Goal: Task Accomplishment & Management: Use online tool/utility

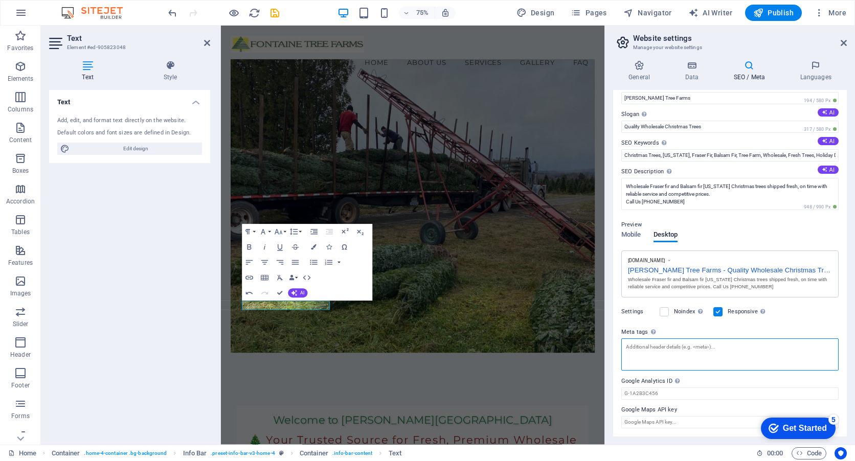
click at [706, 353] on textarea "Meta tags Enter HTML code here that will be placed inside the tags of your webs…" at bounding box center [729, 355] width 217 height 32
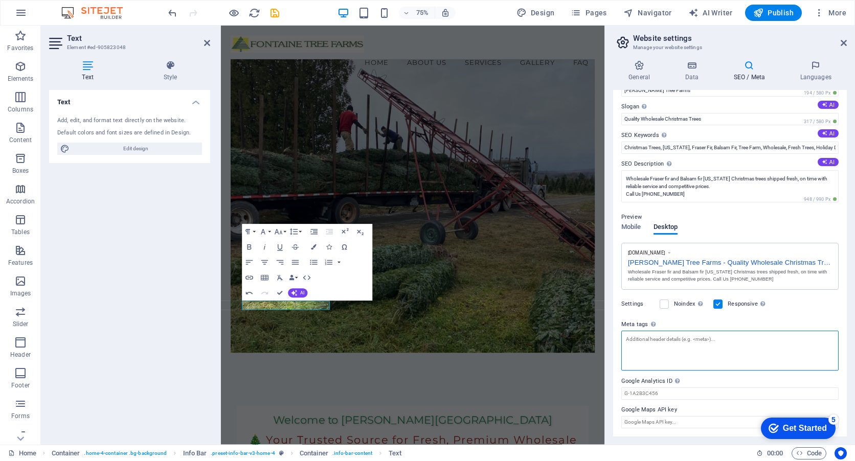
paste textarea "<!-- Facebook Open Graph Meta Tags --> <meta property="og:title" content="Fonta…"
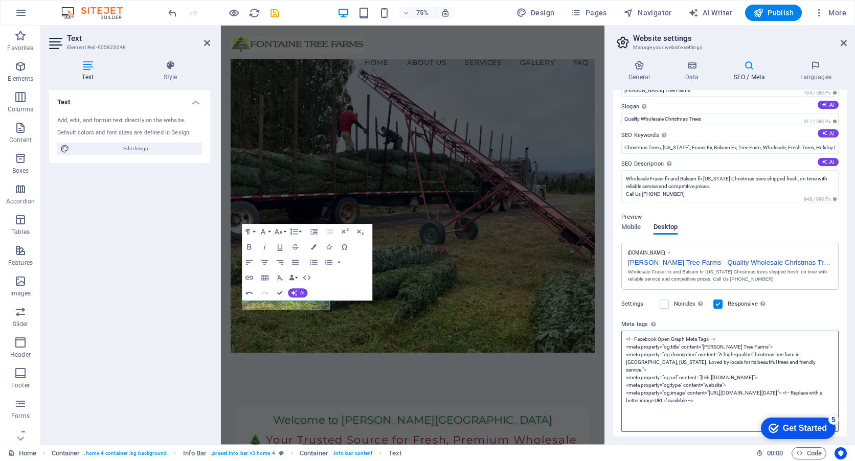
scroll to position [87, 0]
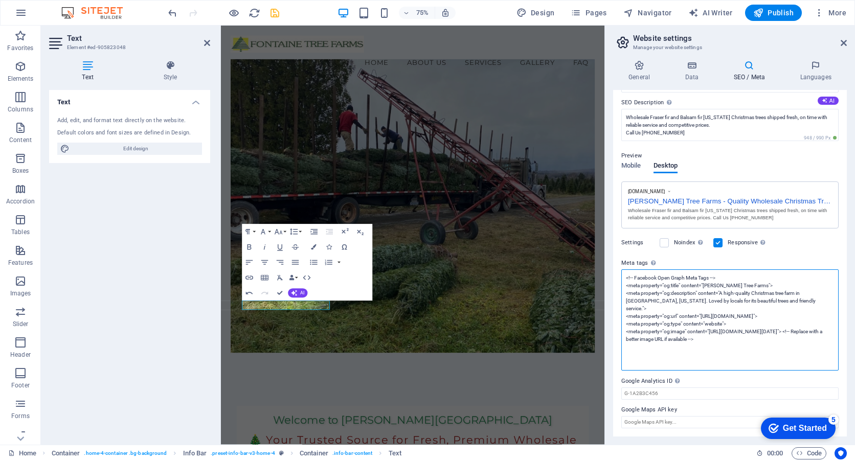
type textarea "<!-- Facebook Open Graph Meta Tags --> <meta property="og:title" content="Fonta…"
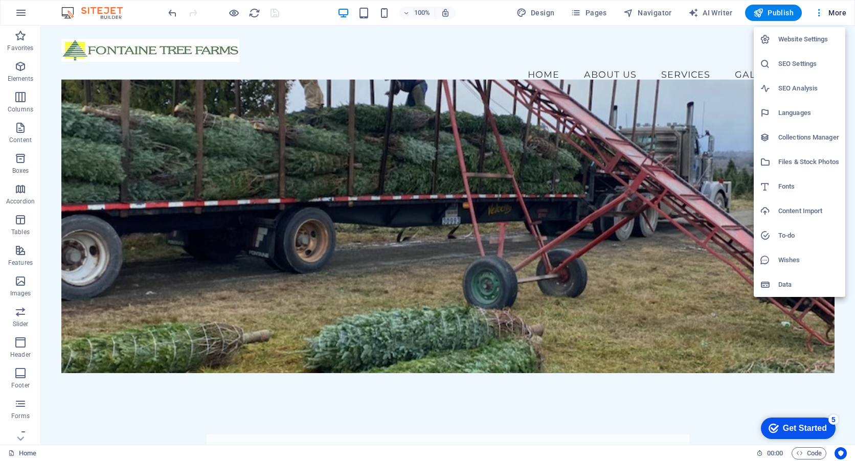
click at [804, 59] on h6 "SEO Settings" at bounding box center [809, 64] width 61 height 12
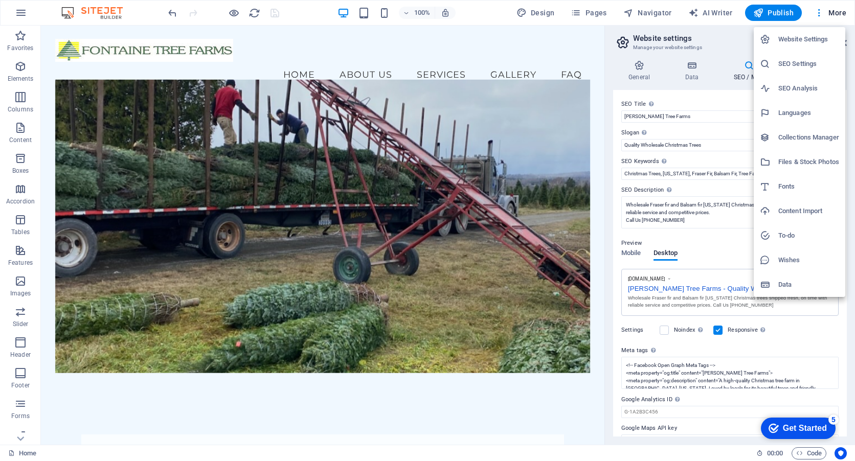
click at [808, 38] on h6 "Website Settings" at bounding box center [809, 39] width 61 height 12
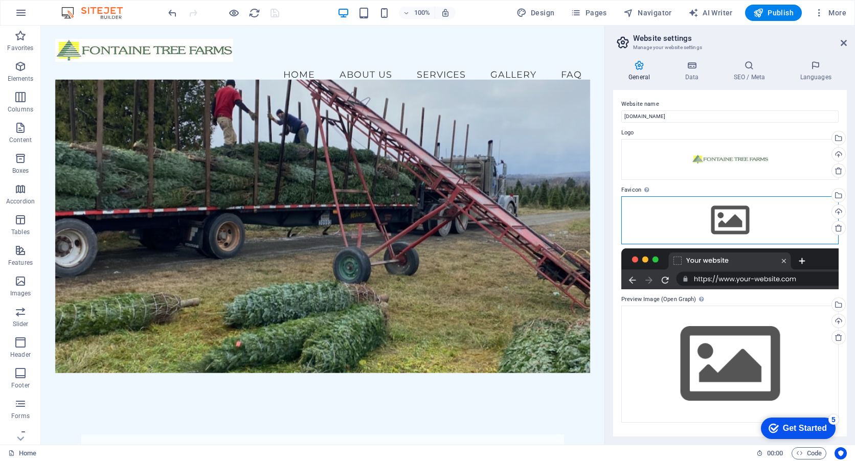
click at [742, 217] on div "Drag files here, click to choose files or select files from Files or our free s…" at bounding box center [729, 220] width 217 height 48
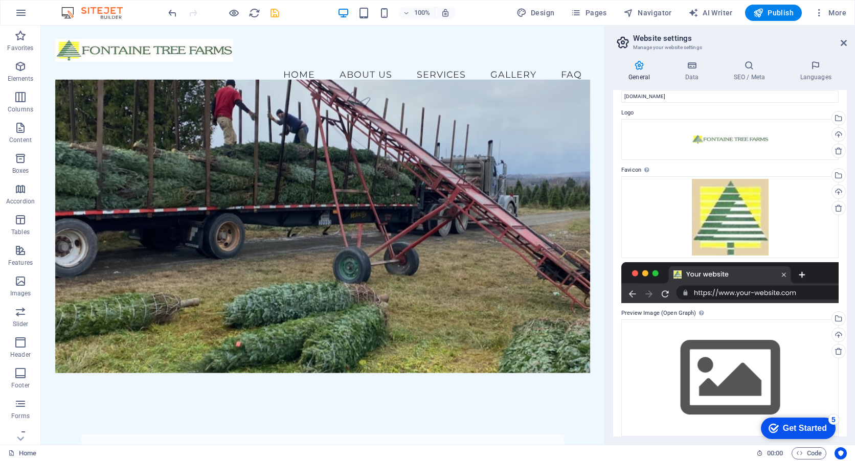
scroll to position [28, 0]
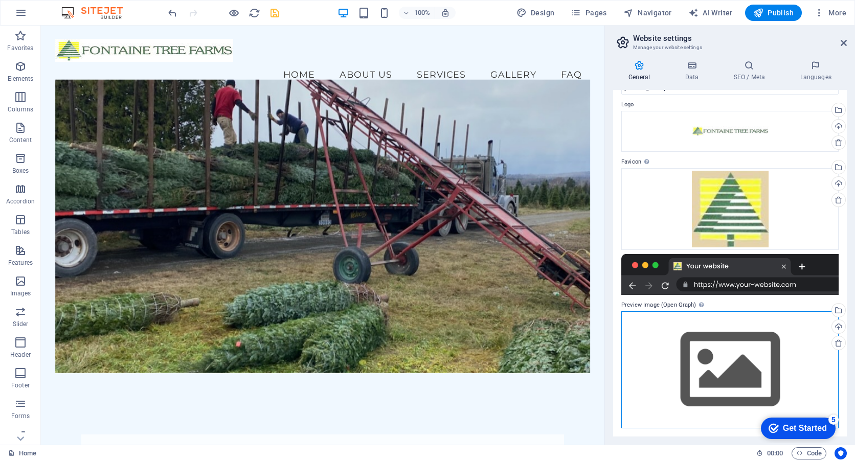
click at [739, 381] on div "Drag files here, click to choose files or select files from Files or our free s…" at bounding box center [729, 370] width 217 height 117
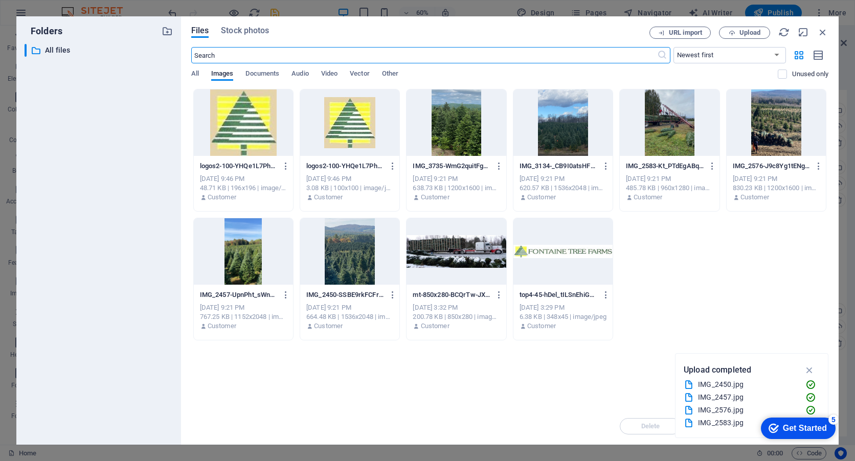
click at [247, 268] on div at bounding box center [243, 251] width 99 height 66
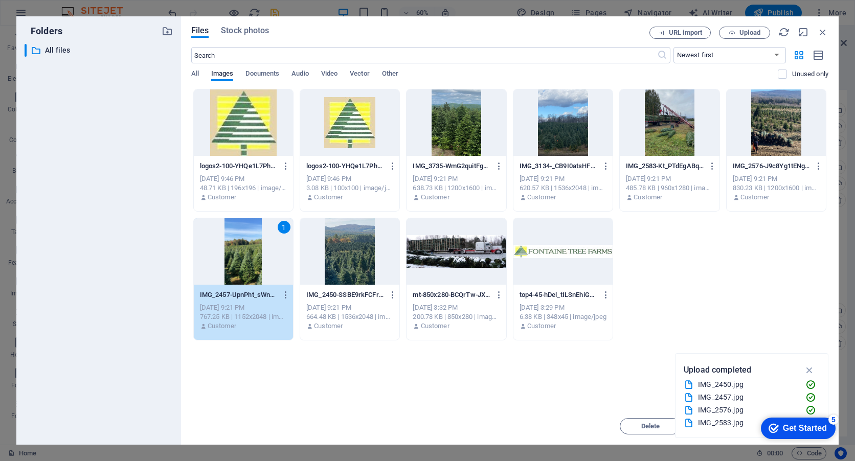
click at [799, 430] on div "Get Started" at bounding box center [805, 428] width 44 height 9
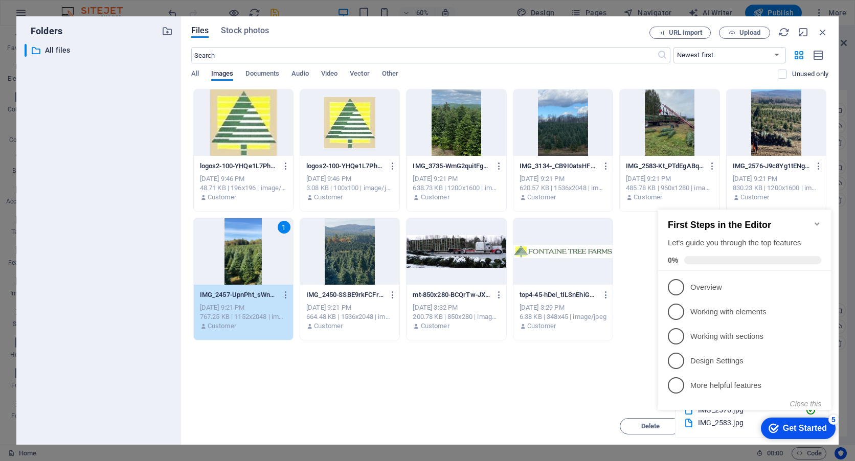
click at [596, 347] on div "Drop files here to upload them instantly logos2-100-YHQe1L7Phk9WErTHZ4DA0Q-D-iV…" at bounding box center [509, 248] width 637 height 319
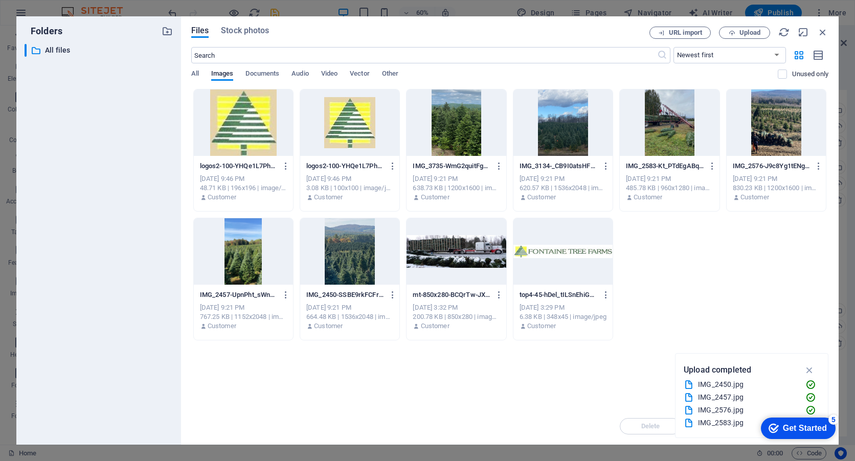
click at [595, 380] on div "Drop files here to upload them instantly logos2-100-YHQe1L7Phk9WErTHZ4DA0Q-D-iV…" at bounding box center [509, 248] width 637 height 319
click at [807, 370] on icon "button" at bounding box center [810, 370] width 12 height 11
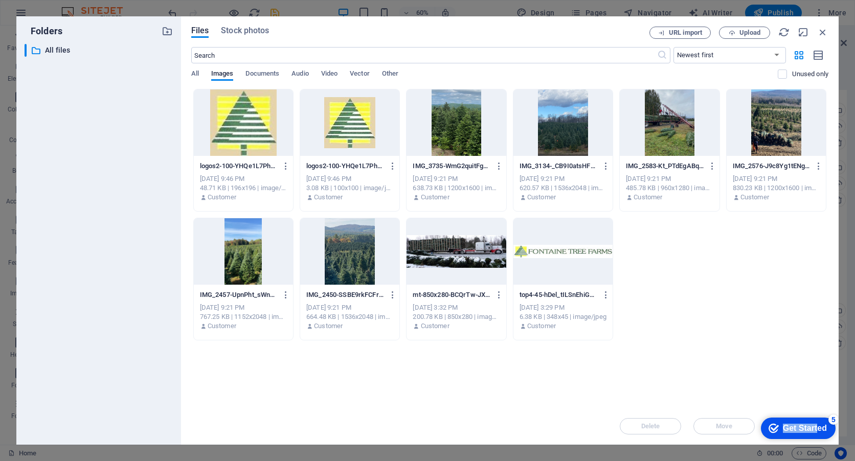
drag, startPoint x: 818, startPoint y: 426, endPoint x: 725, endPoint y: 413, distance: 93.5
click at [753, 413] on html "checkmark Get Started 5 First Steps in the Editor Let's guide you through the t…" at bounding box center [796, 428] width 87 height 31
click at [465, 131] on div at bounding box center [456, 123] width 99 height 66
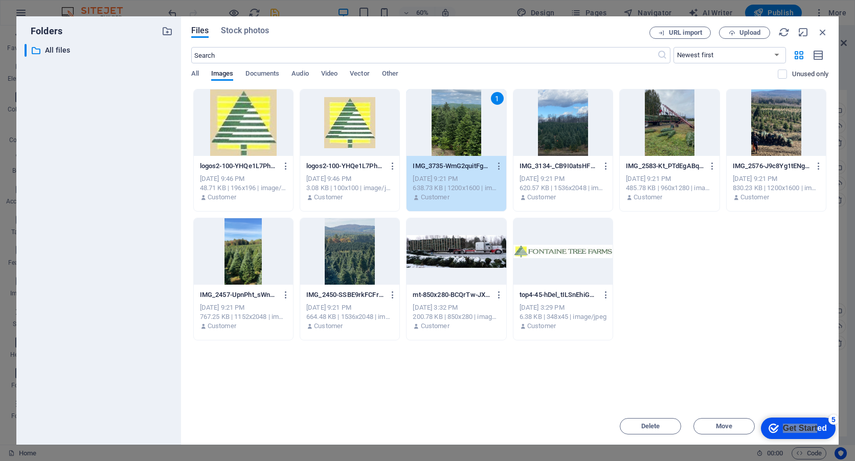
click at [465, 131] on div "1" at bounding box center [456, 123] width 99 height 66
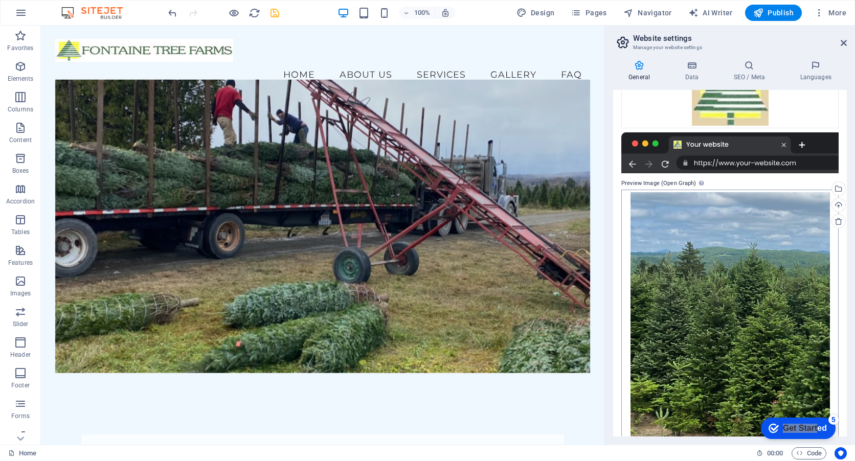
scroll to position [153, 0]
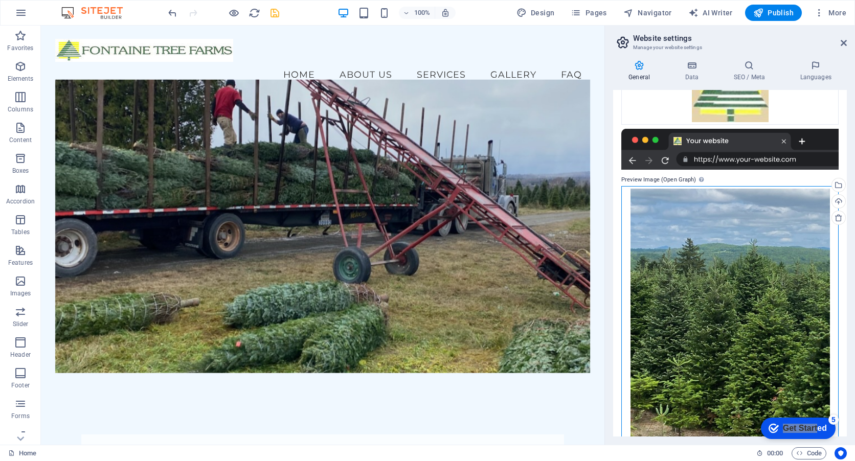
click at [733, 288] on div "Drag files here, click to choose files or select files from Files or our free s…" at bounding box center [729, 321] width 217 height 271
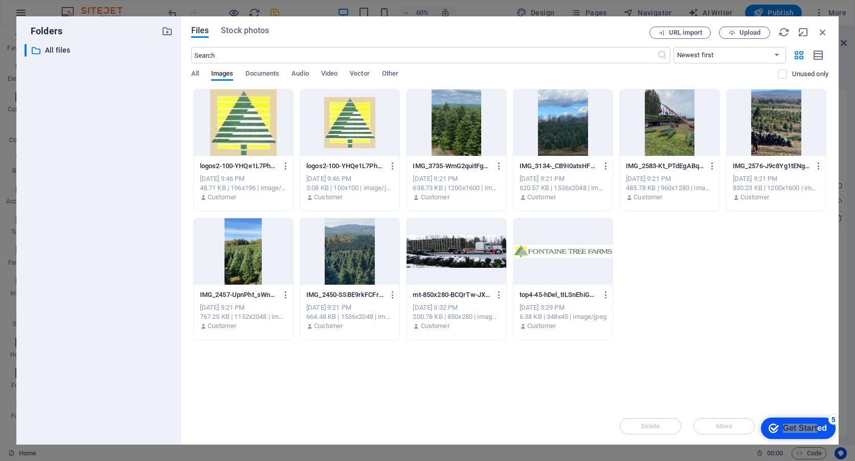
click at [733, 288] on div "logos2-100-YHQe1L7Phk9WErTHZ4DA0Q-D-iVjIJxU2qugm-5Th267A.png logos2-100-YHQe1L7…" at bounding box center [509, 215] width 637 height 252
click at [437, 238] on div at bounding box center [456, 251] width 99 height 66
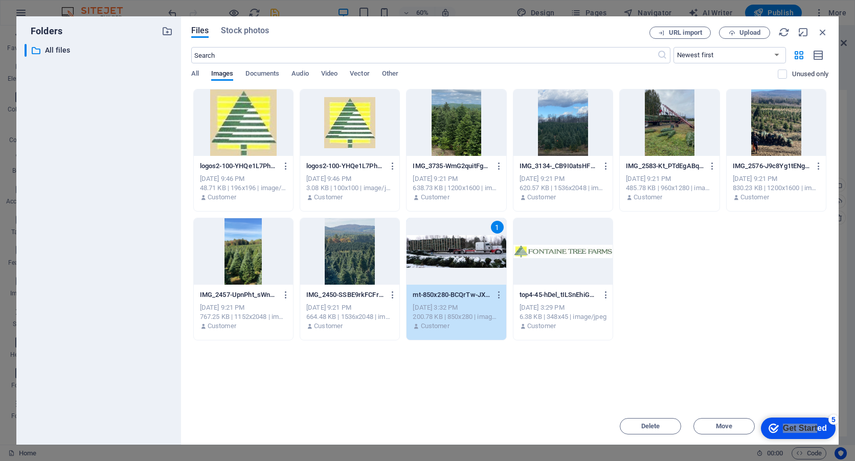
click at [437, 238] on div "1" at bounding box center [456, 251] width 99 height 66
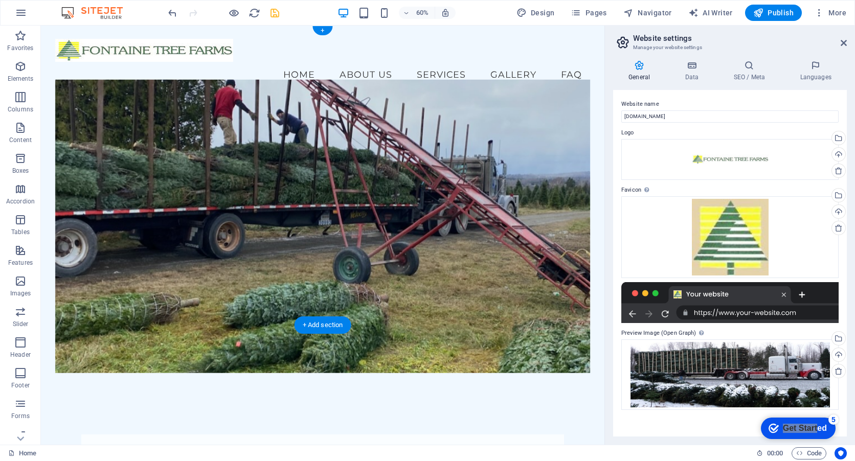
scroll to position [0, 0]
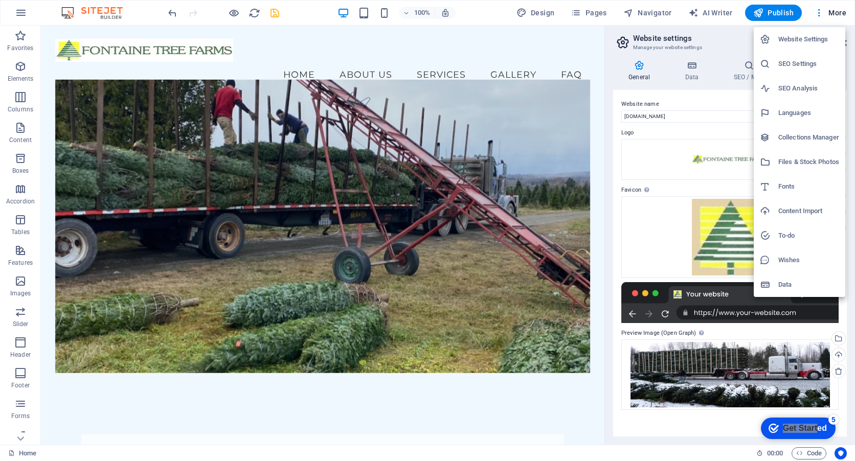
click at [799, 61] on h6 "SEO Settings" at bounding box center [809, 64] width 61 height 12
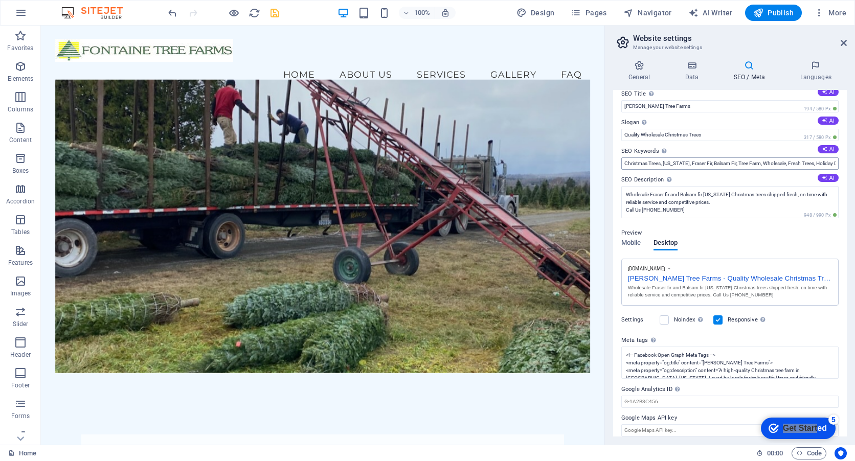
scroll to position [18, 0]
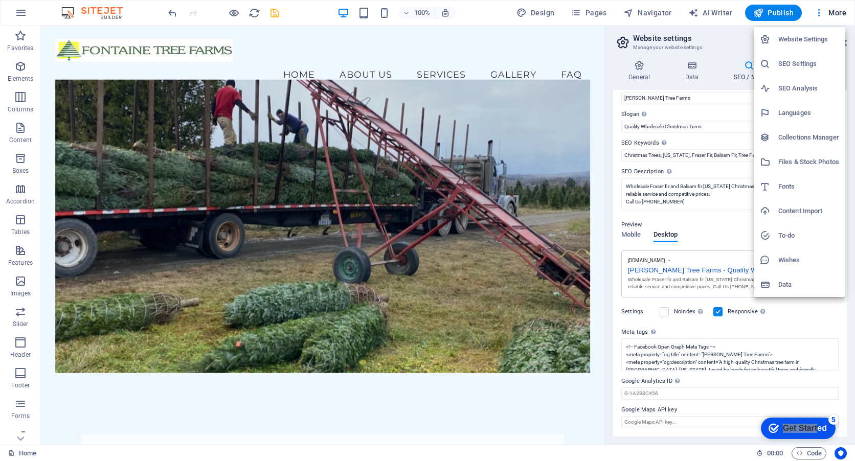
click at [799, 85] on h6 "SEO Analysis" at bounding box center [809, 88] width 61 height 12
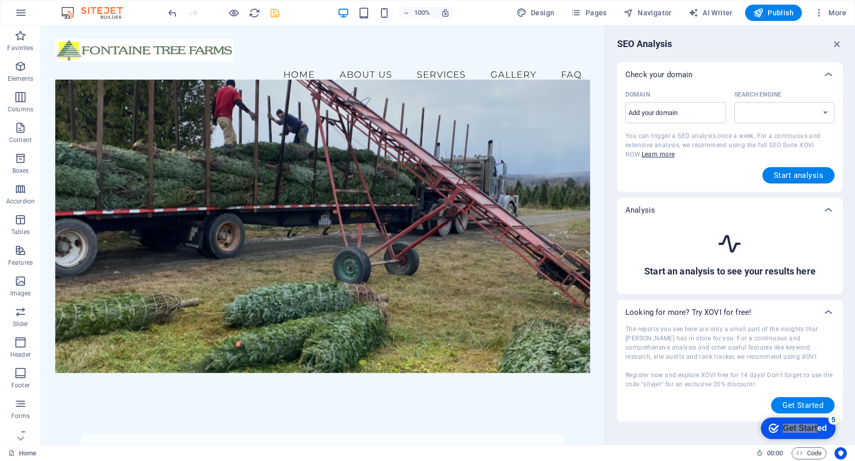
select select "google.com"
drag, startPoint x: 651, startPoint y: 137, endPoint x: 816, endPoint y: 142, distance: 165.3
click at [816, 142] on span "You can trigger a SEO analysis once a week. For a continuous and extensive anal…" at bounding box center [723, 145] width 195 height 26
click at [660, 112] on input "Domain ​" at bounding box center [676, 113] width 101 height 16
paste input "https://www.fontainetreefarms.com/"
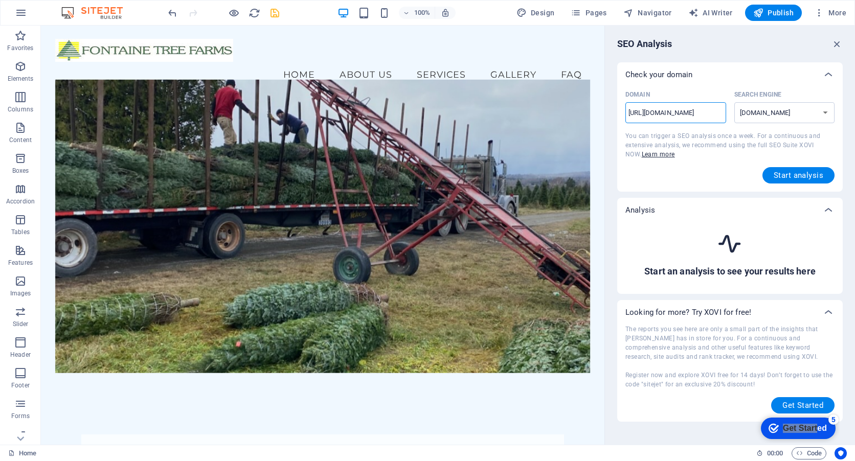
scroll to position [0, 16]
click at [789, 113] on select "google.de google.at google.es google.co.uk google.fr google.it google.ch google…" at bounding box center [785, 112] width 101 height 21
click at [729, 173] on div "Start analysis" at bounding box center [730, 175] width 209 height 16
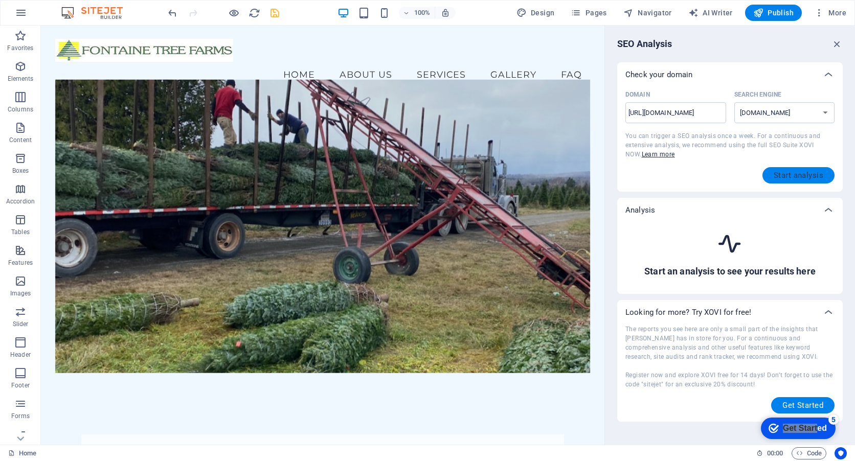
click at [806, 174] on span "Start analysis" at bounding box center [799, 175] width 50 height 8
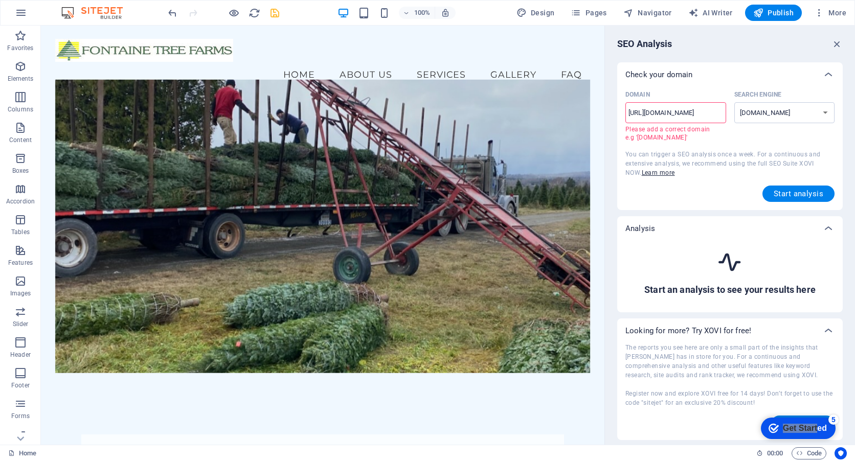
click at [661, 109] on input "https://www.fontainetreefarms.com/" at bounding box center [676, 113] width 101 height 16
drag, startPoint x: 637, startPoint y: 111, endPoint x: 606, endPoint y: 113, distance: 31.2
click at [606, 113] on aside "SEO Analysis Check your domain Domain https://www.fontainetreefarms.com/ ​ Plea…" at bounding box center [730, 235] width 251 height 419
click at [718, 107] on input "www.fontainetreefarms.com/" at bounding box center [676, 113] width 101 height 16
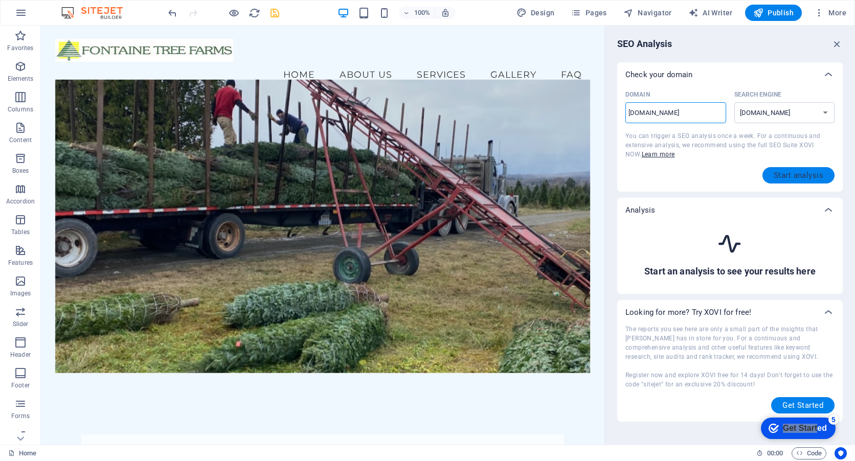
type input "www.fontainetreefarms.com"
click at [805, 168] on button "Start analysis" at bounding box center [799, 175] width 72 height 16
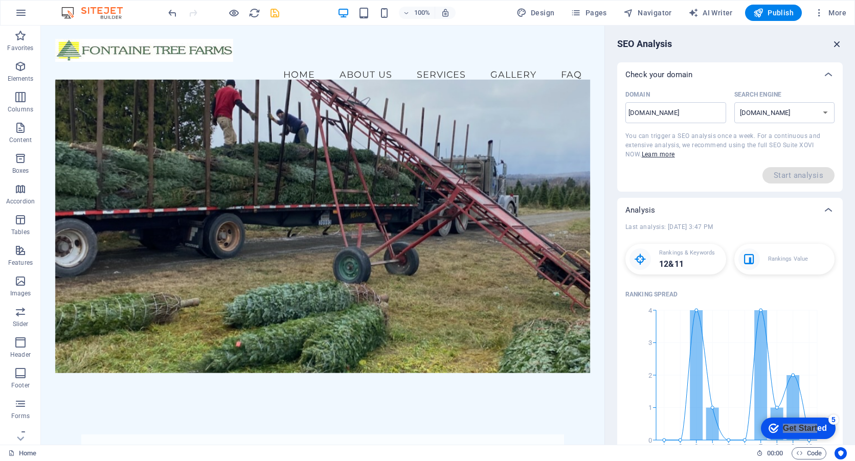
click at [836, 42] on icon "button" at bounding box center [837, 43] width 11 height 11
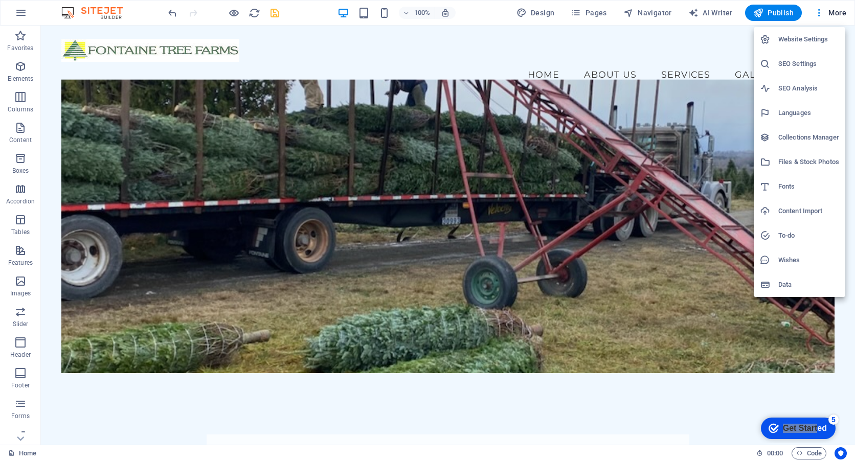
click at [793, 133] on h6 "Collections Manager" at bounding box center [809, 137] width 61 height 12
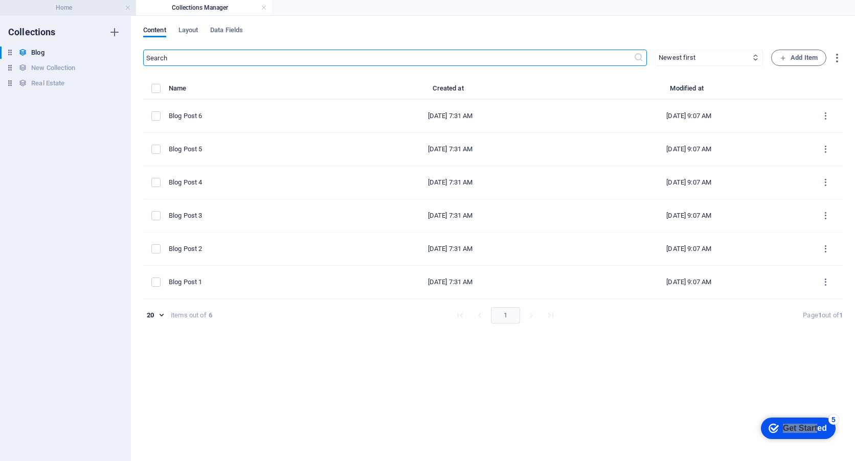
click at [68, 9] on h4 "Home" at bounding box center [68, 7] width 136 height 11
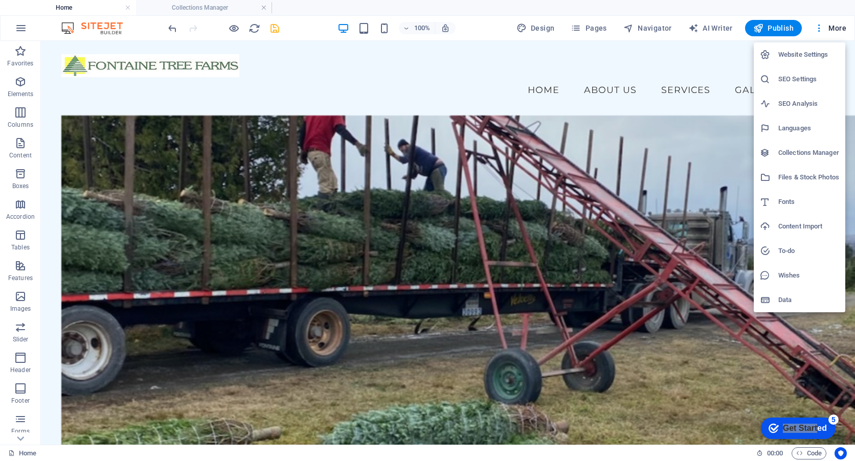
click at [680, 385] on div at bounding box center [427, 230] width 855 height 461
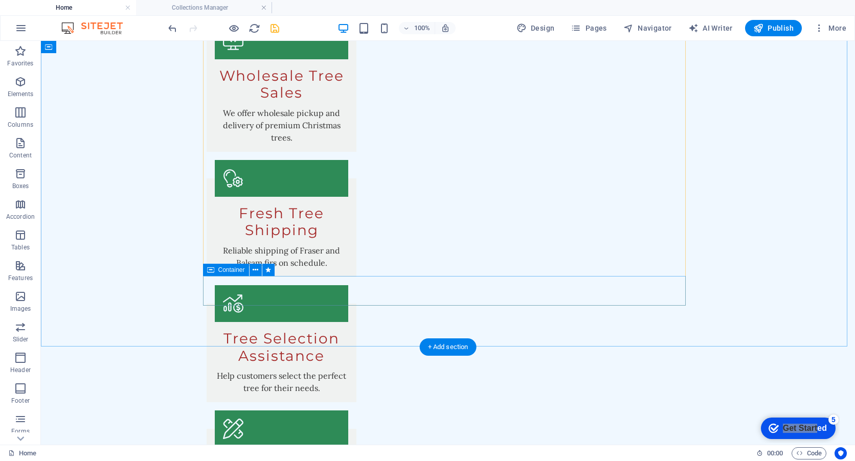
scroll to position [1423, 0]
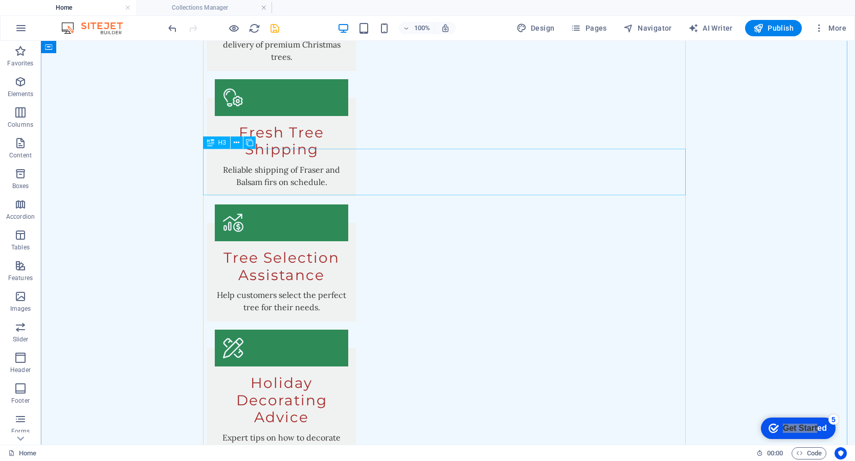
scroll to position [1476, 0]
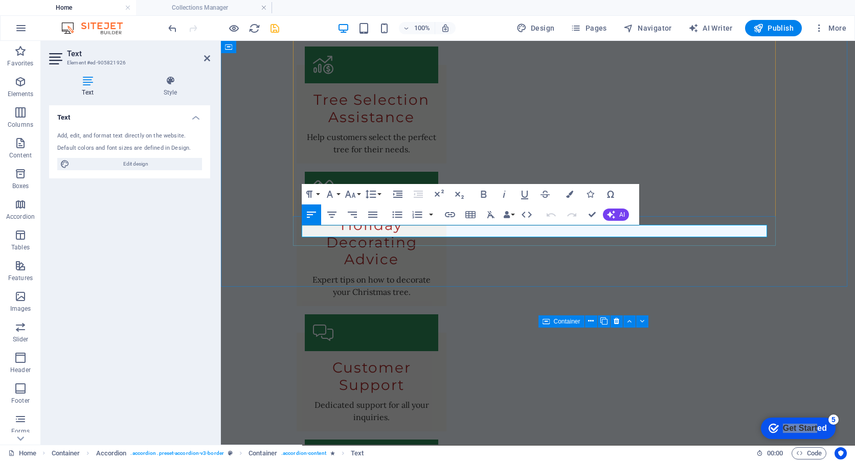
scroll to position [1440, 0]
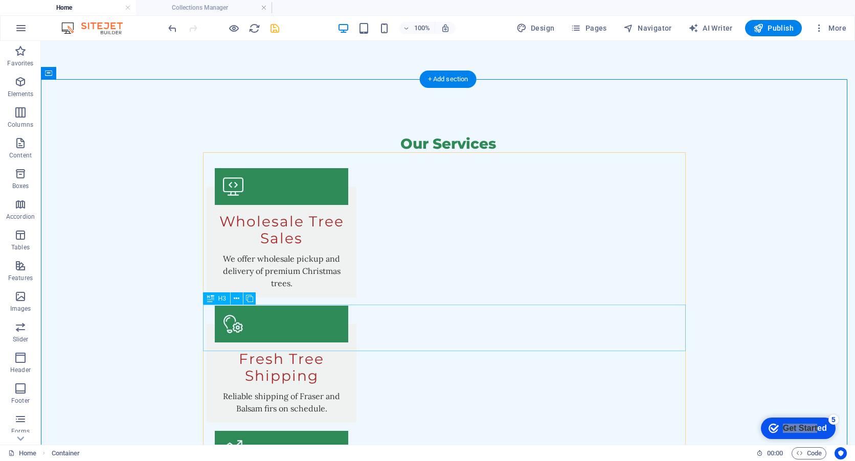
scroll to position [1118, 0]
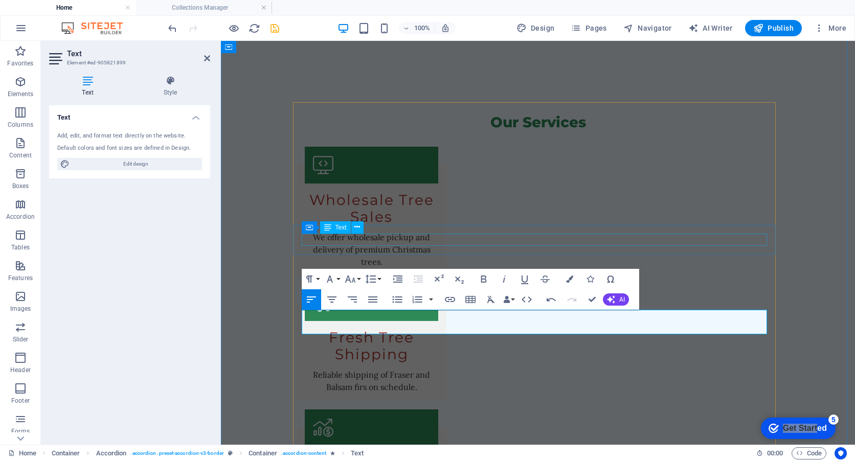
scroll to position [203, 4]
drag, startPoint x: 628, startPoint y: 317, endPoint x: 679, endPoint y: 317, distance: 51.2
click at [451, 301] on icon "button" at bounding box center [450, 299] width 10 height 5
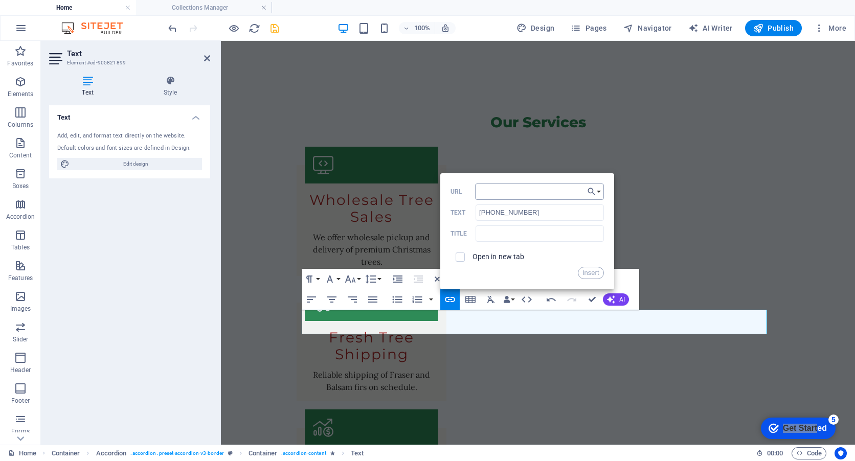
click at [487, 192] on input "URL" at bounding box center [539, 192] width 129 height 16
drag, startPoint x: 528, startPoint y: 214, endPoint x: 468, endPoint y: 212, distance: 60.9
click at [468, 212] on div "802-533-7195 Text" at bounding box center [527, 213] width 153 height 17
click at [526, 188] on input "tel:" at bounding box center [539, 192] width 129 height 16
paste input "[PHONE_NUMBER]"
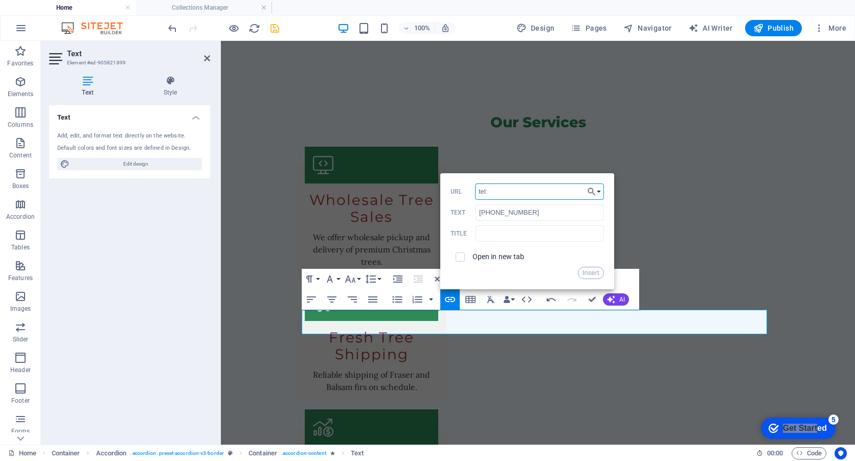
type input "tel:802-533-7195"
click at [594, 272] on button "Insert" at bounding box center [591, 273] width 26 height 12
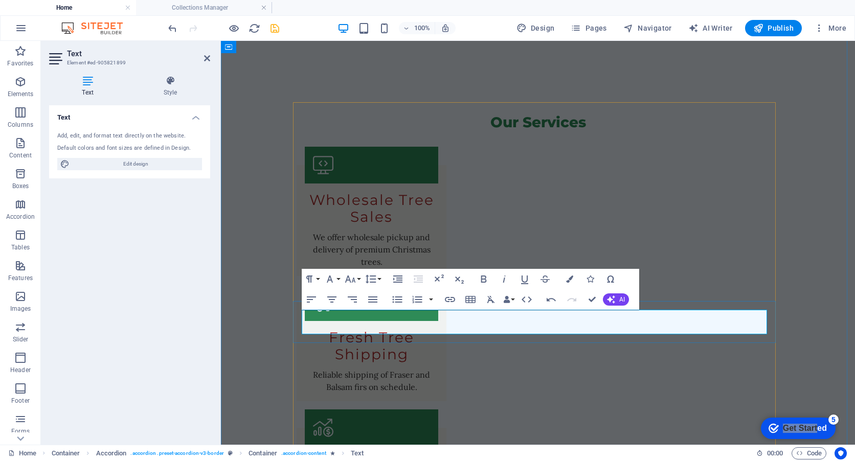
drag, startPoint x: 720, startPoint y: 318, endPoint x: 325, endPoint y: 330, distance: 395.6
copy p "[PHONE_NUMBER]"
type input "[PHONE_NUMBER]"
click at [453, 302] on icon "button" at bounding box center [450, 300] width 12 height 12
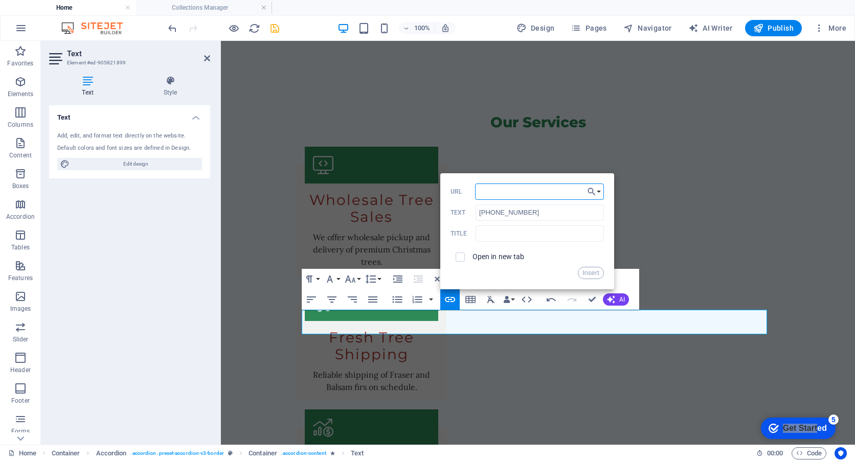
click at [519, 193] on input "URL" at bounding box center [539, 192] width 129 height 16
paste input "[PHONE_NUMBER]"
type input "tel: 802-274-6363"
click at [586, 273] on button "Insert" at bounding box center [591, 273] width 26 height 12
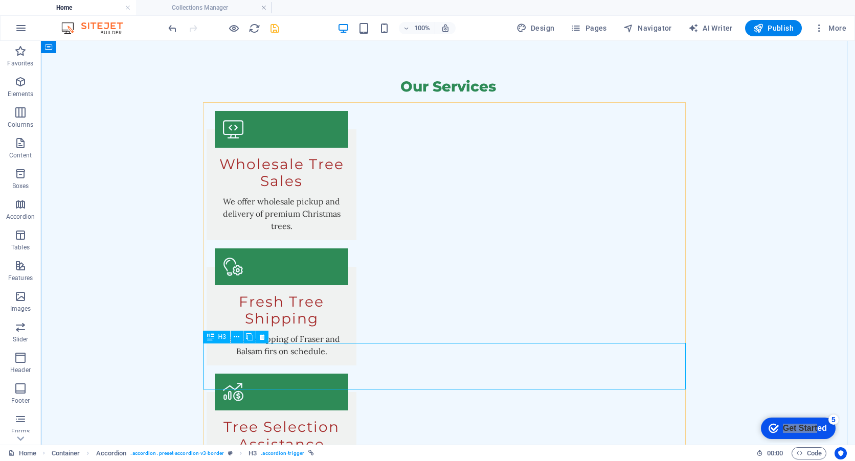
scroll to position [1205, 0]
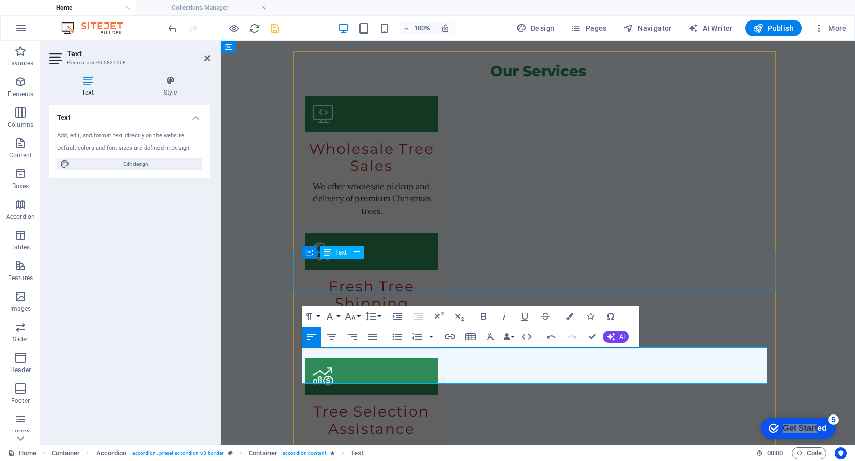
scroll to position [1292, 1]
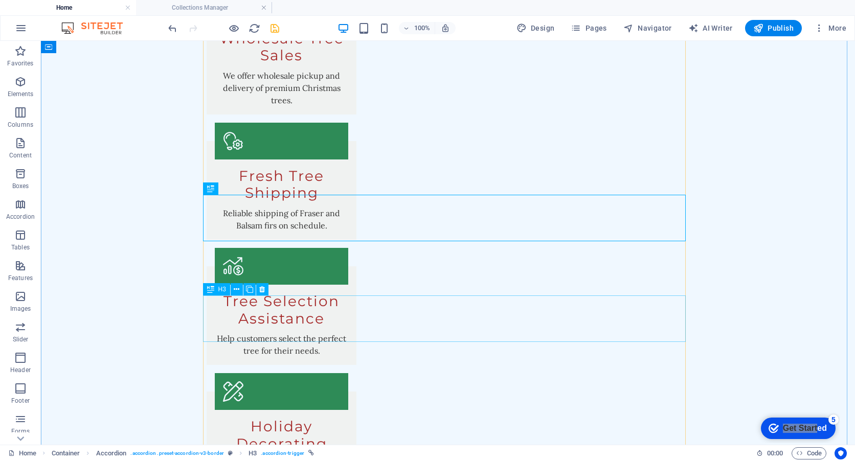
scroll to position [1307, 0]
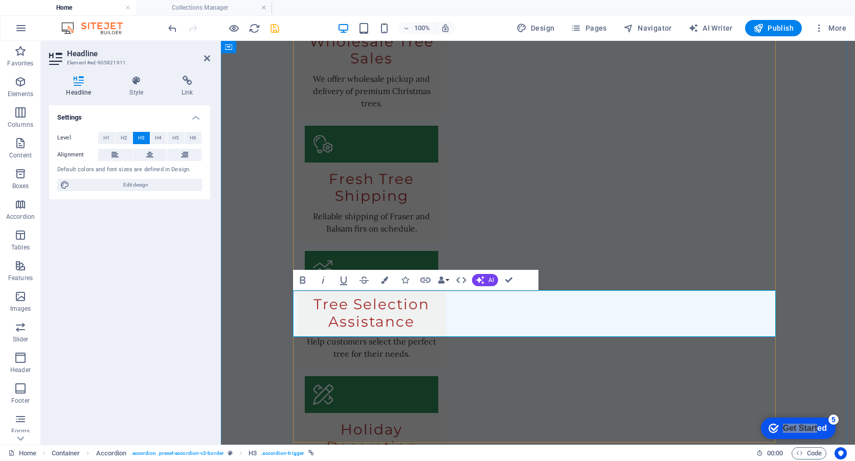
drag, startPoint x: 515, startPoint y: 317, endPoint x: 296, endPoint y: 318, distance: 218.9
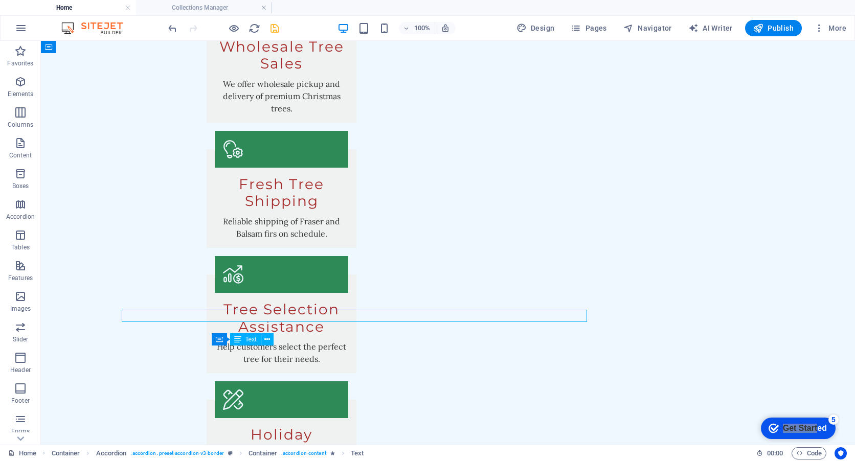
scroll to position [1307, 0]
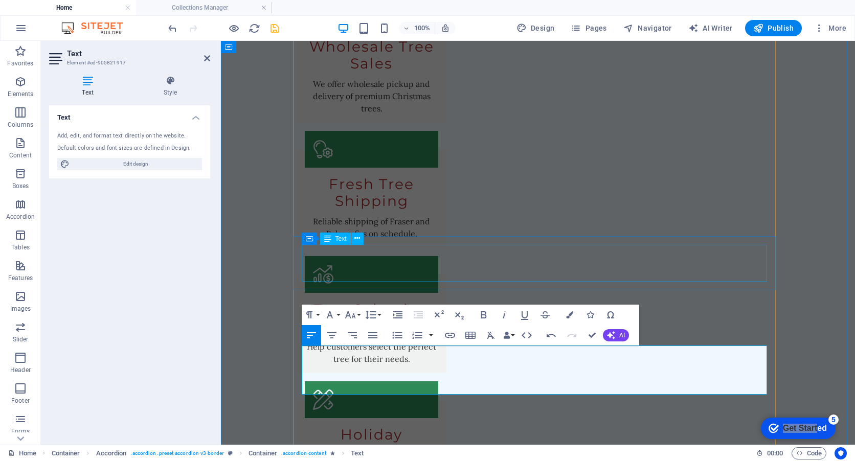
scroll to position [1406, 1]
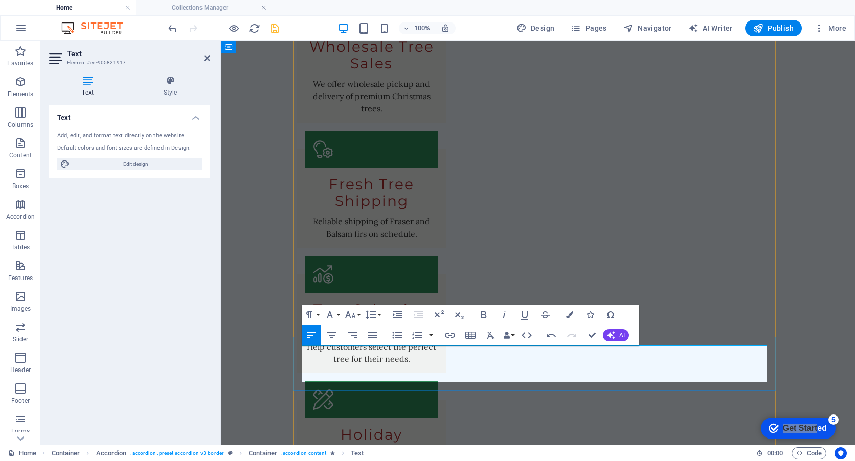
drag, startPoint x: 469, startPoint y: 376, endPoint x: 622, endPoint y: 373, distance: 153.5
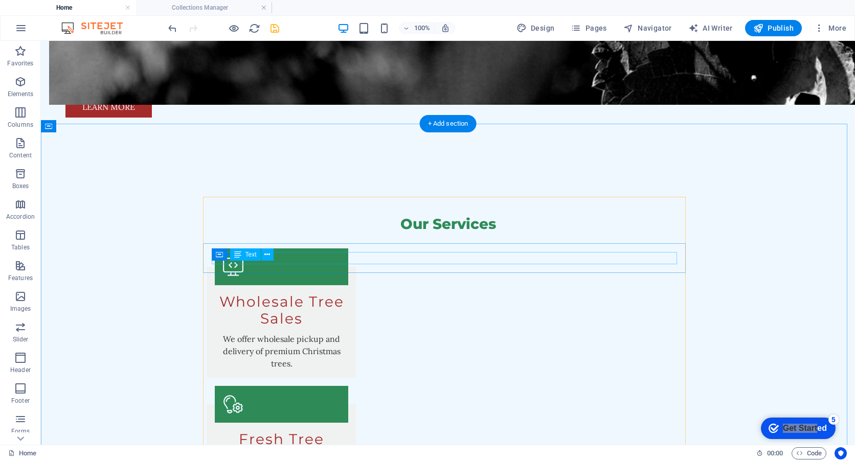
scroll to position [992, 0]
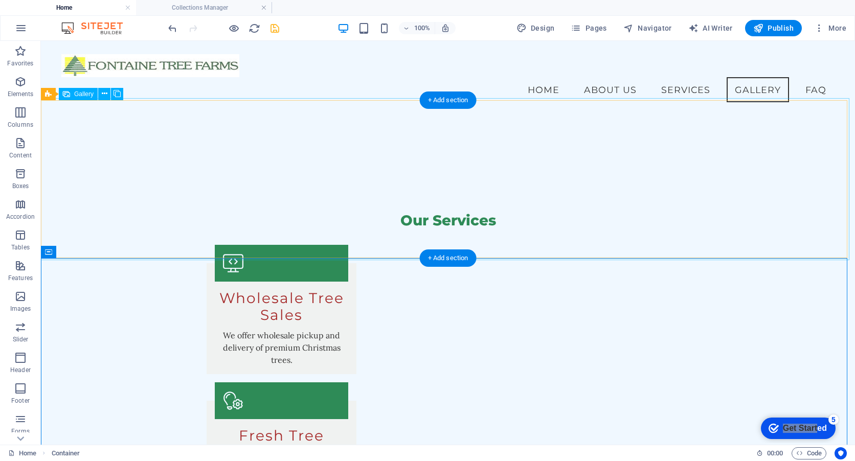
scroll to position [736, 0]
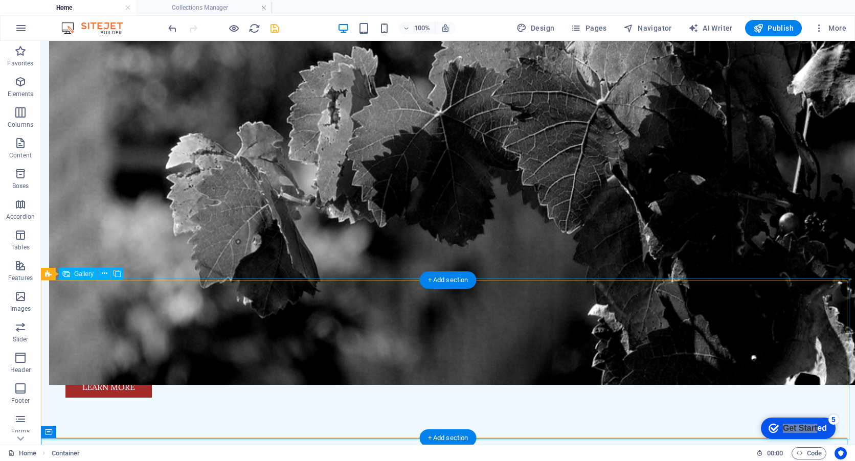
select select "px"
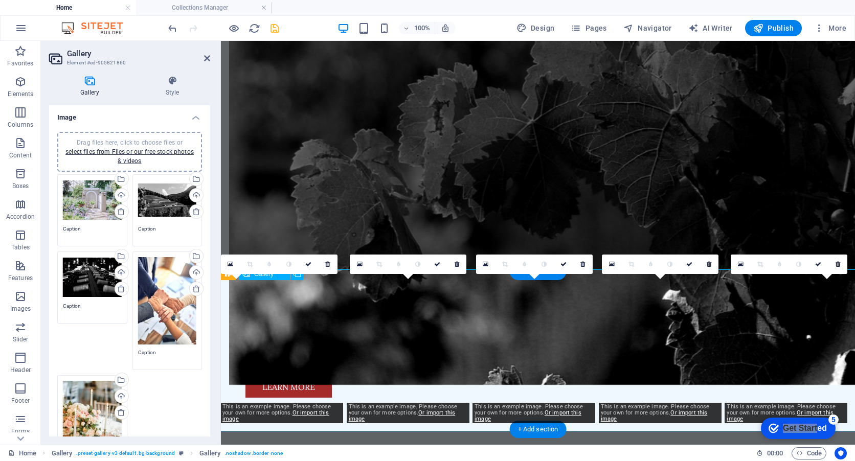
scroll to position [745, 0]
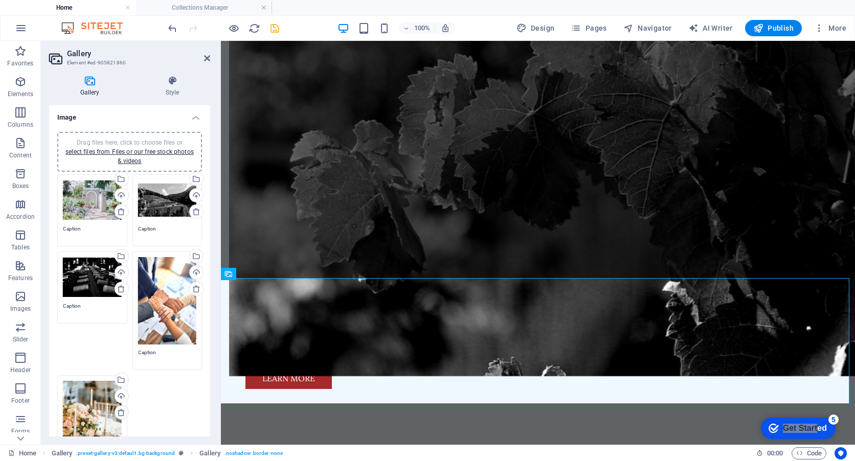
click at [122, 410] on icon at bounding box center [121, 413] width 8 height 8
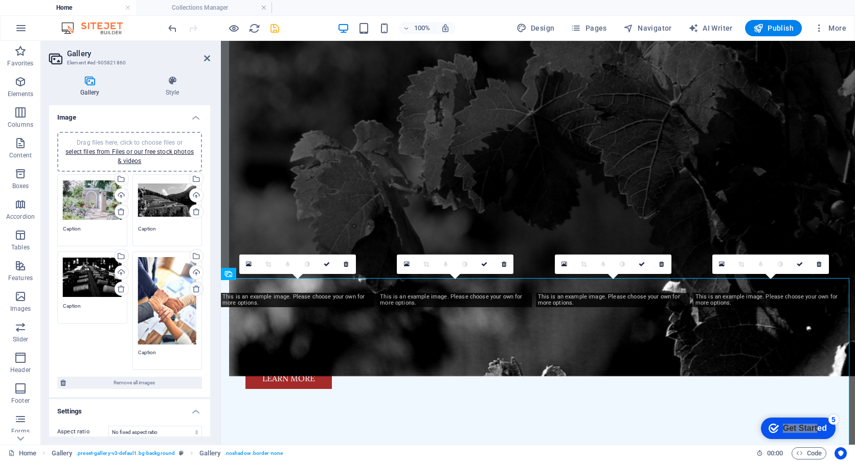
click at [194, 289] on icon at bounding box center [196, 289] width 8 height 8
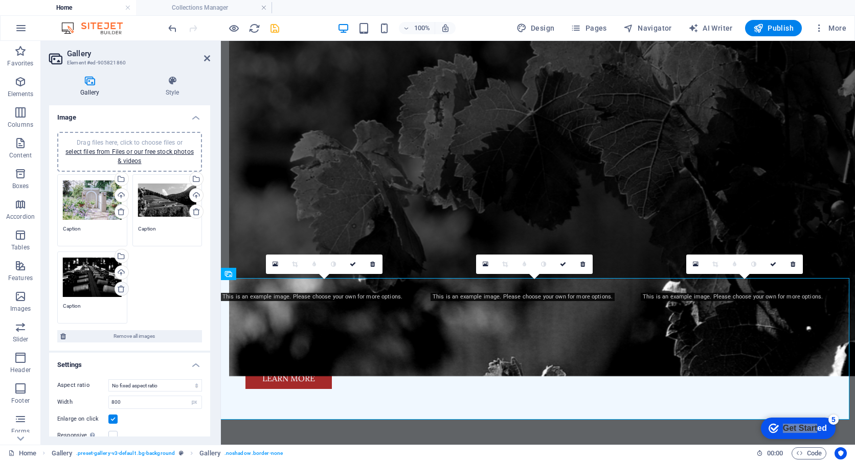
click at [116, 289] on link at bounding box center [122, 289] width 14 height 14
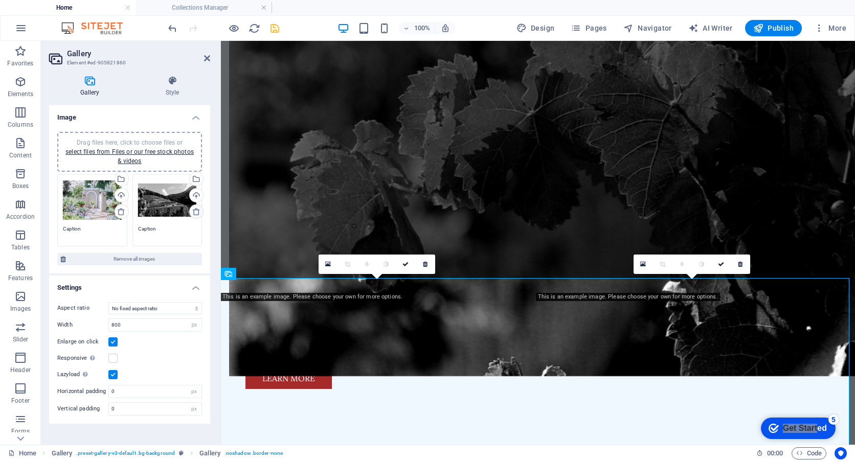
click at [195, 210] on icon at bounding box center [196, 212] width 8 height 8
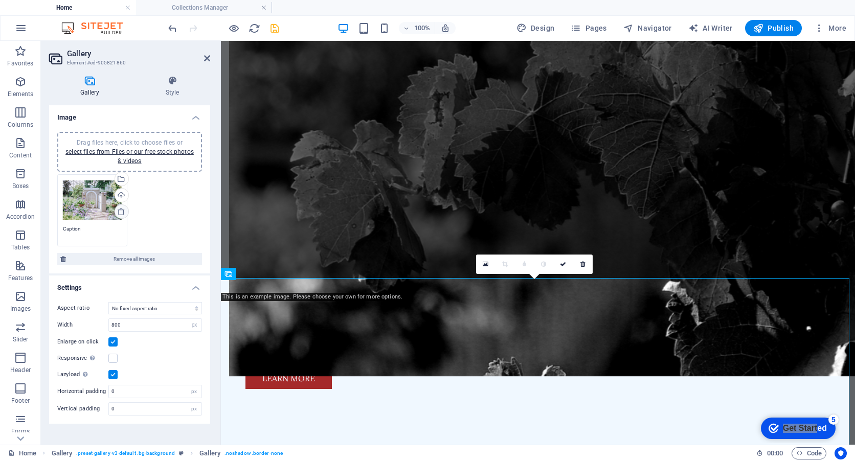
click at [120, 210] on icon at bounding box center [121, 212] width 8 height 8
click at [172, 224] on div "Drag files here, click to choose files or select files from Files or our free s…" at bounding box center [130, 210] width 150 height 77
click at [120, 143] on span "Drag files here, click to choose files or select files from Files or our free s…" at bounding box center [129, 152] width 128 height 26
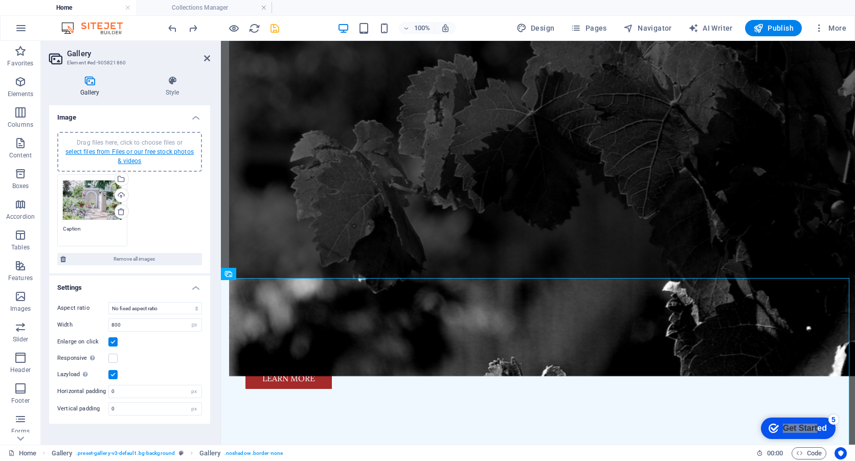
click at [113, 149] on link "select files from Files or our free stock photos & videos" at bounding box center [129, 156] width 128 height 16
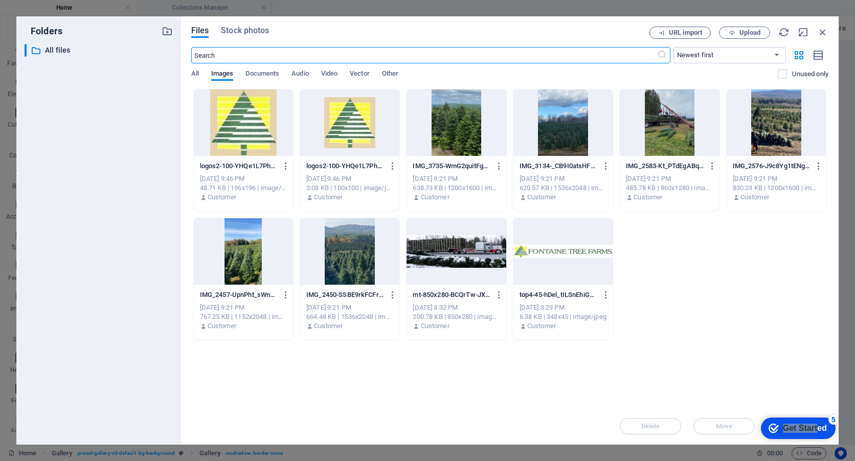
scroll to position [835, 0]
click at [347, 252] on div at bounding box center [349, 251] width 99 height 66
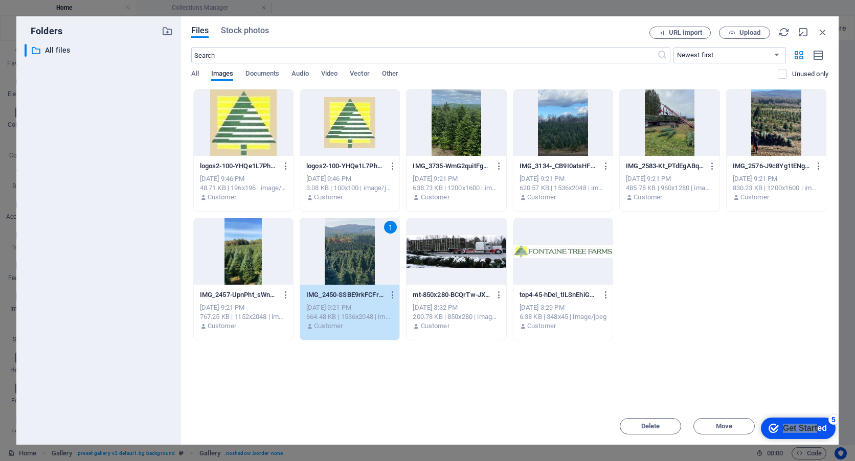
click at [242, 262] on div at bounding box center [243, 251] width 99 height 66
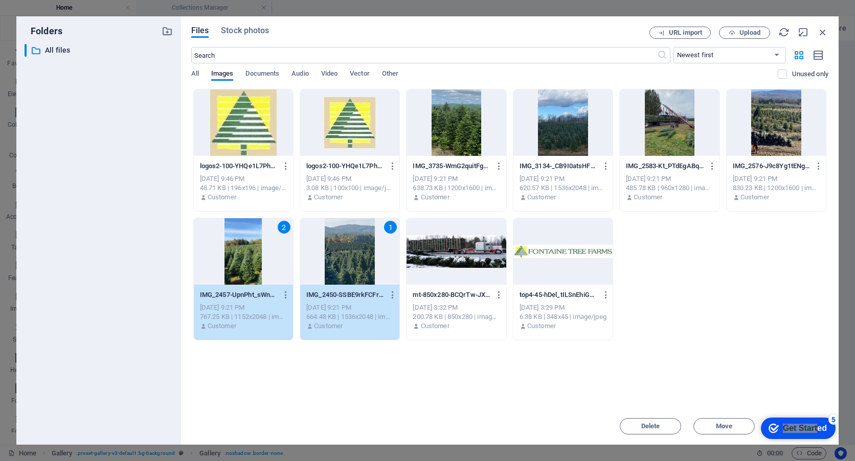
click at [679, 120] on div at bounding box center [669, 123] width 99 height 66
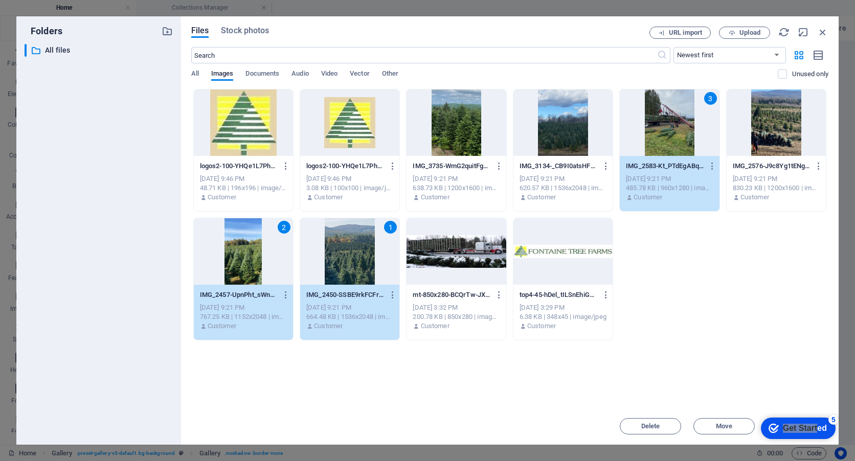
click at [450, 232] on div at bounding box center [456, 251] width 99 height 66
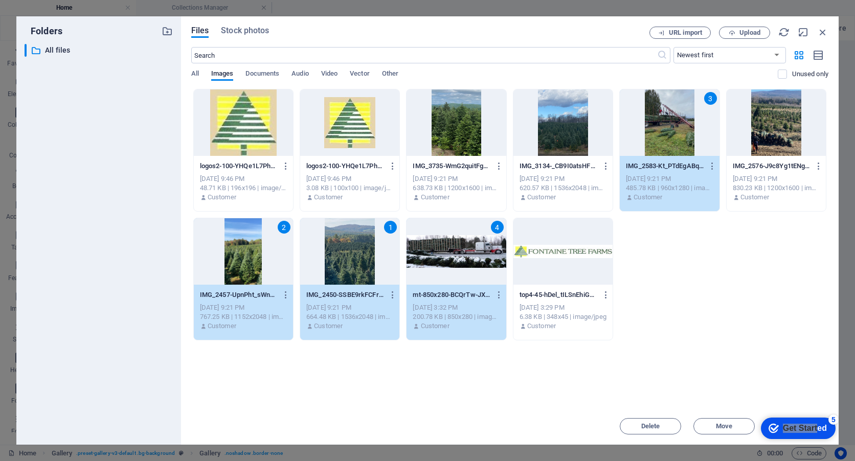
click at [782, 118] on div at bounding box center [776, 123] width 99 height 66
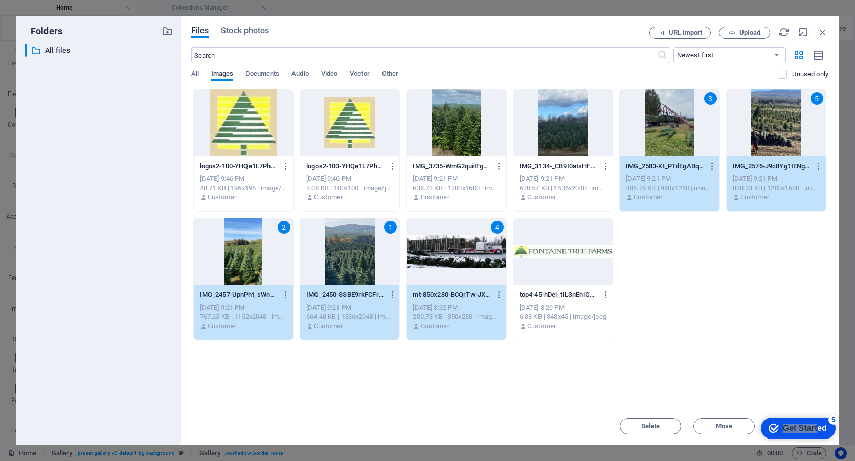
click at [562, 147] on div at bounding box center [563, 123] width 99 height 66
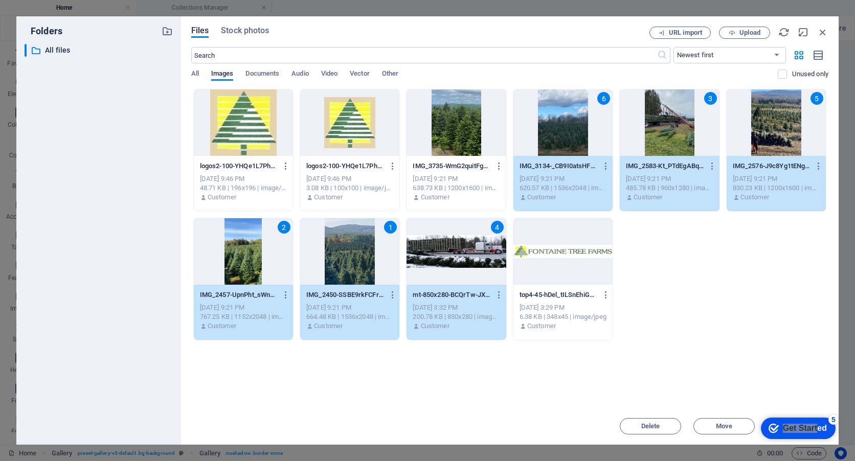
click at [435, 141] on div at bounding box center [456, 123] width 99 height 66
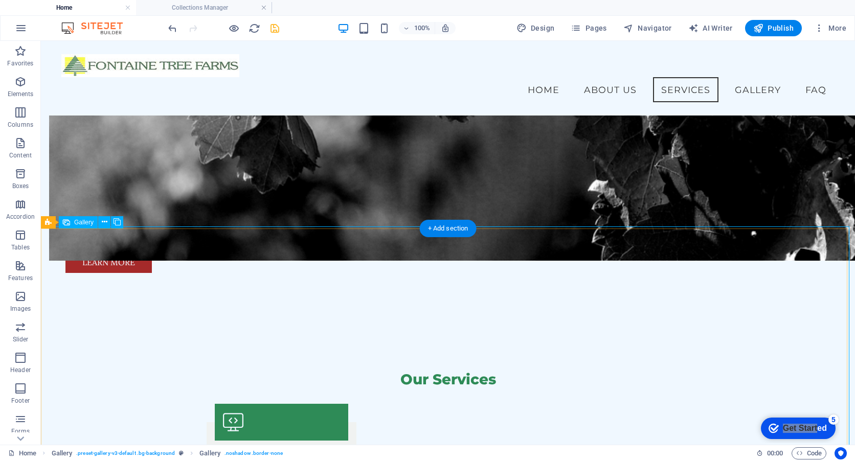
scroll to position [899, 0]
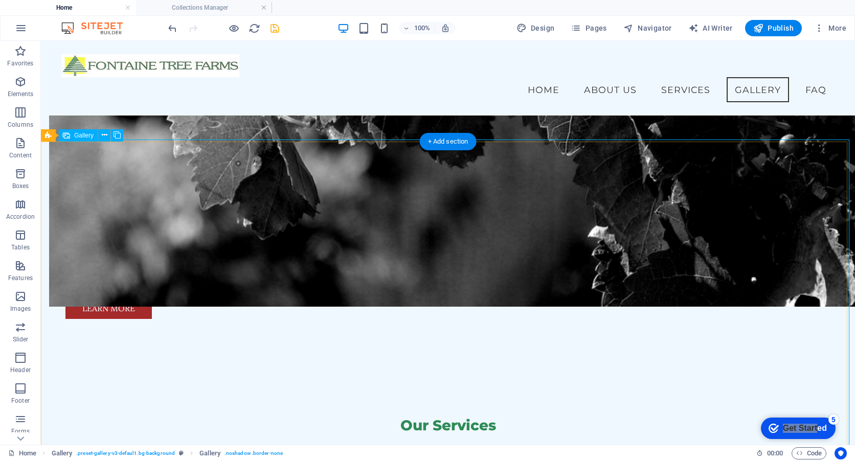
scroll to position [786, 0]
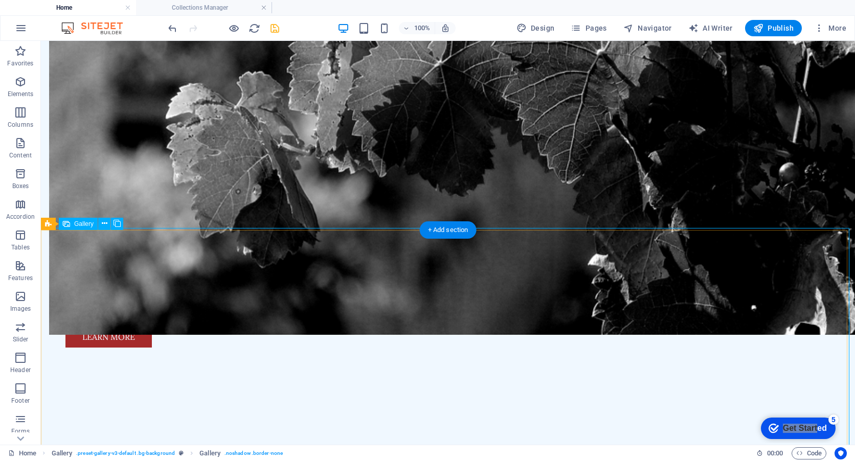
select select "px"
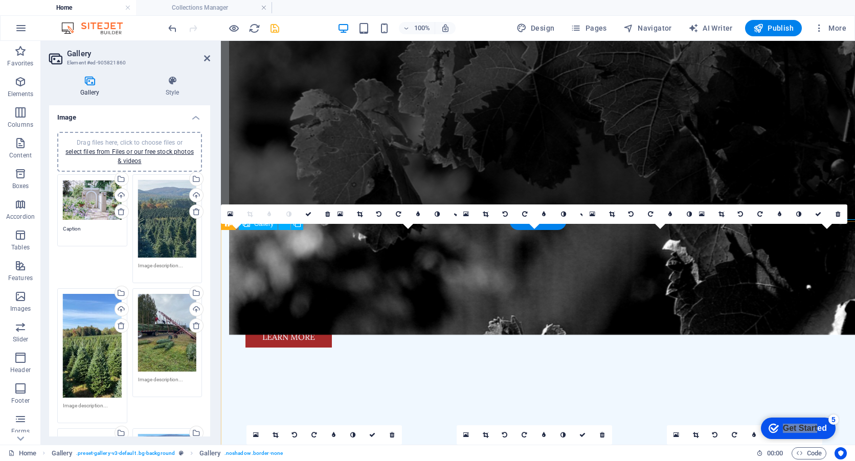
scroll to position [795, 0]
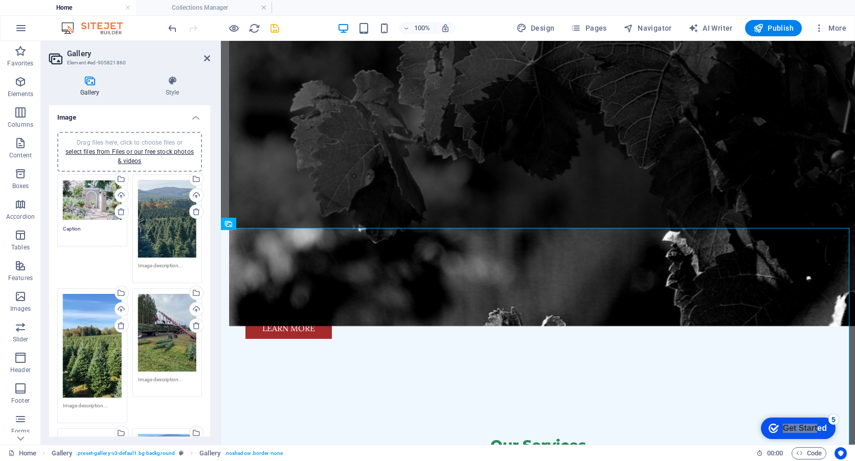
click at [164, 216] on div "Drag files here, click to choose files or select files from Files or our free s…" at bounding box center [167, 219] width 59 height 78
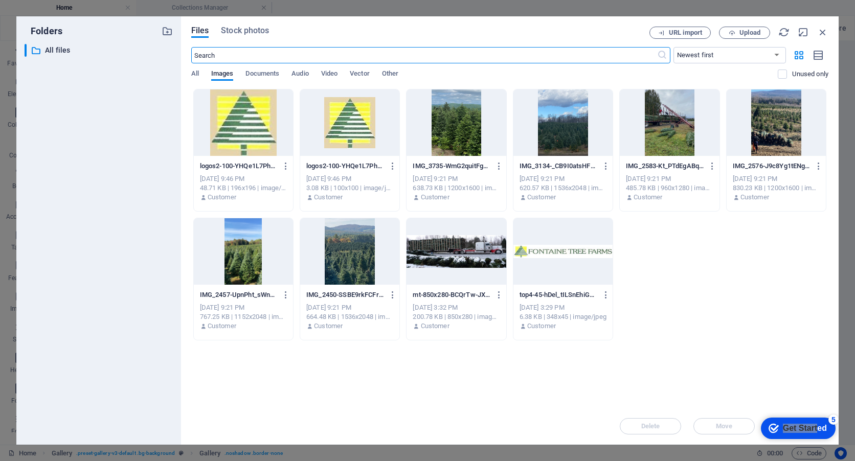
scroll to position [885, 0]
click at [823, 29] on icon "button" at bounding box center [822, 32] width 11 height 11
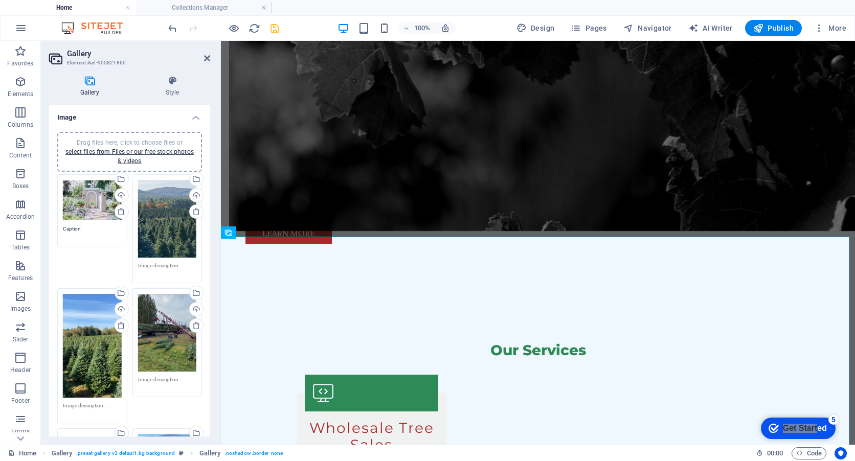
scroll to position [795, 0]
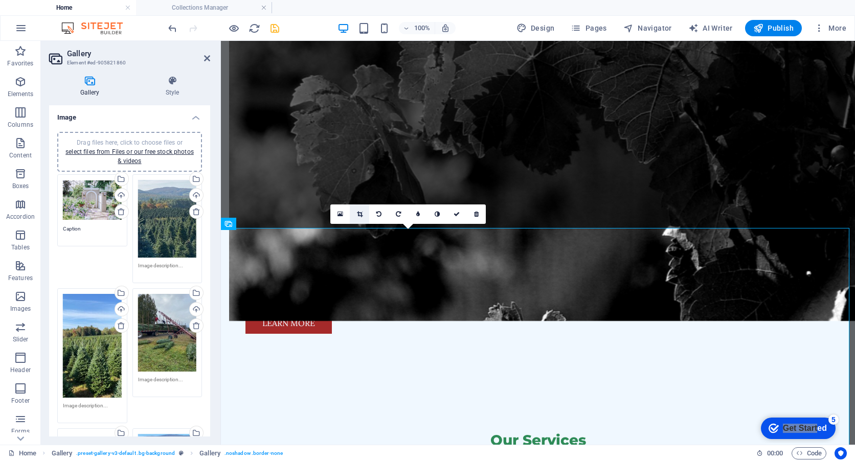
click at [360, 213] on icon at bounding box center [360, 214] width 6 height 6
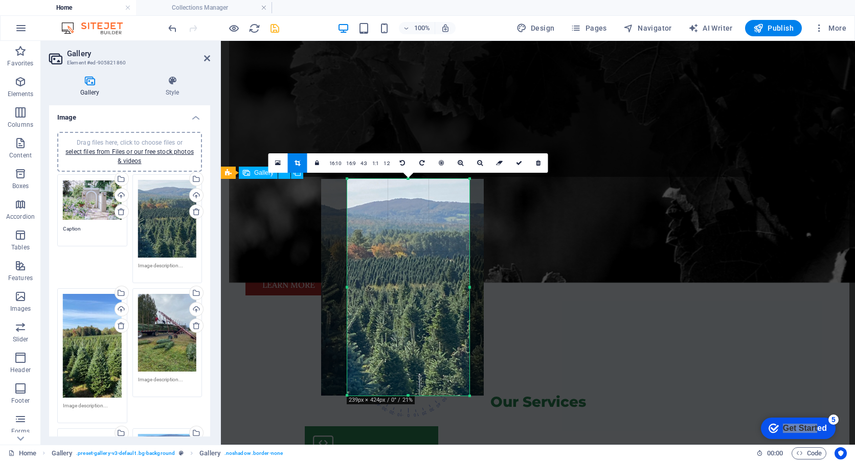
scroll to position [846, 0]
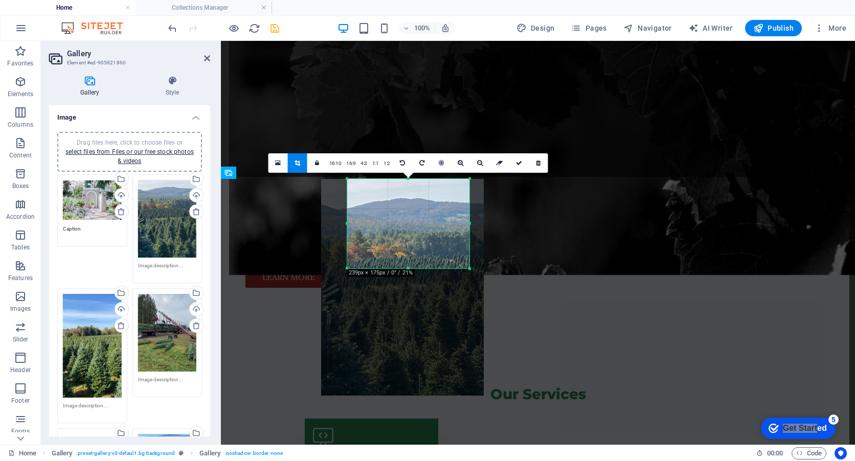
drag, startPoint x: 410, startPoint y: 394, endPoint x: 411, endPoint y: 267, distance: 127.4
click at [411, 267] on div at bounding box center [408, 269] width 122 height 4
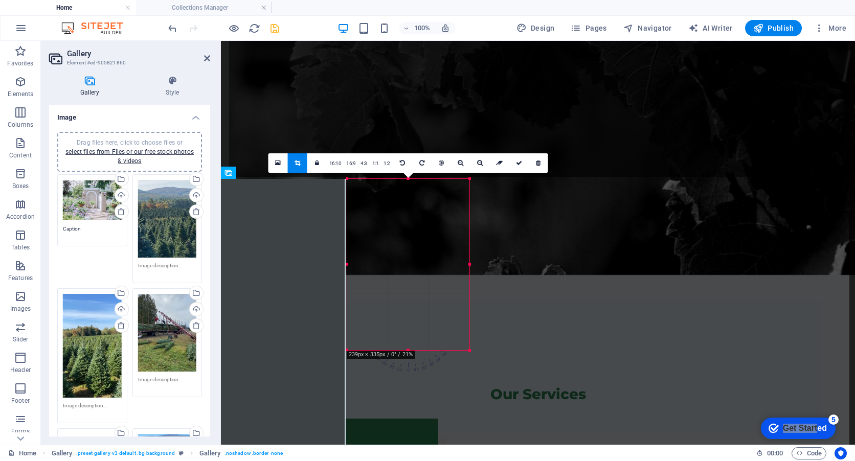
drag, startPoint x: 470, startPoint y: 269, endPoint x: 441, endPoint y: 351, distance: 86.5
click at [441, 350] on div "180 170 160 150 140 130 120 110 100 90 80 70 60 50 40 30 20 10 0 -10 -20 -30 -4…" at bounding box center [408, 264] width 122 height 171
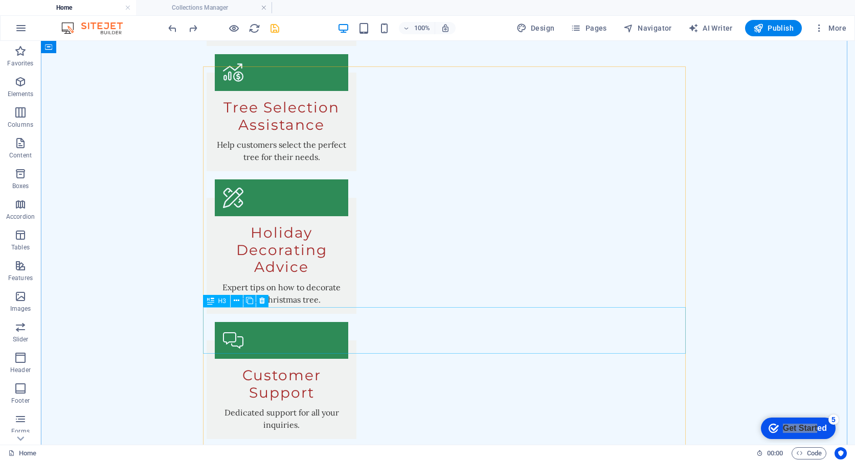
scroll to position [1496, 0]
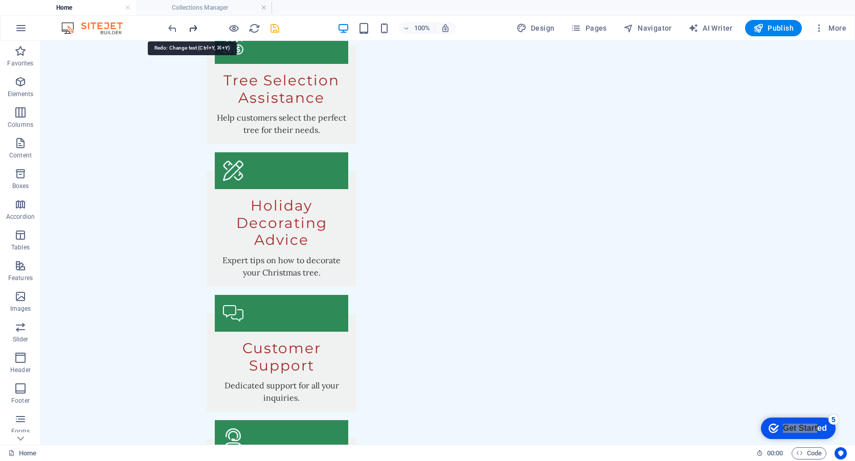
click at [193, 334] on icon "redo" at bounding box center [241, 336] width 134 height 5
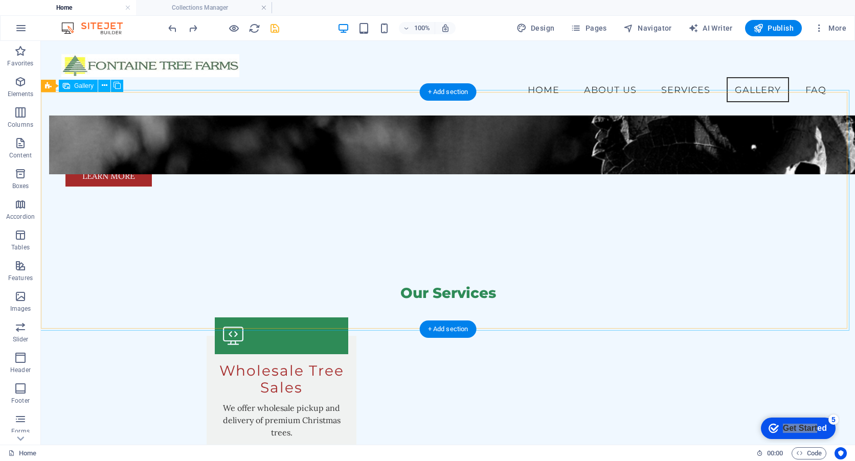
scroll to position [822, 0]
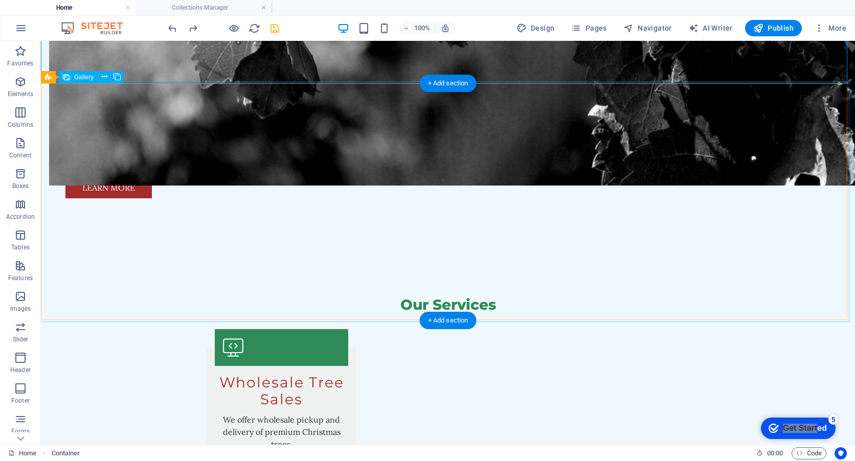
scroll to position [933, 0]
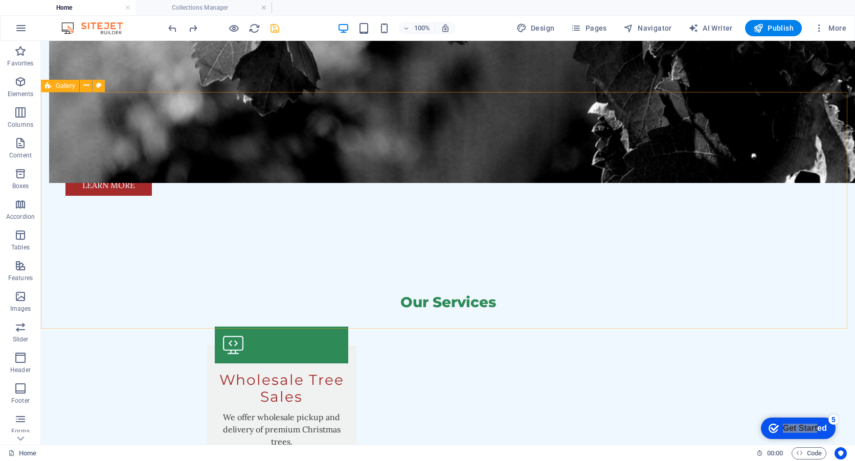
click at [62, 86] on span "Gallery" at bounding box center [65, 86] width 19 height 6
click at [83, 86] on span "Gallery" at bounding box center [83, 86] width 19 height 6
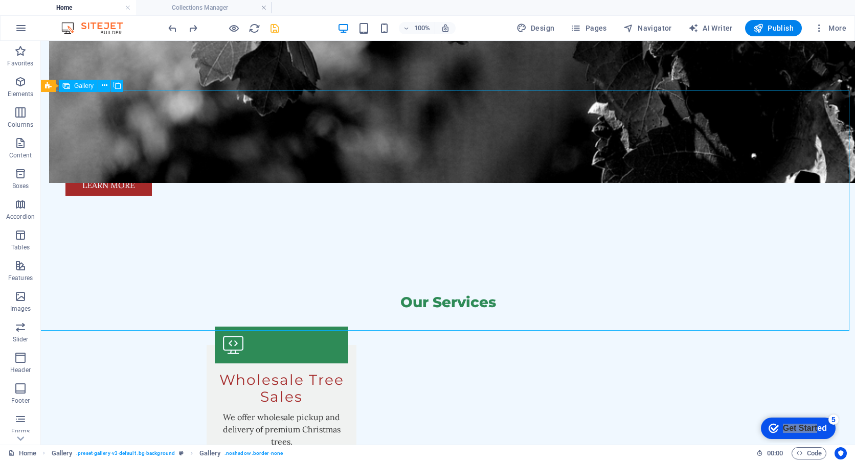
click at [83, 86] on span "Gallery" at bounding box center [83, 86] width 19 height 6
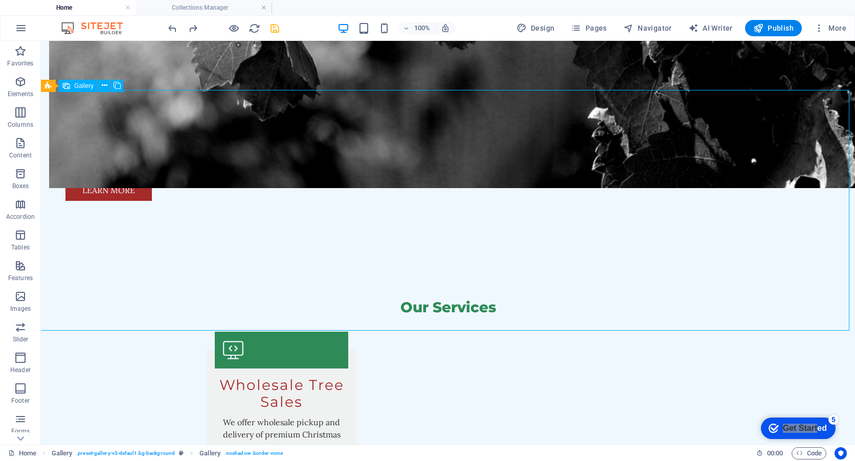
select select "px"
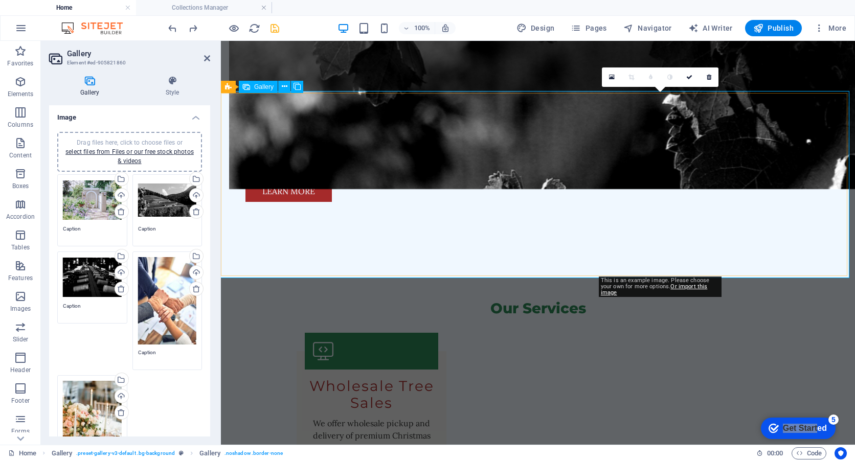
scroll to position [931, 0]
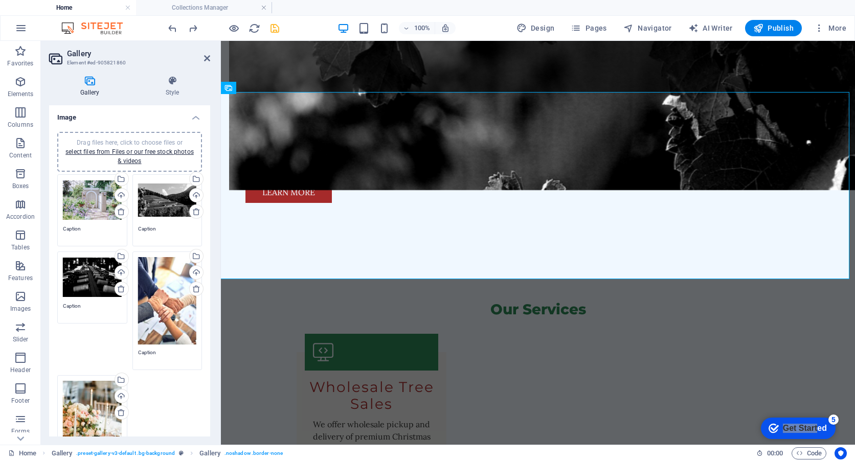
click at [195, 288] on icon at bounding box center [196, 289] width 8 height 8
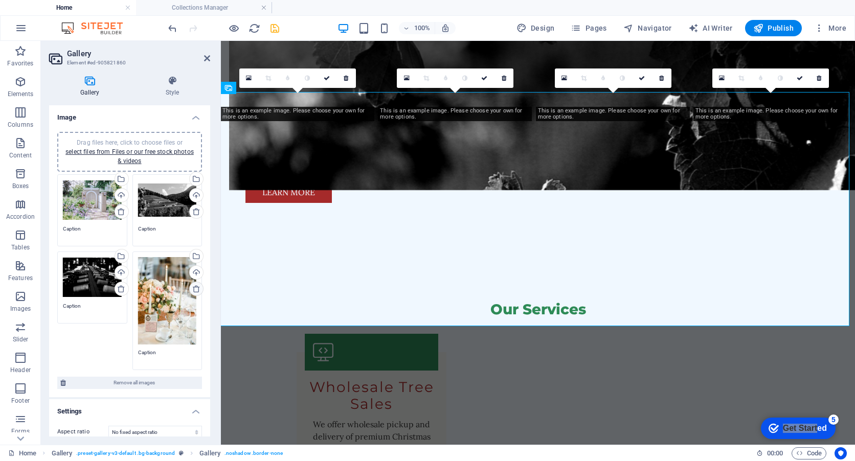
click at [197, 289] on icon at bounding box center [196, 289] width 8 height 8
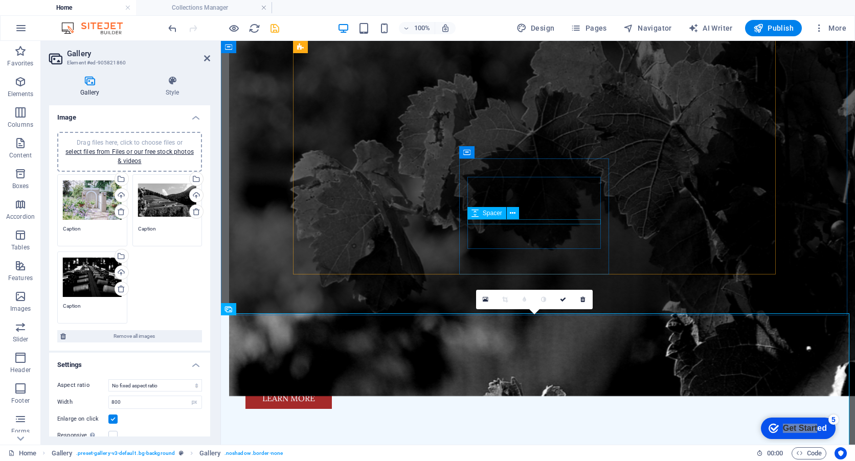
scroll to position [727, 0]
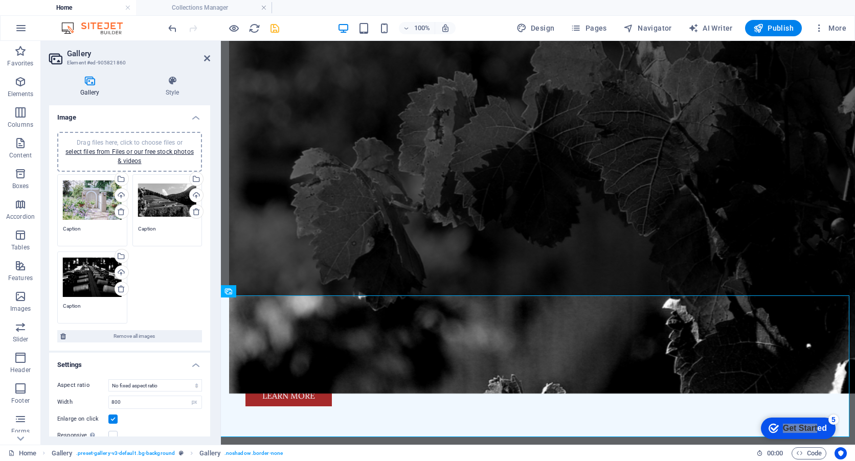
click at [172, 273] on div "Drag files here, click to choose files or select files from Files or our free s…" at bounding box center [130, 249] width 150 height 154
click at [128, 142] on span "Drag files here, click to choose files or select files from Files or our free s…" at bounding box center [129, 152] width 128 height 26
click at [126, 142] on span "Drag files here, click to choose files or select files from Files or our free s…" at bounding box center [129, 152] width 128 height 26
click at [125, 159] on link "select files from Files or our free stock photos & videos" at bounding box center [129, 156] width 128 height 16
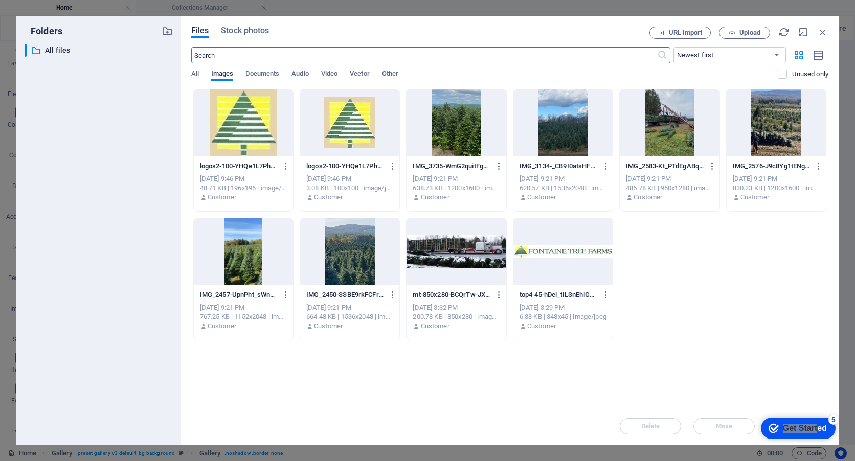
scroll to position [817, 0]
click at [677, 123] on div at bounding box center [669, 123] width 99 height 66
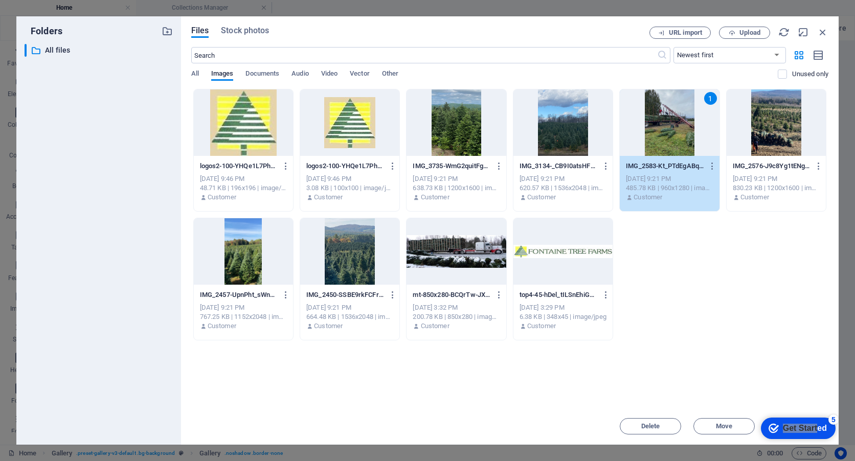
click at [787, 125] on div at bounding box center [776, 123] width 99 height 66
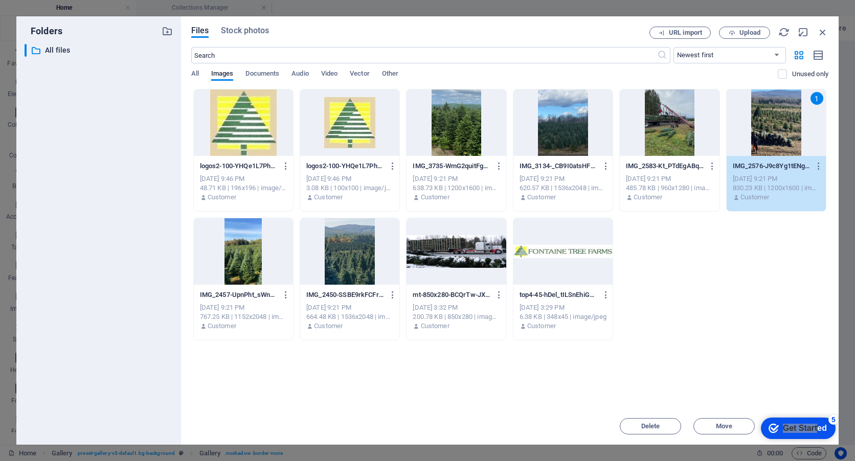
click at [696, 127] on div at bounding box center [669, 123] width 99 height 66
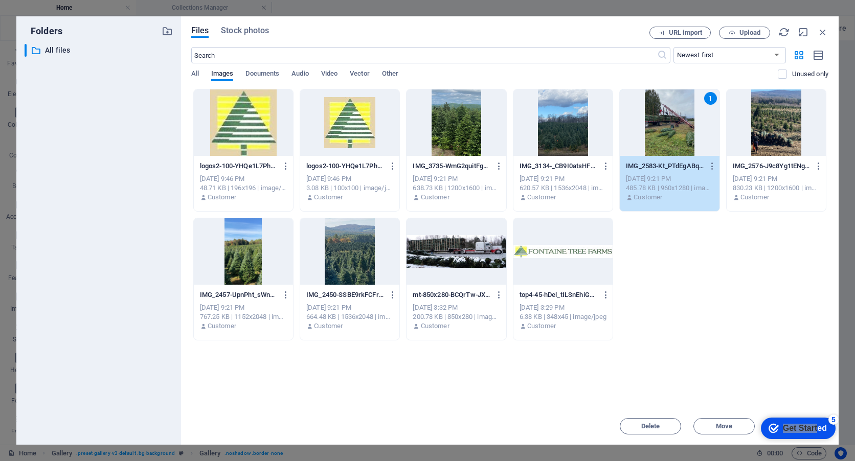
click at [776, 129] on div at bounding box center [776, 123] width 99 height 66
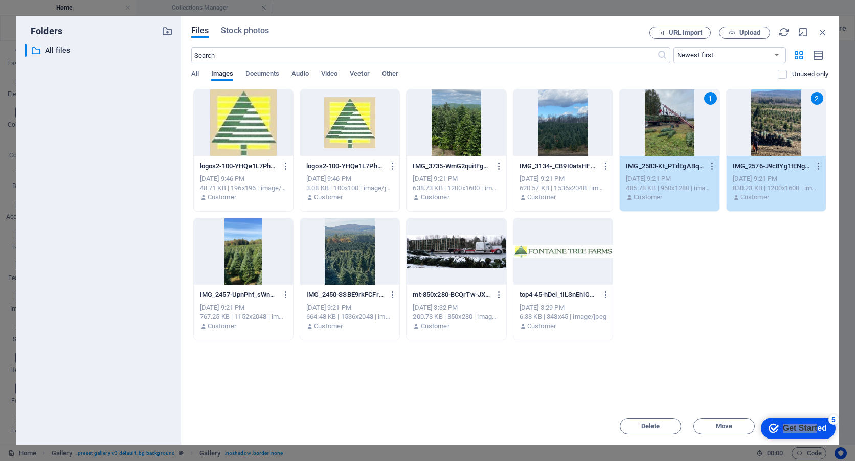
click at [774, 359] on div "Drop files here to upload them instantly logos2-100-YHQe1L7Phk9WErTHZ4DA0Q-D-iV…" at bounding box center [509, 248] width 637 height 319
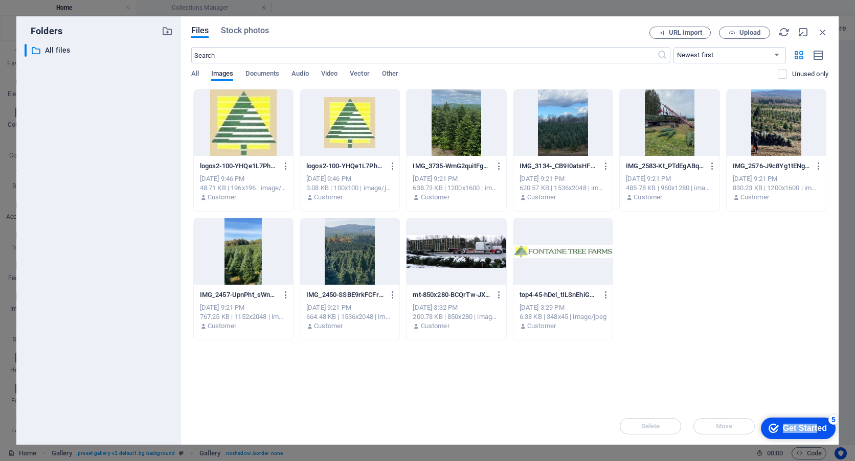
click at [795, 424] on div "Get Started" at bounding box center [805, 428] width 44 height 9
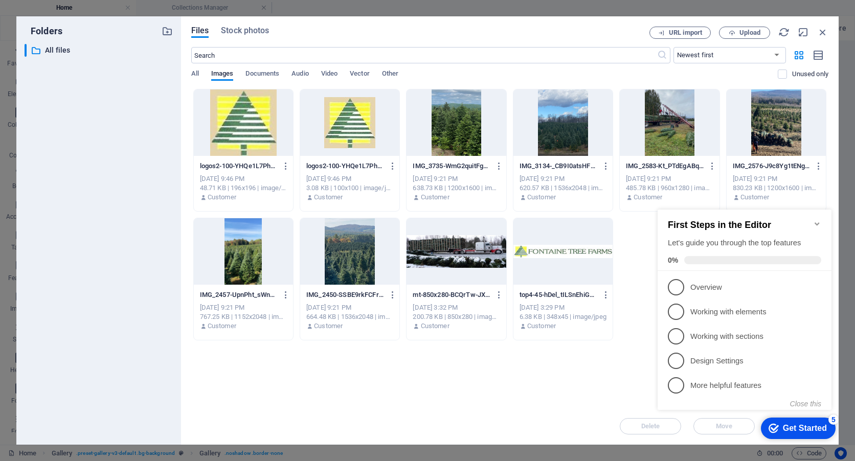
click at [589, 391] on div "Drop files here to upload them instantly logos2-100-YHQe1L7Phk9WErTHZ4DA0Q-D-iV…" at bounding box center [509, 248] width 637 height 319
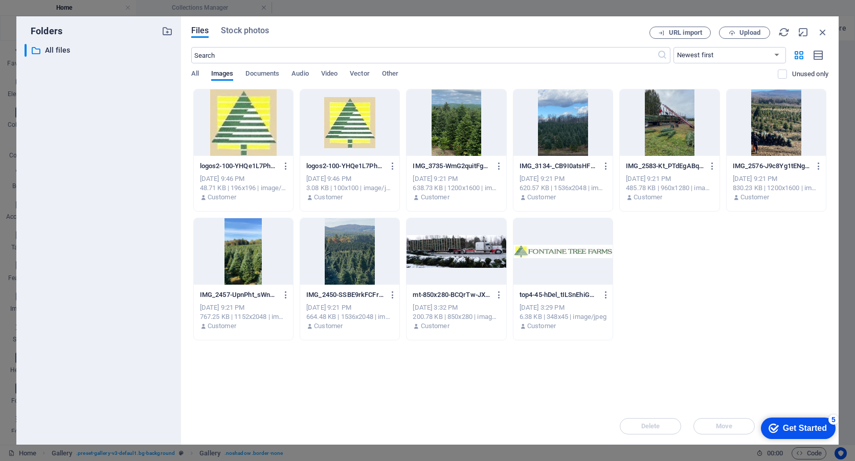
click at [687, 146] on div at bounding box center [669, 123] width 99 height 66
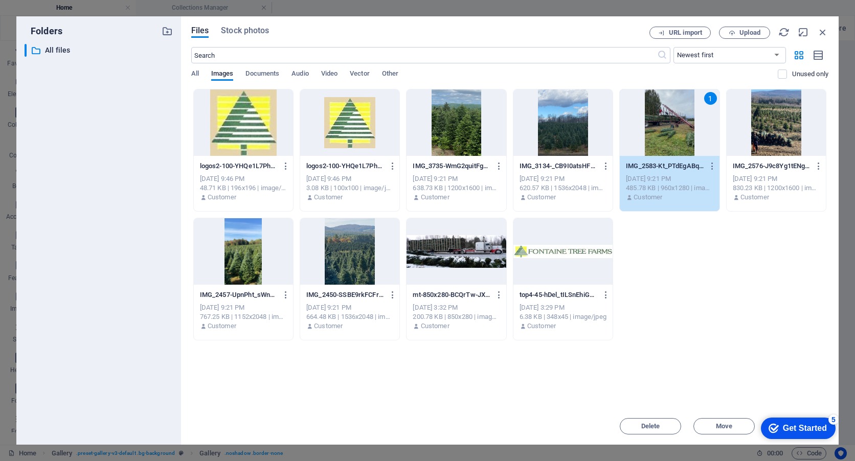
click at [760, 150] on div at bounding box center [776, 123] width 99 height 66
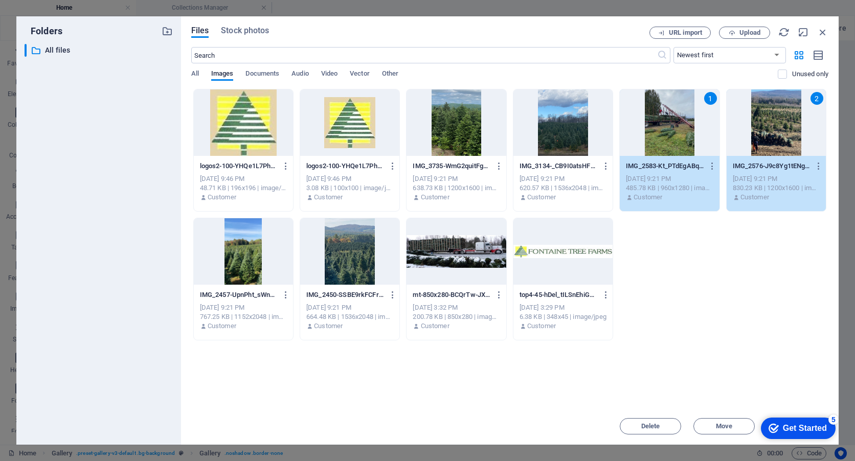
click at [236, 260] on div at bounding box center [243, 251] width 99 height 66
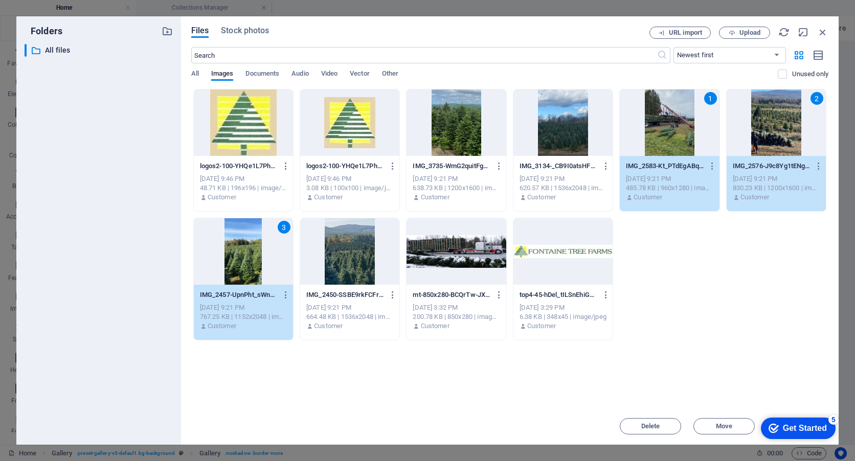
click at [338, 262] on div at bounding box center [349, 251] width 99 height 66
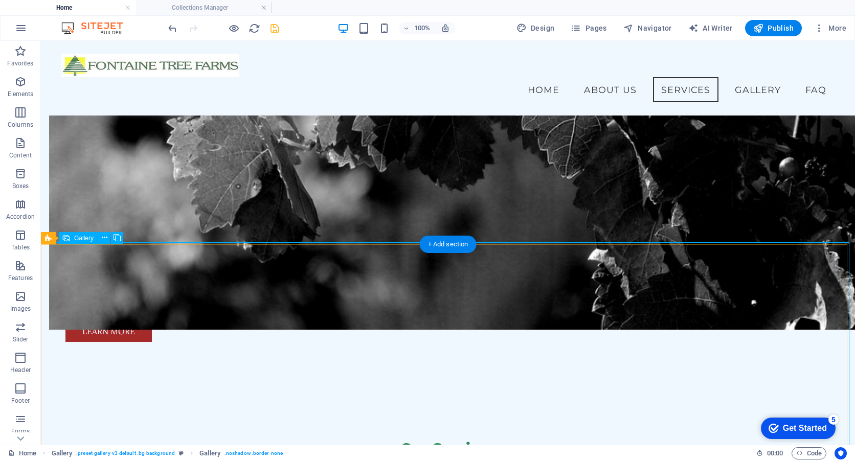
scroll to position [768, 0]
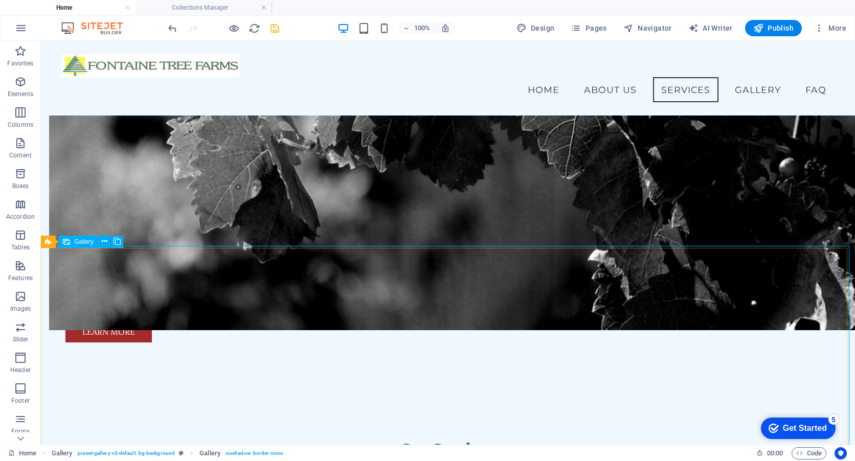
click at [87, 242] on span "Gallery" at bounding box center [83, 242] width 19 height 6
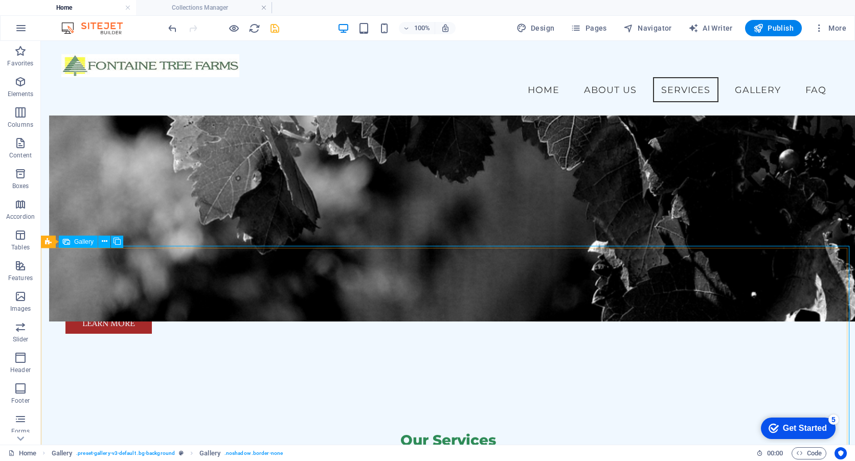
select select "px"
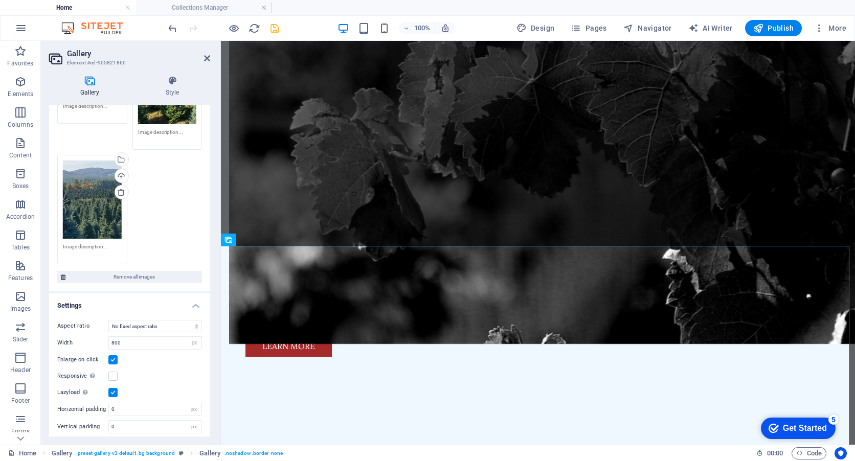
scroll to position [351, 0]
click at [157, 321] on select "No fixed aspect ratio 16:9 16:10 4:3 1:1 1:2 2:1" at bounding box center [155, 326] width 94 height 12
click at [108, 320] on select "No fixed aspect ratio 16:9 16:10 4:3 1:1 1:2 2:1" at bounding box center [155, 326] width 94 height 12
click at [132, 321] on select "No fixed aspect ratio 16:9 16:10 4:3 1:1 1:2 2:1" at bounding box center [155, 326] width 94 height 12
select select "3"
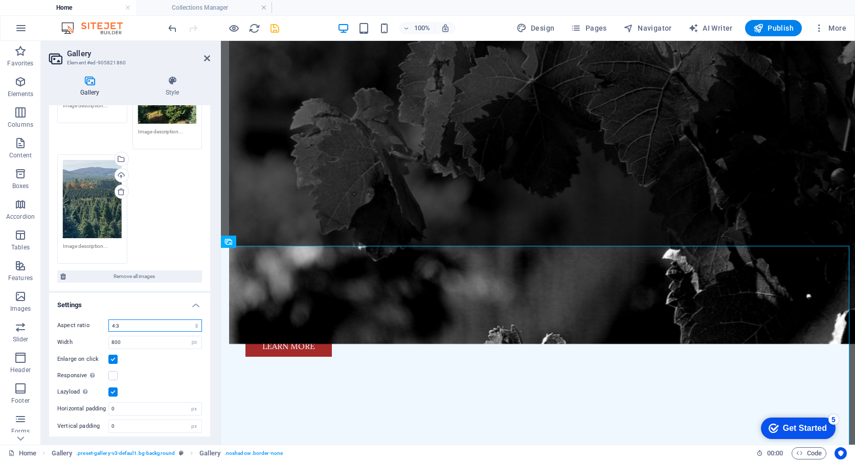
click at [108, 320] on select "No fixed aspect ratio 16:9 16:10 4:3 1:1 1:2 2:1" at bounding box center [155, 326] width 94 height 12
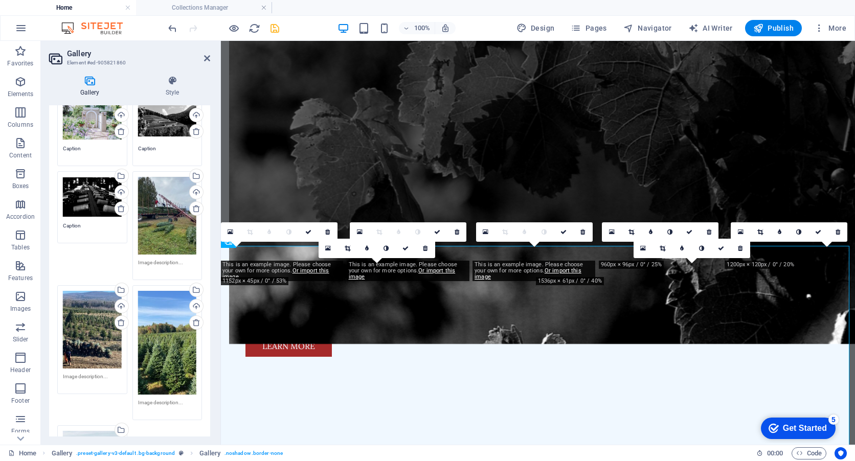
scroll to position [45, 0]
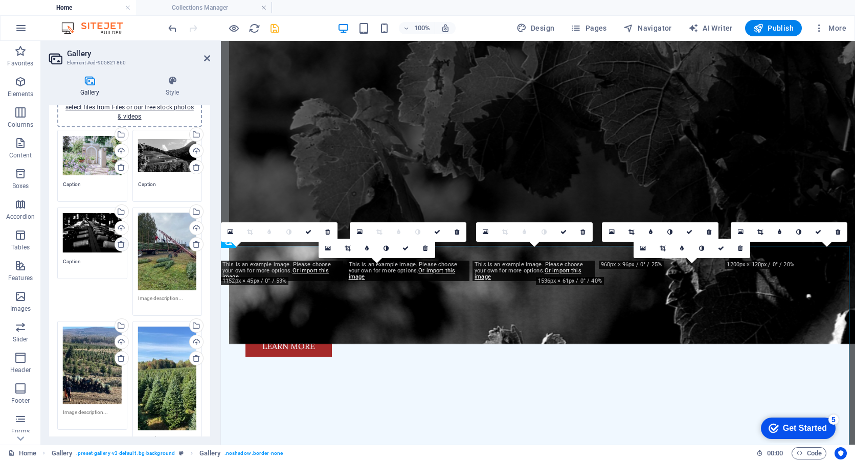
click at [120, 244] on icon at bounding box center [121, 244] width 8 height 8
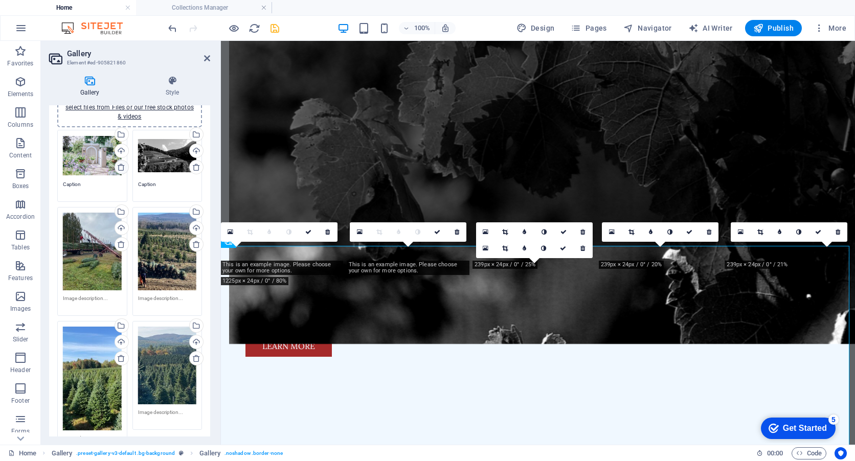
click at [123, 168] on icon at bounding box center [121, 167] width 8 height 8
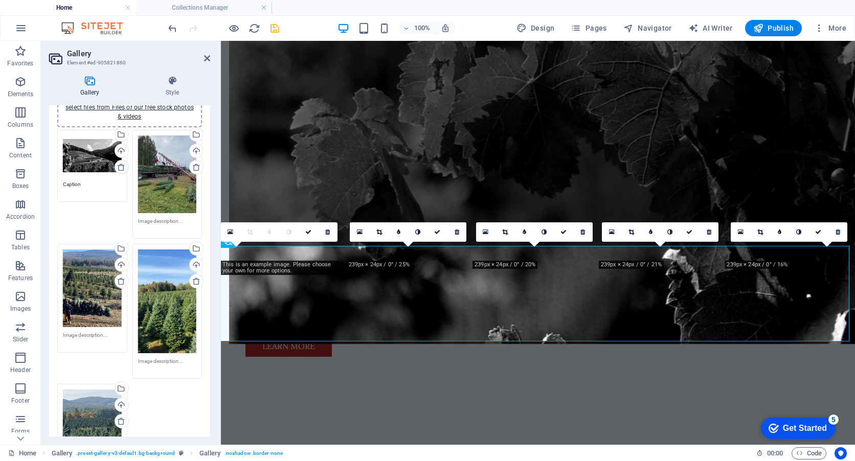
click at [123, 168] on icon at bounding box center [121, 167] width 8 height 8
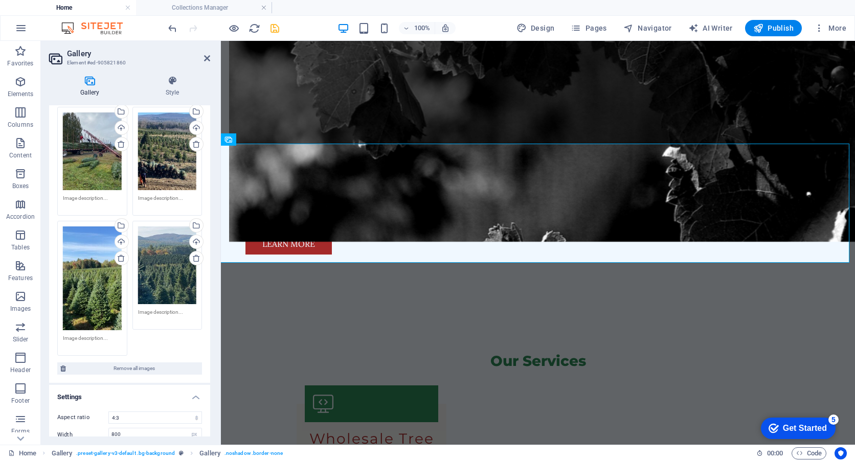
scroll to position [51, 0]
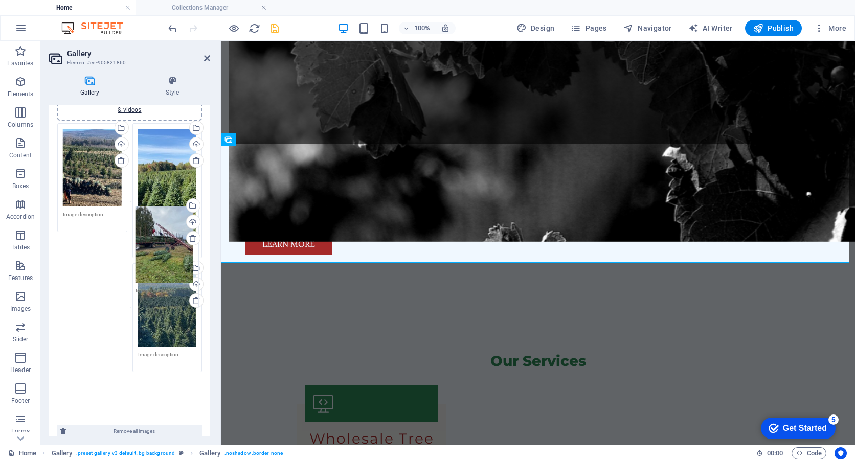
drag, startPoint x: 95, startPoint y: 174, endPoint x: 168, endPoint y: 252, distance: 106.4
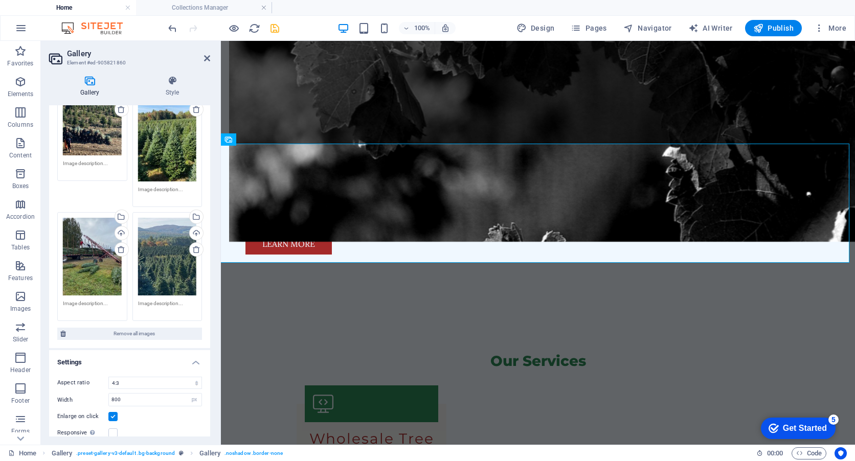
scroll to position [161, 0]
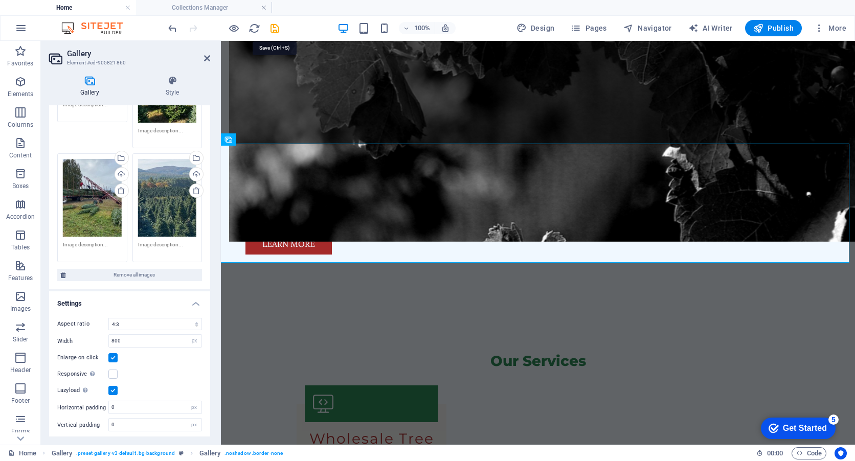
click at [275, 27] on icon "save" at bounding box center [275, 29] width 12 height 12
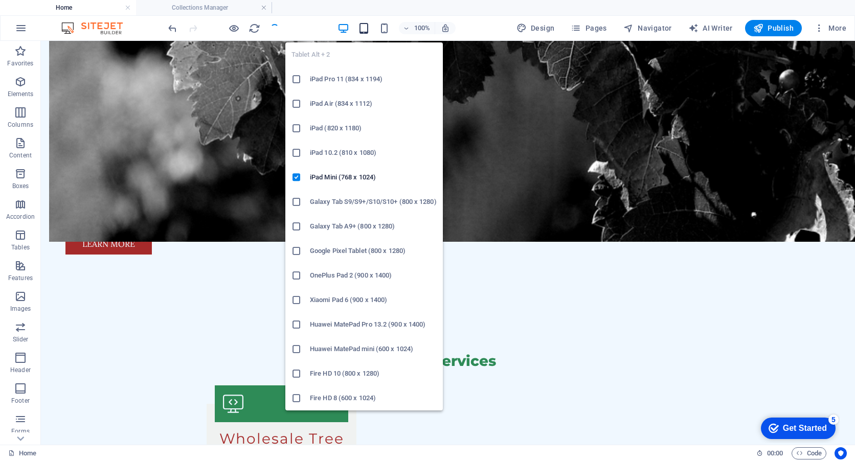
click at [366, 27] on icon "button" at bounding box center [364, 29] width 12 height 12
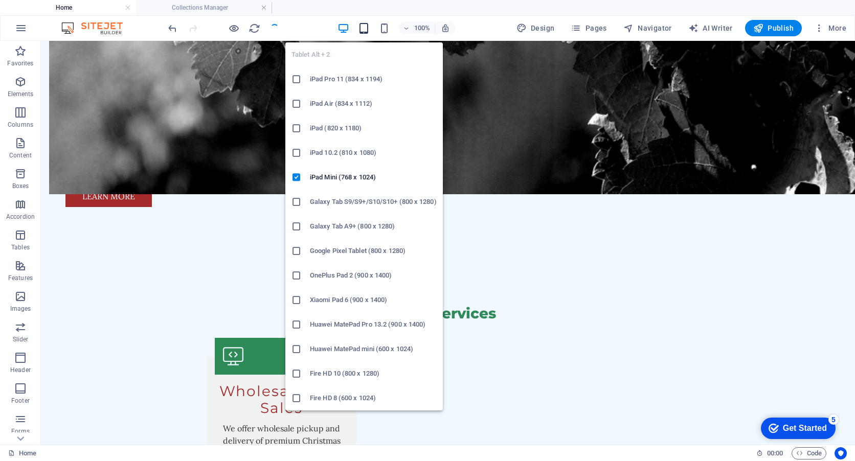
click at [366, 27] on icon "button" at bounding box center [364, 29] width 12 height 12
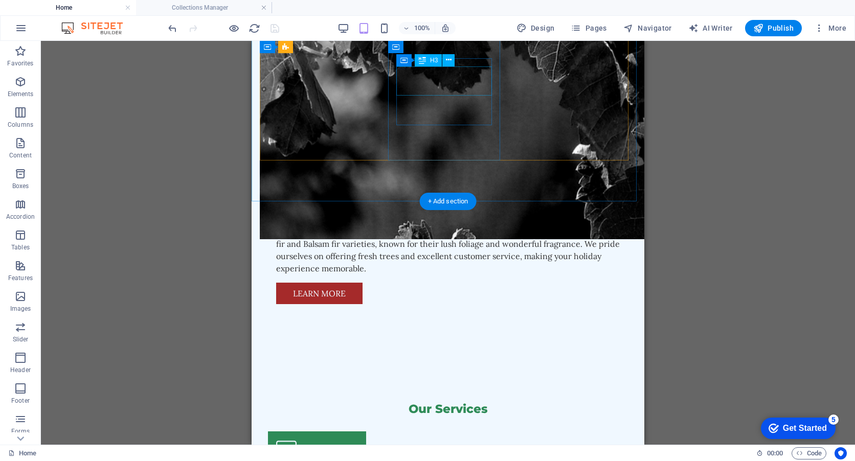
scroll to position [876, 0]
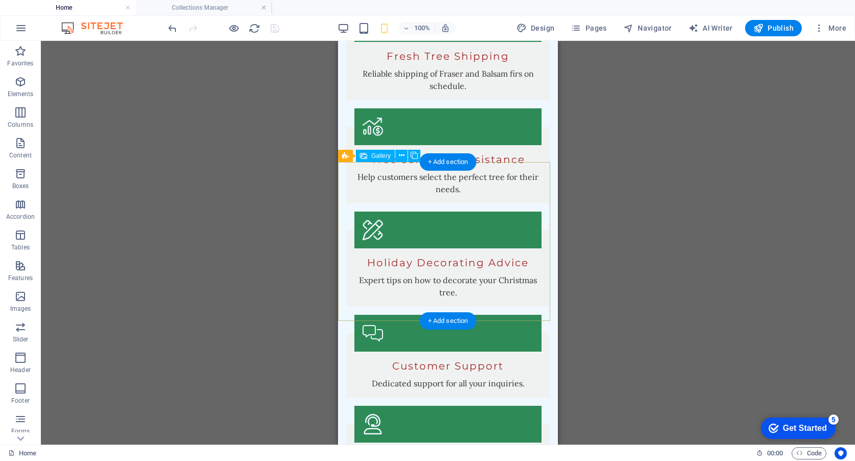
scroll to position [1283, 0]
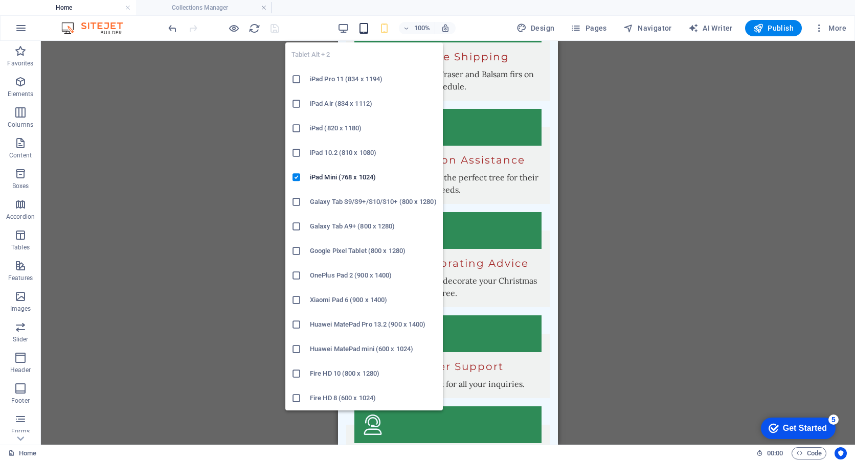
click at [370, 25] on icon "button" at bounding box center [364, 29] width 12 height 12
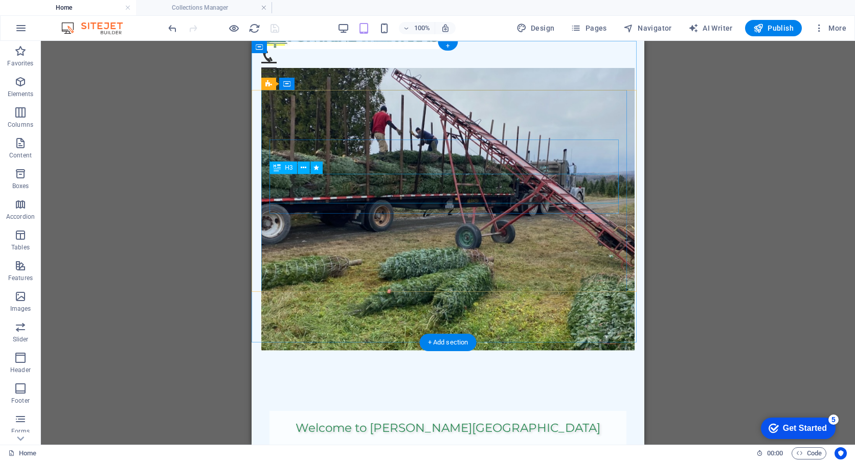
scroll to position [0, 0]
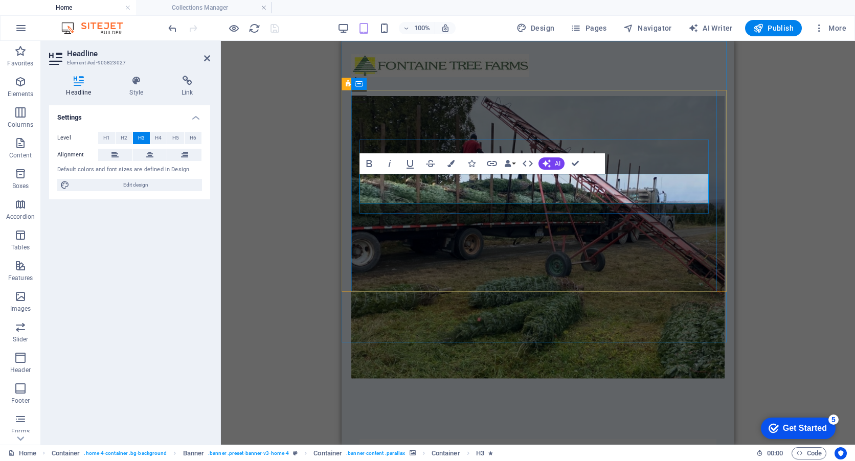
click at [383, 132] on span "Container" at bounding box center [388, 133] width 27 height 6
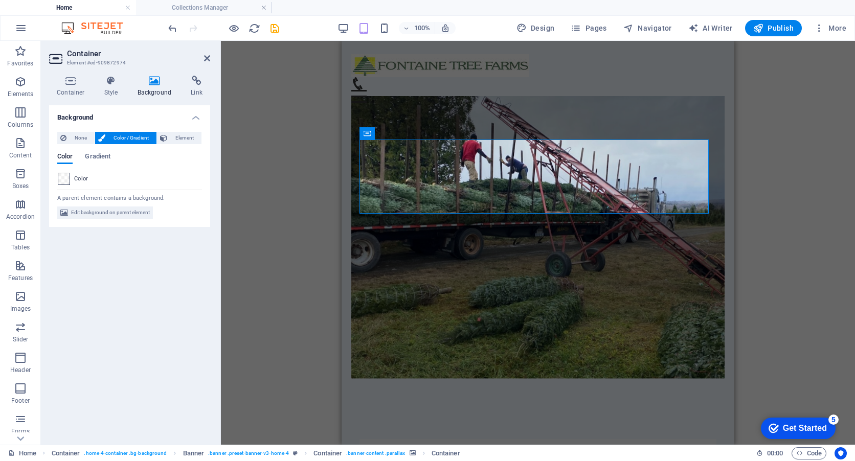
drag, startPoint x: 70, startPoint y: 178, endPoint x: 79, endPoint y: 187, distance: 13.4
click at [70, 177] on div at bounding box center [64, 179] width 12 height 12
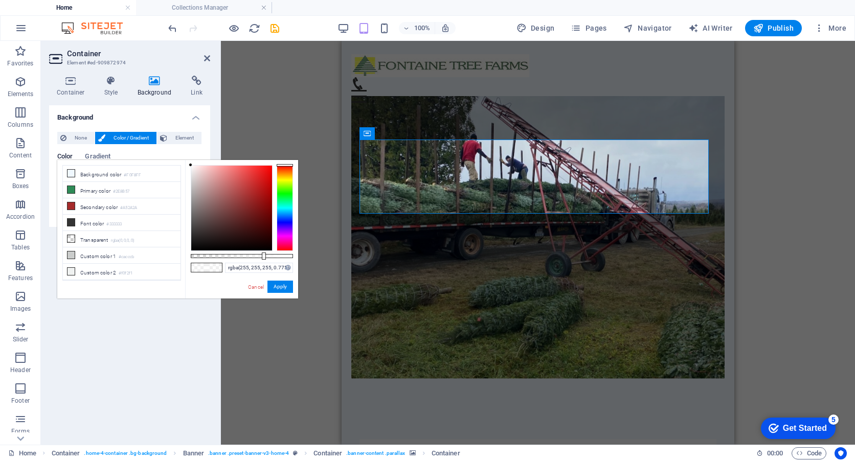
click at [270, 256] on div at bounding box center [242, 256] width 102 height 4
click at [273, 255] on div at bounding box center [271, 256] width 4 height 7
type input "rgba(255, 255, 255, 0.79)"
click at [272, 255] on div at bounding box center [273, 256] width 4 height 7
click at [280, 283] on button "Apply" at bounding box center [281, 287] width 26 height 12
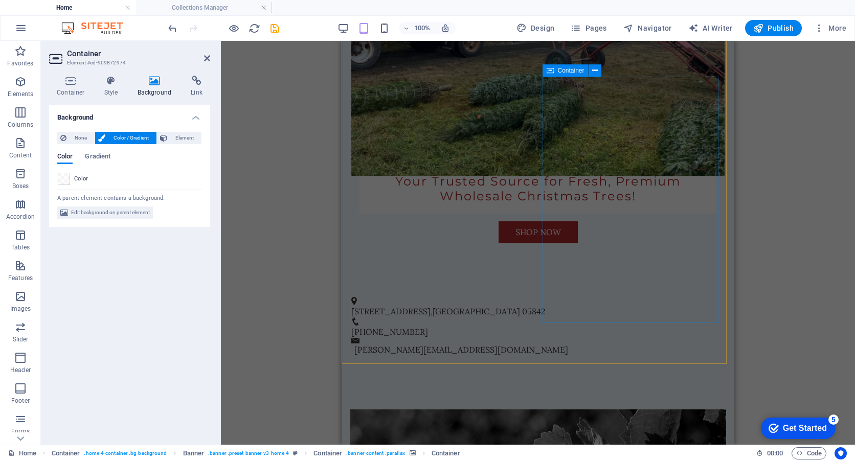
scroll to position [307, 0]
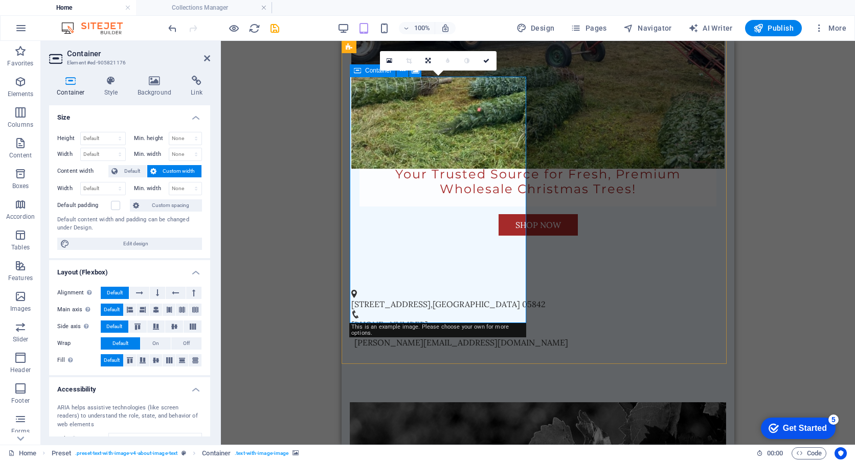
click at [371, 72] on span "Container" at bounding box center [378, 71] width 27 height 6
click at [372, 69] on span "Container" at bounding box center [378, 71] width 27 height 6
click at [146, 84] on icon at bounding box center [155, 81] width 50 height 10
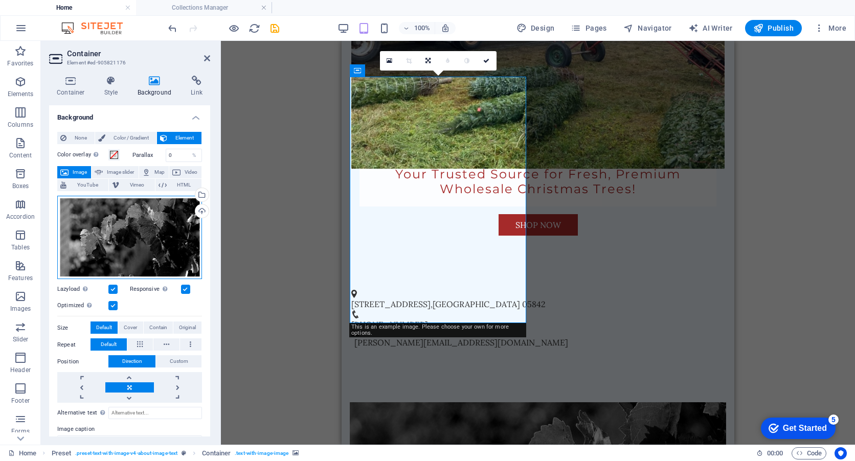
click at [150, 246] on div "Drag files here, click to choose files or select files from Files or our free s…" at bounding box center [129, 238] width 145 height 84
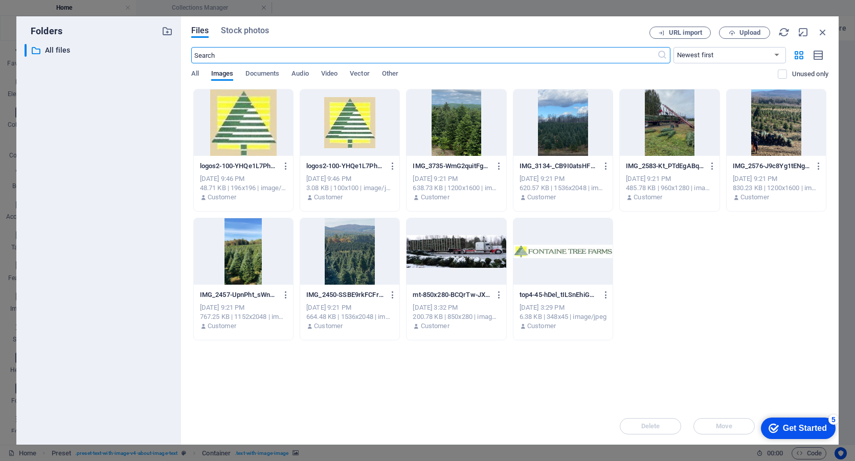
scroll to position [318, 0]
click at [459, 256] on div at bounding box center [456, 251] width 99 height 66
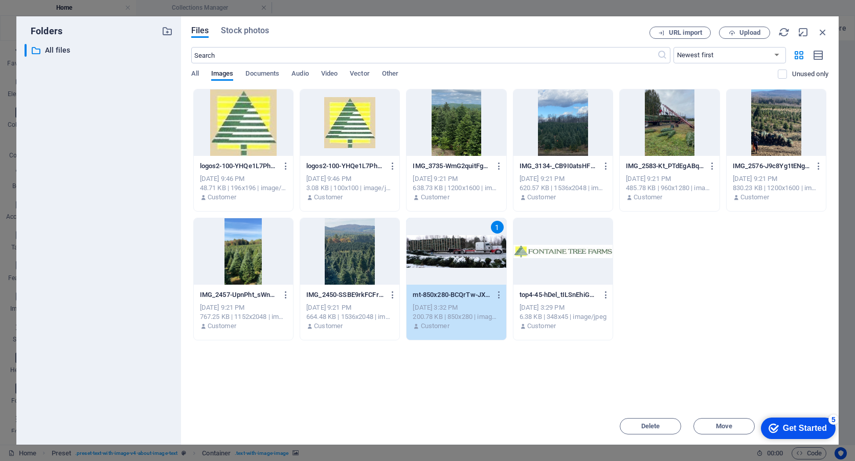
click at [812, 385] on div "Drop files here to upload them instantly logos2-100-YHQe1L7Phk9WErTHZ4DA0Q-D-iV…" at bounding box center [509, 248] width 637 height 319
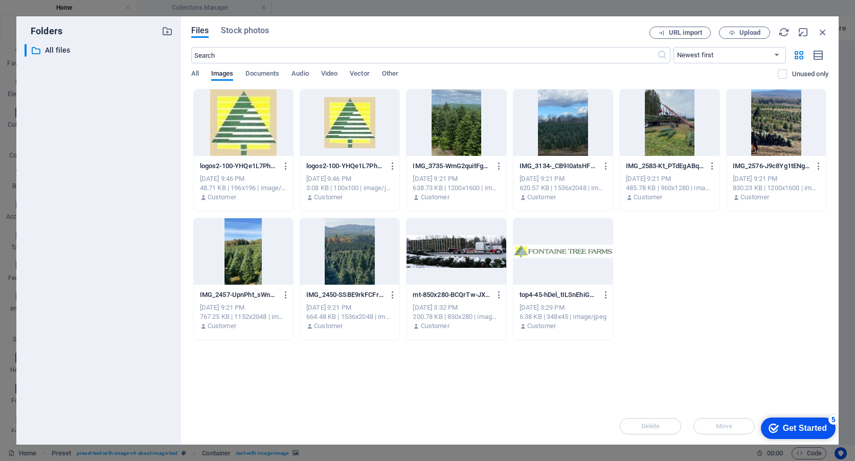
click at [445, 241] on div at bounding box center [456, 251] width 99 height 66
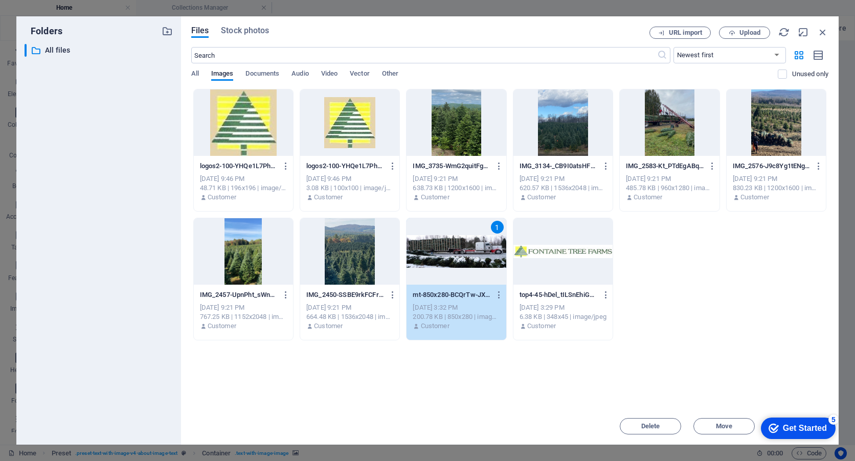
click at [445, 241] on div "1" at bounding box center [456, 251] width 99 height 66
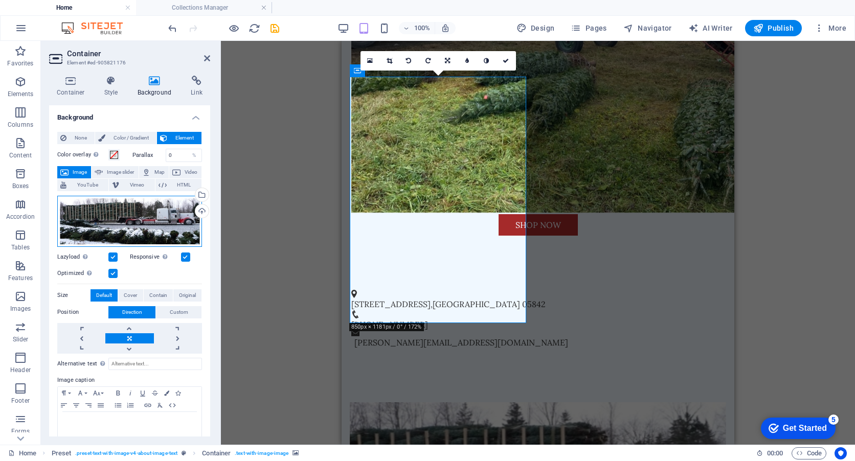
click at [84, 219] on div "Drag files here, click to choose files or select files from Files or our free s…" at bounding box center [129, 221] width 145 height 51
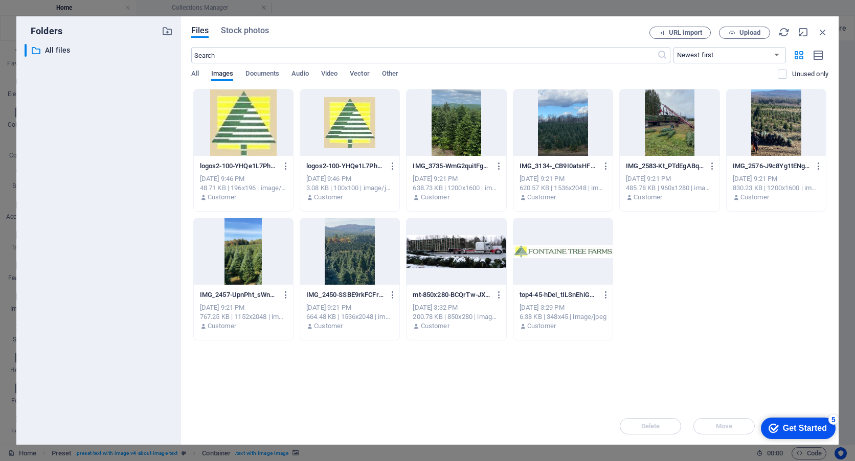
scroll to position [318, 0]
click at [567, 121] on div at bounding box center [563, 123] width 99 height 66
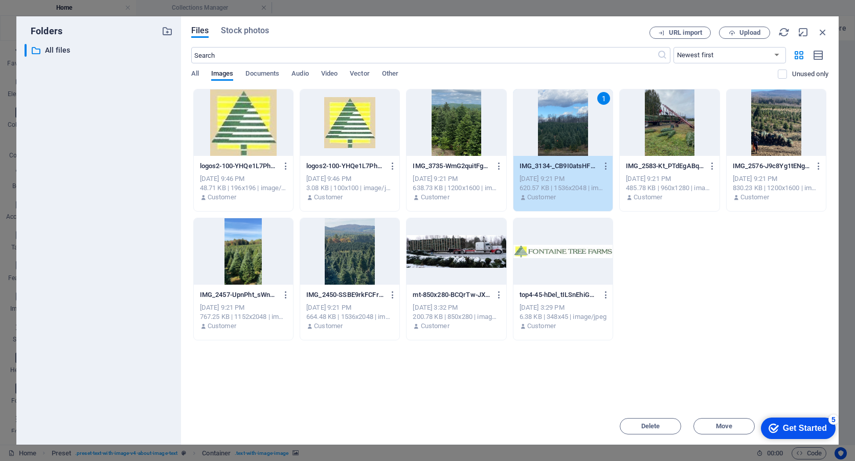
click at [567, 121] on div "1" at bounding box center [563, 123] width 99 height 66
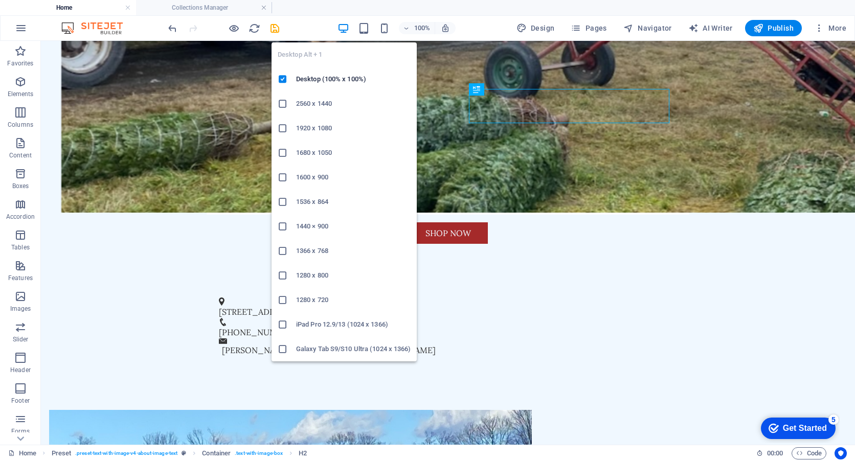
scroll to position [297, 0]
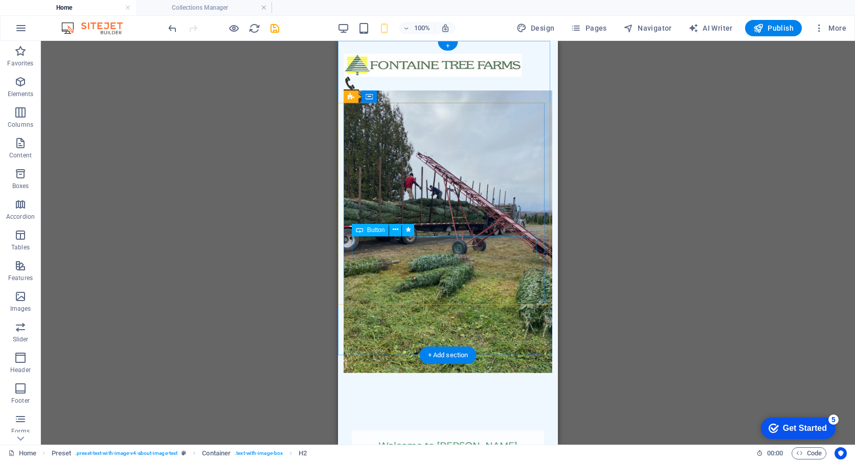
scroll to position [0, 0]
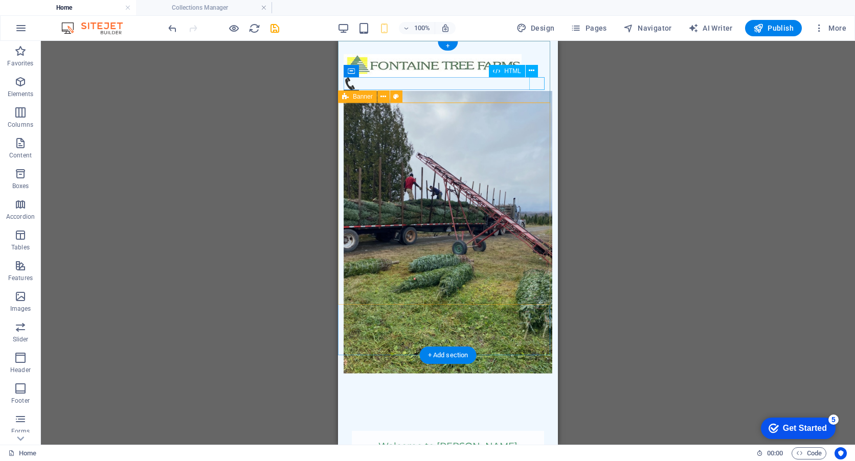
click at [539, 90] on div "Menu" at bounding box center [448, 96] width 209 height 13
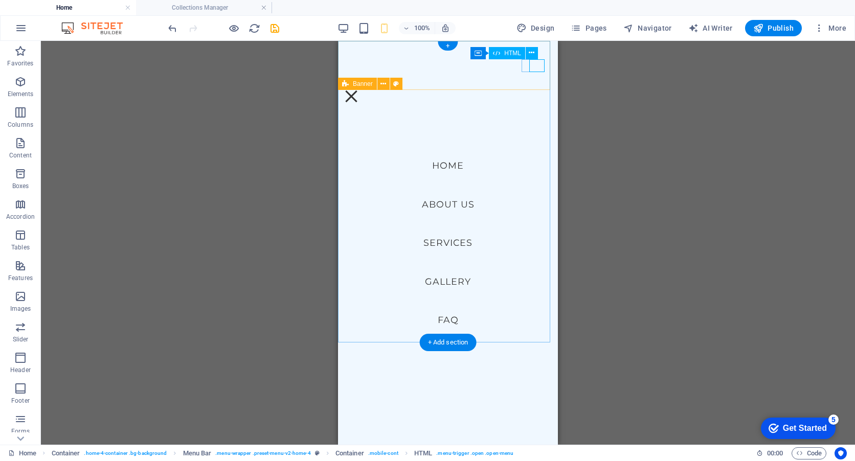
click at [359, 90] on div "Menu" at bounding box center [351, 96] width 15 height 13
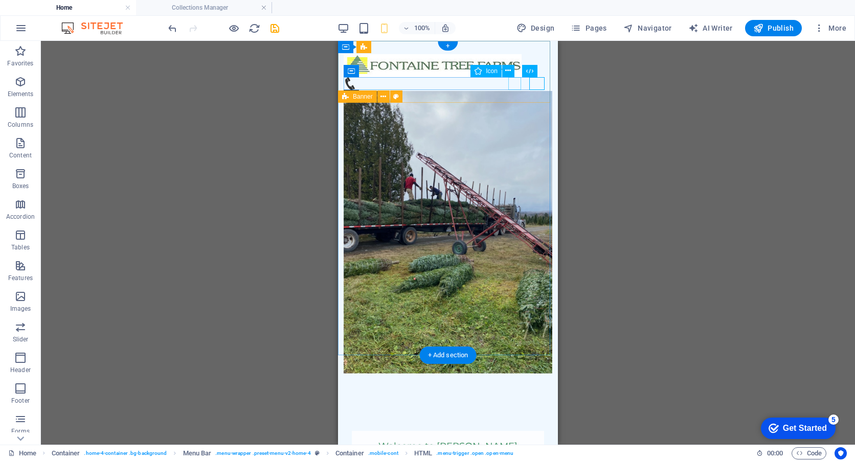
click at [516, 90] on figure at bounding box center [444, 83] width 201 height 13
click at [534, 90] on div "Menu" at bounding box center [448, 96] width 209 height 13
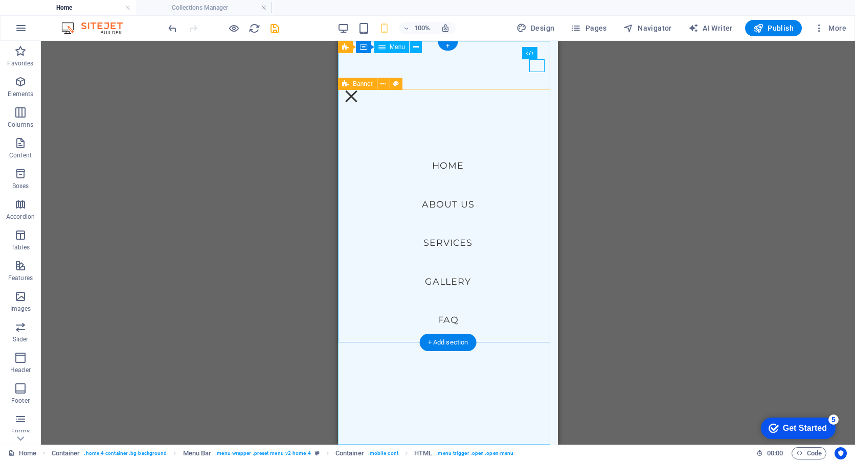
click at [534, 85] on nav "Home About Us Services Gallery FAQ" at bounding box center [448, 243] width 220 height 404
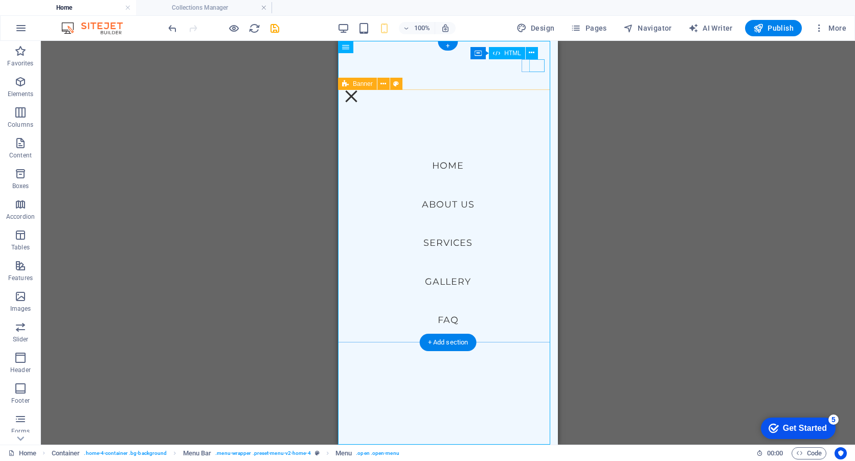
click at [359, 90] on div "Menu" at bounding box center [351, 96] width 15 height 13
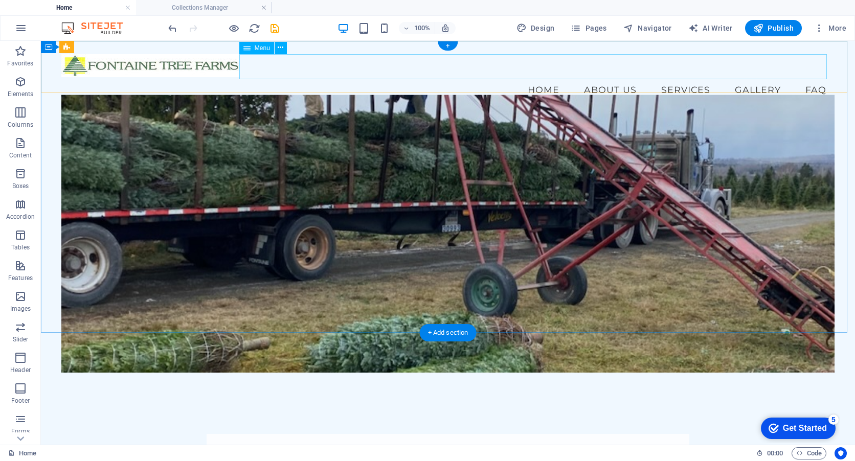
click at [599, 77] on nav "Home About Us Services Gallery FAQ" at bounding box center [447, 90] width 773 height 26
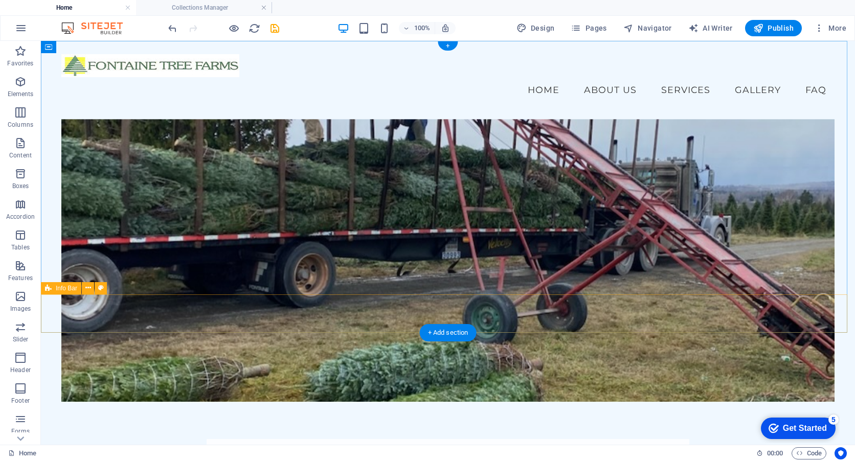
scroll to position [153, 0]
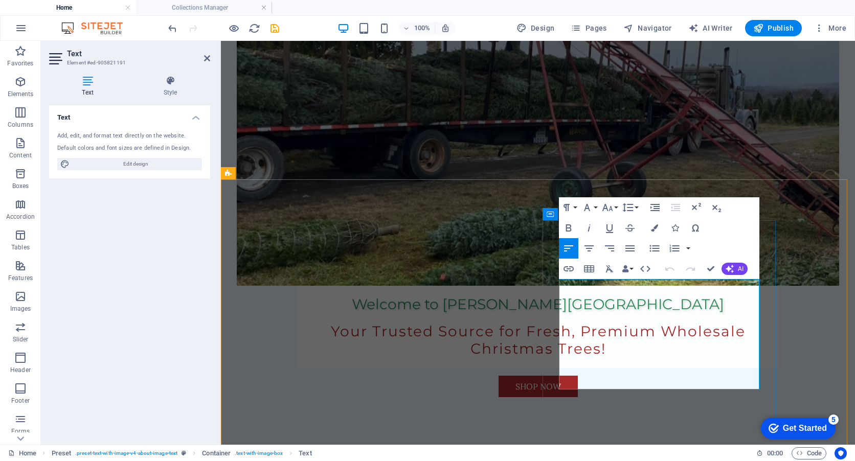
drag, startPoint x: 612, startPoint y: 383, endPoint x: 555, endPoint y: 275, distance: 122.2
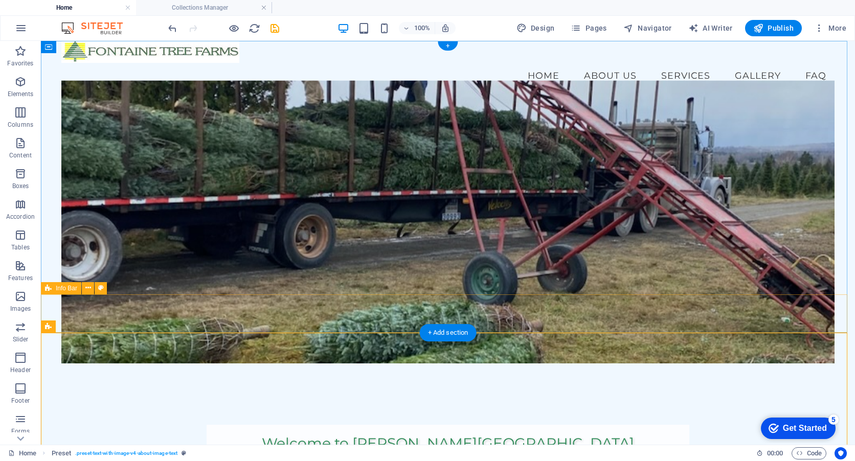
scroll to position [0, 0]
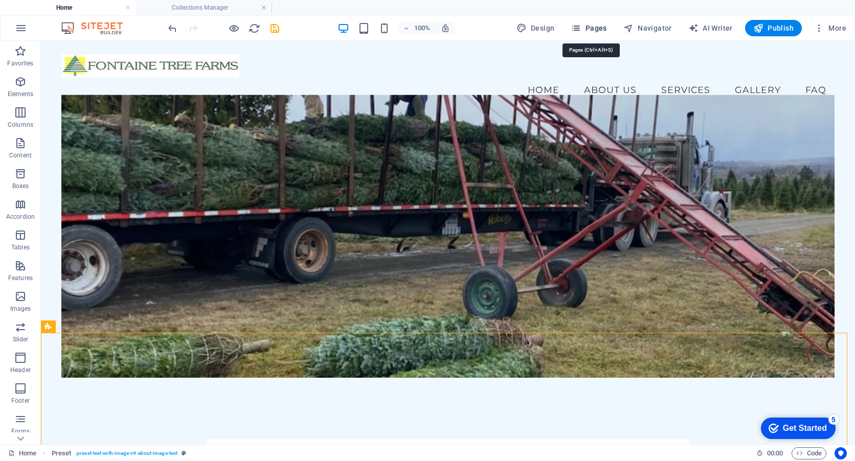
click at [599, 29] on span "Pages" at bounding box center [589, 28] width 36 height 10
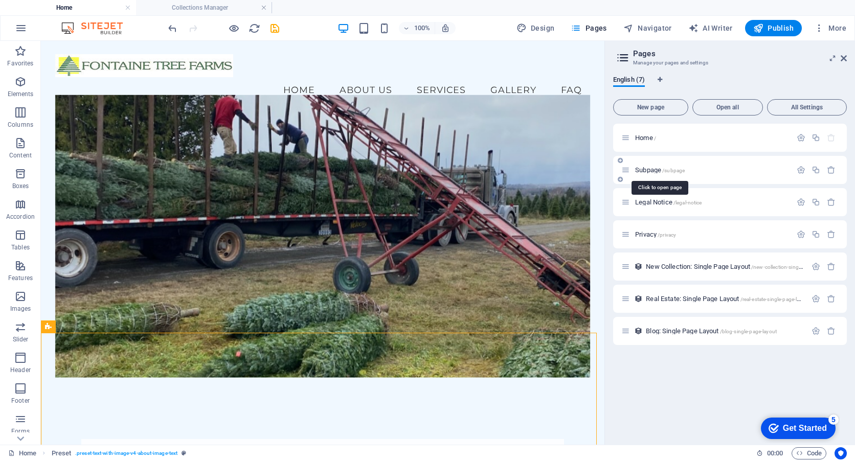
click at [651, 172] on span "Subpage /subpage" at bounding box center [660, 170] width 50 height 8
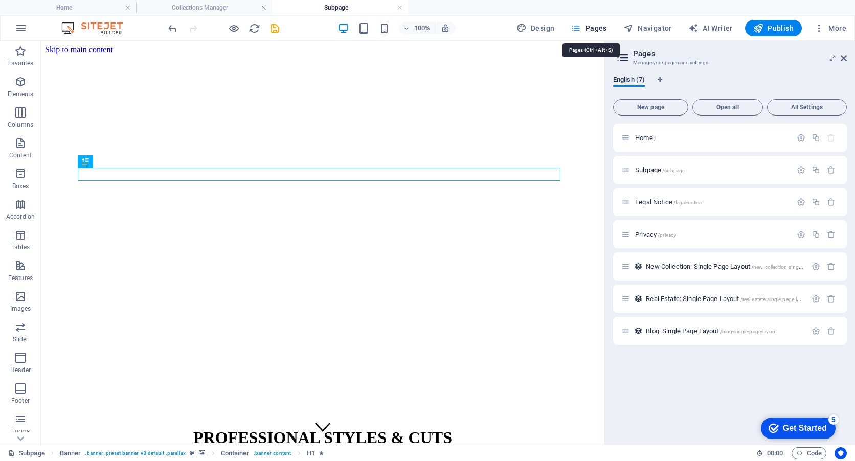
click at [607, 26] on span "Pages" at bounding box center [589, 28] width 36 height 10
click at [550, 24] on span "Design" at bounding box center [536, 28] width 38 height 10
select select "500"
select select "px"
select select "700"
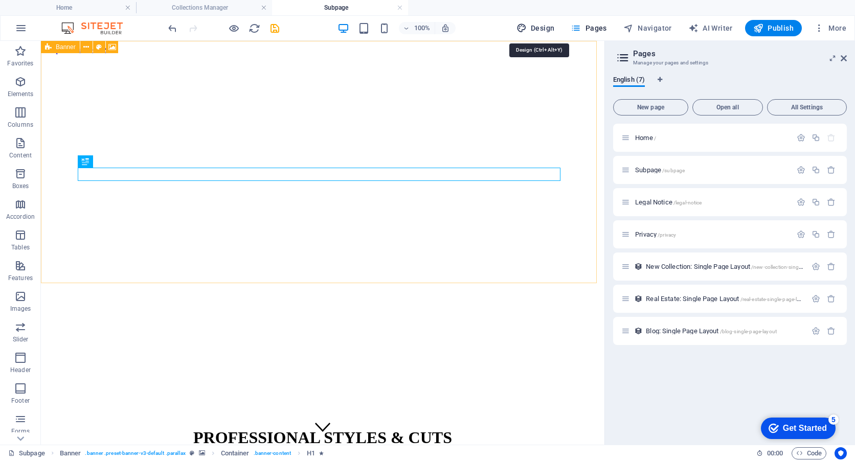
select select "px"
select select "rem"
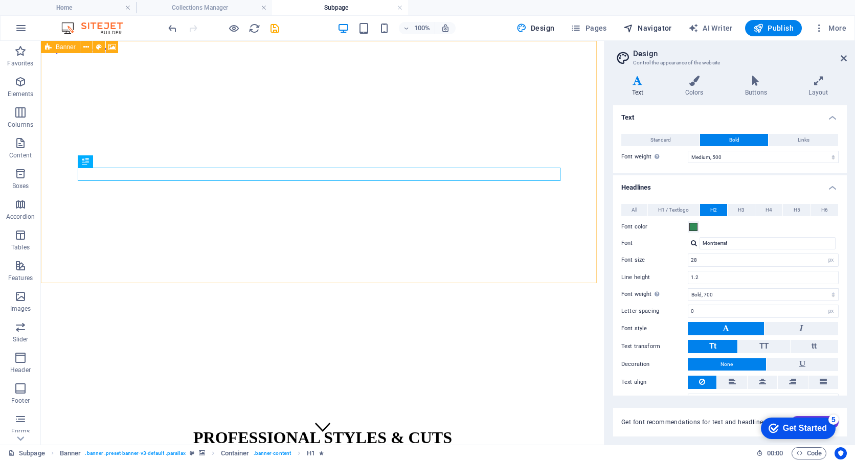
click at [653, 27] on span "Navigator" at bounding box center [648, 28] width 49 height 10
select select "16991832-en"
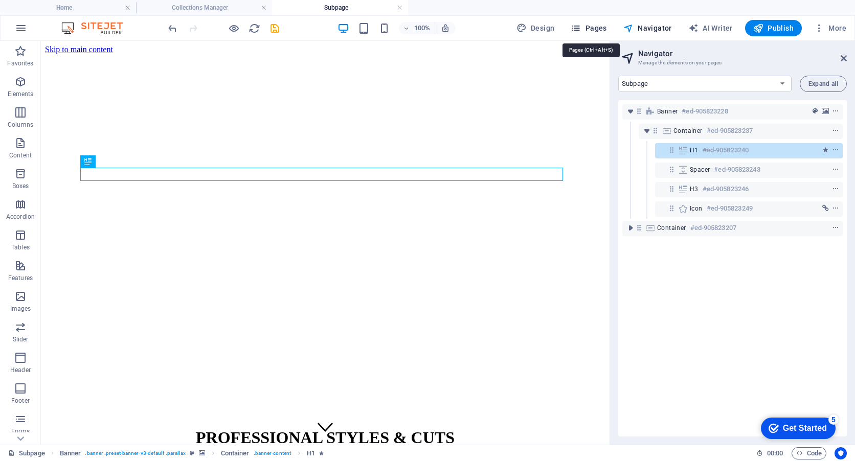
click at [597, 28] on span "Pages" at bounding box center [589, 28] width 36 height 10
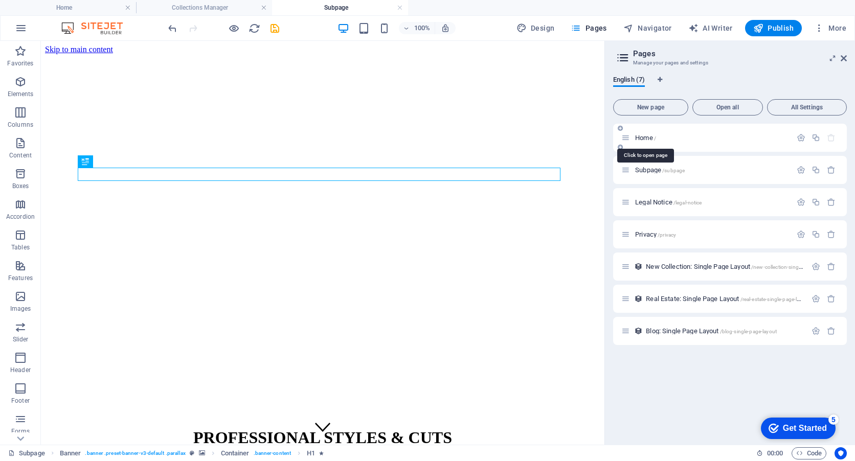
click at [643, 138] on span "Home /" at bounding box center [645, 138] width 21 height 8
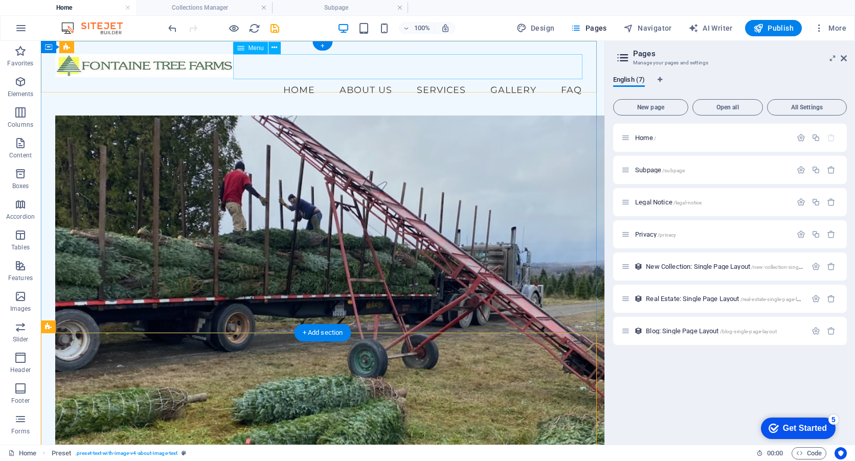
click at [368, 77] on nav "Home About Us Services Gallery FAQ" at bounding box center [323, 90] width 536 height 26
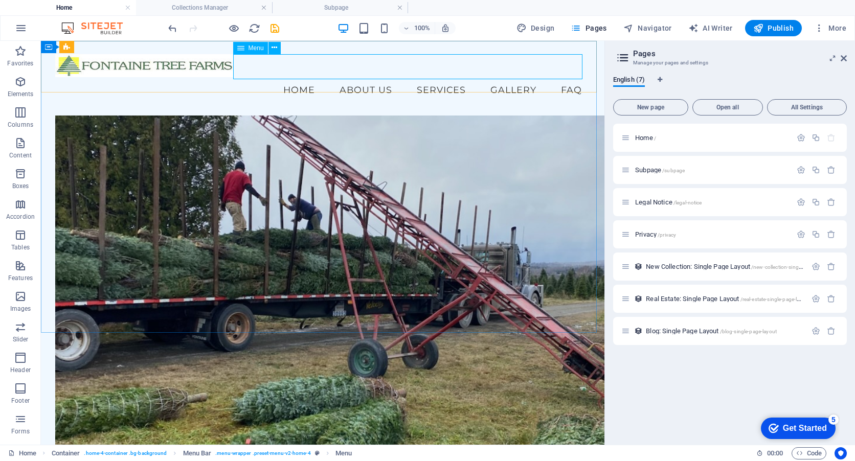
click at [249, 48] on span "Menu" at bounding box center [256, 48] width 15 height 6
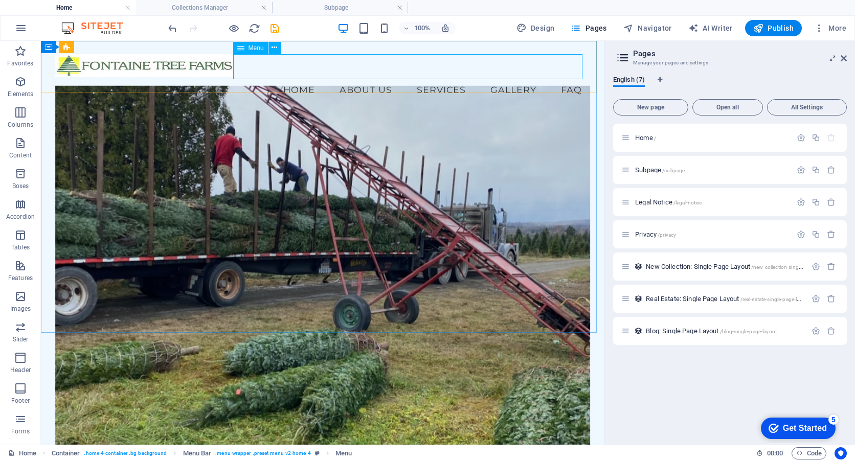
select select
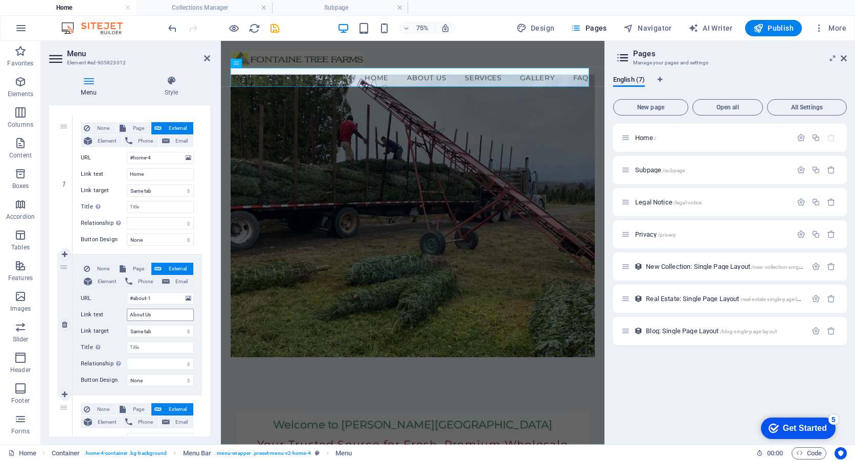
scroll to position [51, 0]
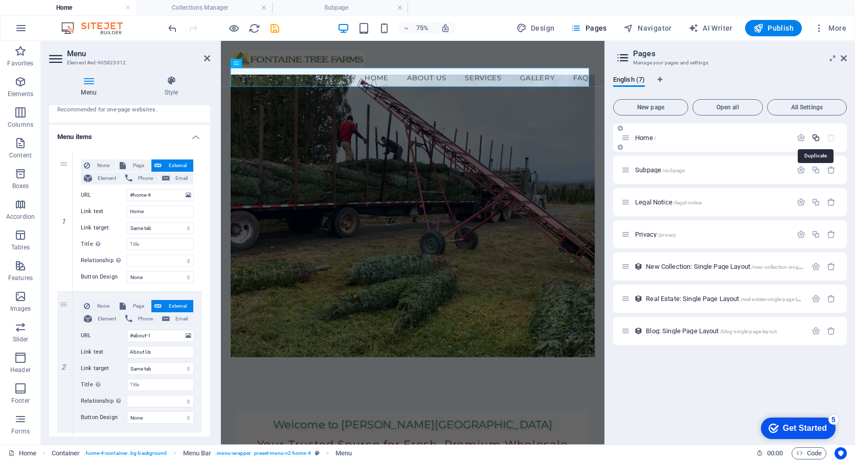
click at [819, 138] on icon "button" at bounding box center [816, 138] width 9 height 9
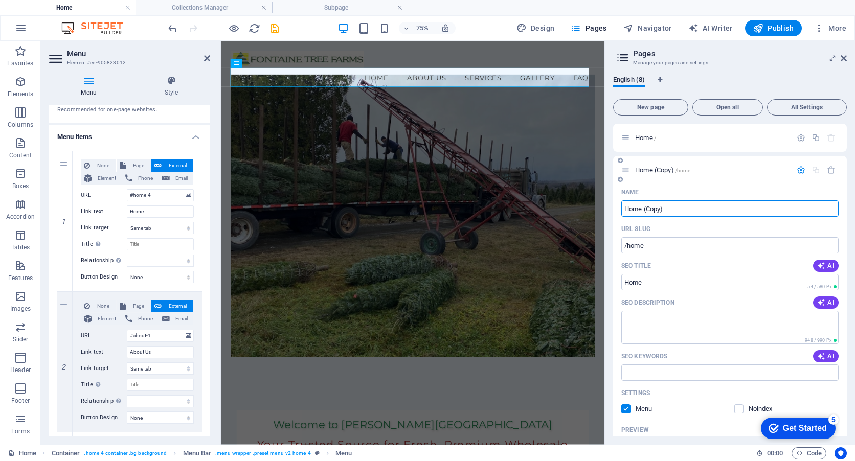
click at [666, 208] on input "Home (Copy)" at bounding box center [729, 209] width 217 height 16
drag, startPoint x: 890, startPoint y: 250, endPoint x: 713, endPoint y: 264, distance: 177.1
click at [643, 210] on input "Home (Copy)" at bounding box center [729, 209] width 217 height 16
type input "About Us"
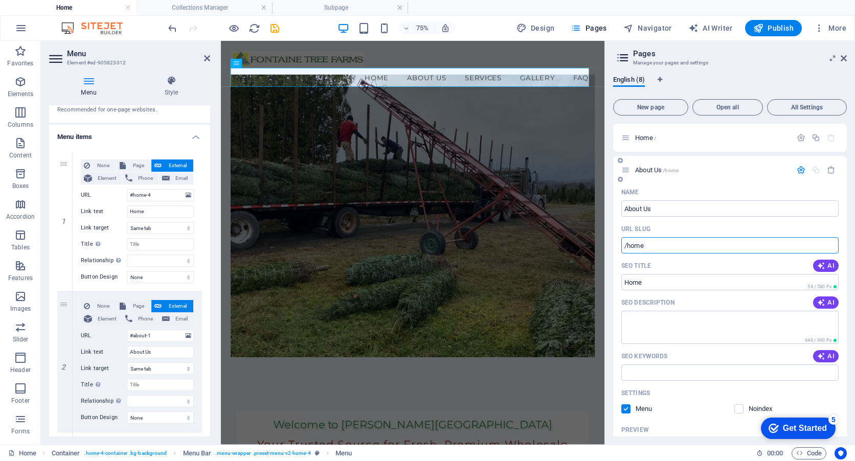
click at [640, 250] on input "/home" at bounding box center [729, 245] width 217 height 16
drag, startPoint x: 653, startPoint y: 249, endPoint x: 629, endPoint y: 249, distance: 24.0
click at [629, 249] on input "/home" at bounding box center [729, 245] width 217 height 16
type input "/about"
click at [648, 284] on input "Home" at bounding box center [729, 282] width 217 height 16
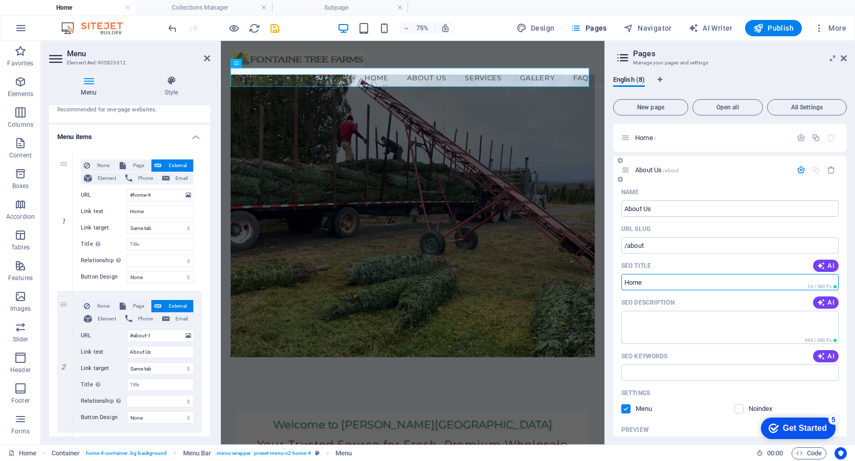
click at [648, 284] on input "Home" at bounding box center [729, 282] width 217 height 16
paste input "Fontaine Tree Farms is a high quality Christmas tree farm owned and operated by…"
click at [647, 284] on input "Fontaine Tree Farms is a high quality Christmas tree farm owned and operated by…" at bounding box center [729, 282] width 217 height 16
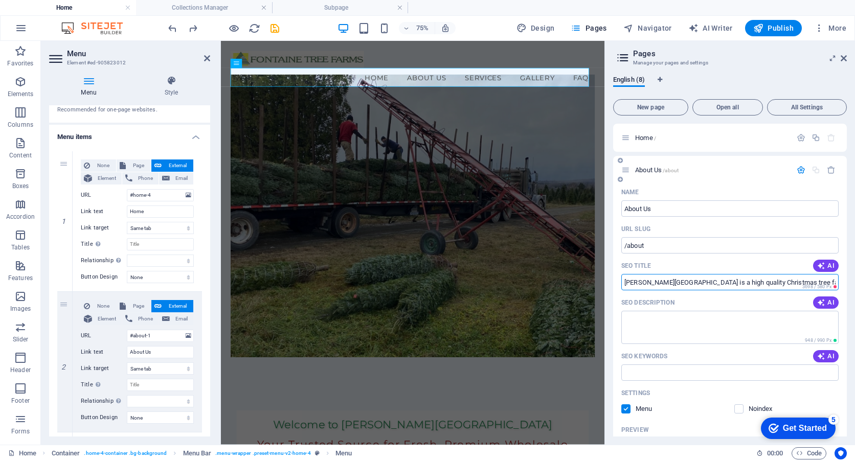
click at [647, 284] on input "Fontaine Tree Farms is a high quality Christmas tree farm owned and operated by…" at bounding box center [729, 282] width 217 height 16
type input "About-Us"
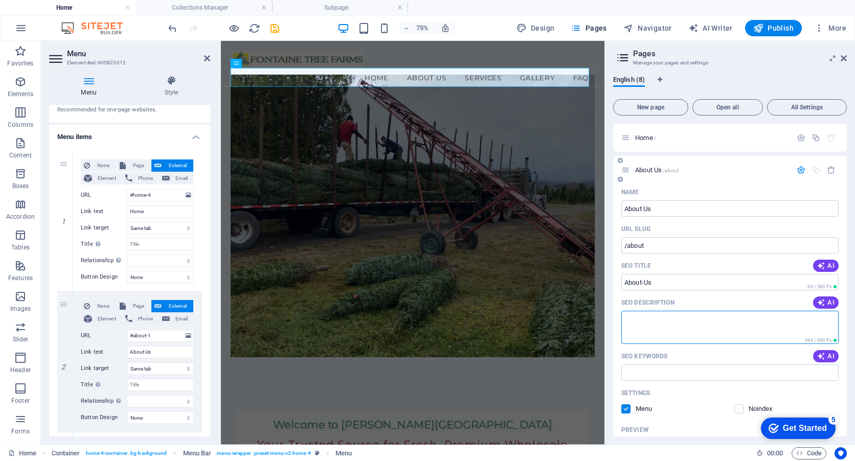
click at [686, 324] on textarea "SEO Description" at bounding box center [729, 327] width 217 height 33
click at [672, 330] on textarea "SEO Description" at bounding box center [729, 327] width 217 height 33
type textarea "About Fontaine Tree Farm"
click at [656, 375] on input "SEO Keywords" at bounding box center [729, 373] width 217 height 16
click at [660, 365] on input "SEO Keywords" at bounding box center [729, 373] width 217 height 16
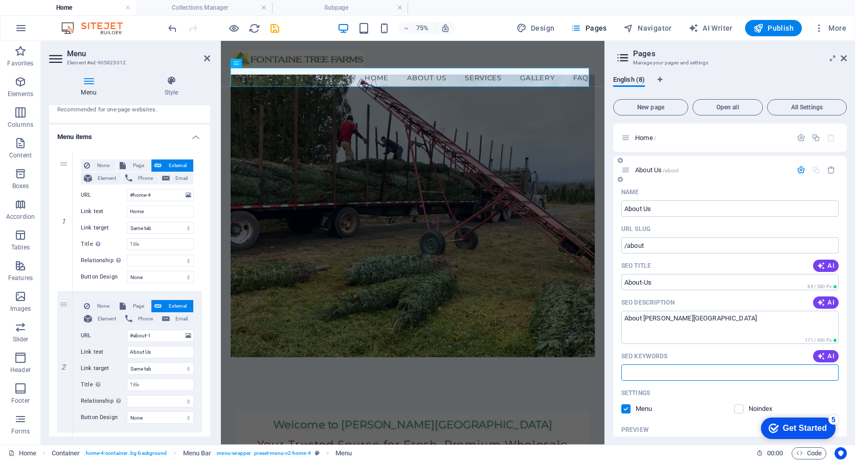
paste input "Christmas tree farm Vermont Vermont tree farm buy Christmas tree Vermont fresh …"
click at [685, 372] on input "Christmas tree farm Vermont Vermont tree farm buy Christmas tree Vermont fresh …" at bounding box center [729, 373] width 217 height 16
type input "Christmas tree farm Vermont Vermont tree farm buy Christmas tree Vermont fresh …"
click at [686, 351] on div "SEO Keywords AI" at bounding box center [729, 356] width 217 height 16
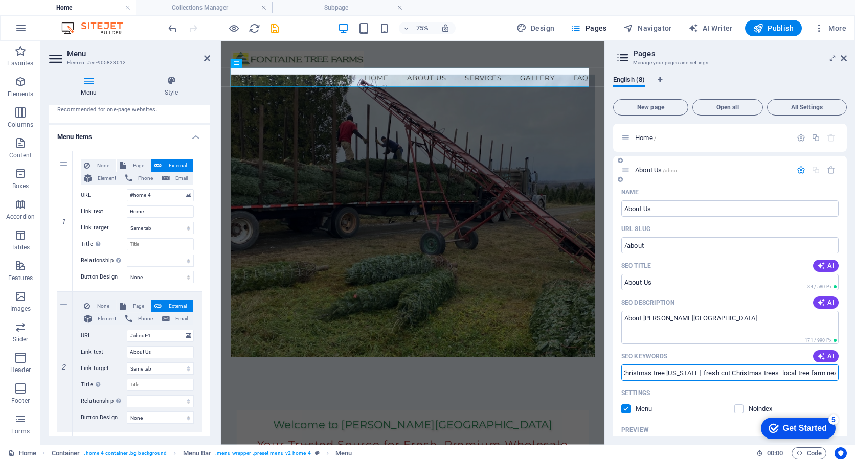
drag, startPoint x: 752, startPoint y: 370, endPoint x: 836, endPoint y: 371, distance: 84.4
click at [836, 371] on input "Christmas tree farm Vermont Vermont tree farm buy Christmas tree Vermont fresh …" at bounding box center [729, 373] width 217 height 16
click at [718, 387] on div "Settings" at bounding box center [729, 393] width 217 height 16
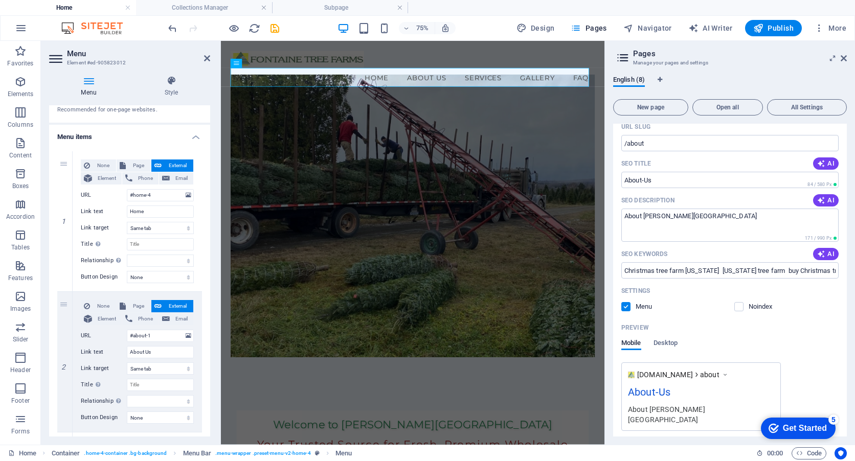
scroll to position [153, 0]
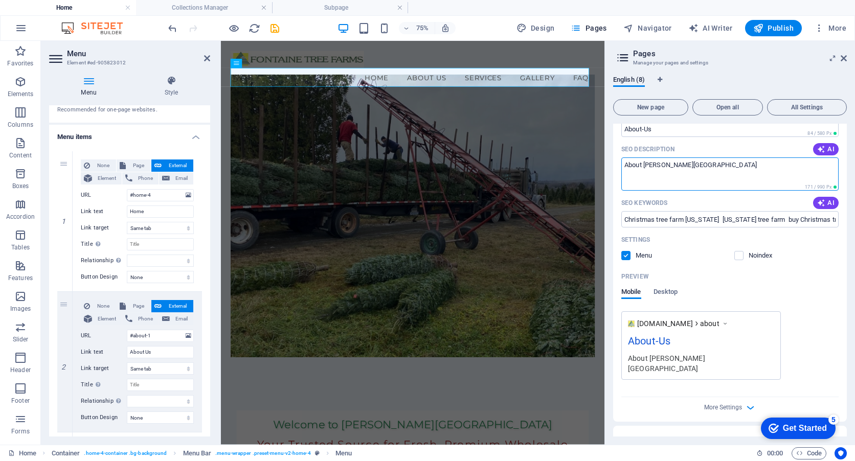
drag, startPoint x: 625, startPoint y: 165, endPoint x: 707, endPoint y: 167, distance: 82.4
click at [707, 167] on textarea "About Fontaine Tree Farm" at bounding box center [729, 174] width 217 height 33
paste textarea "ontaine Tree Farms is a high quality Christmas tree farm owned and operated by …"
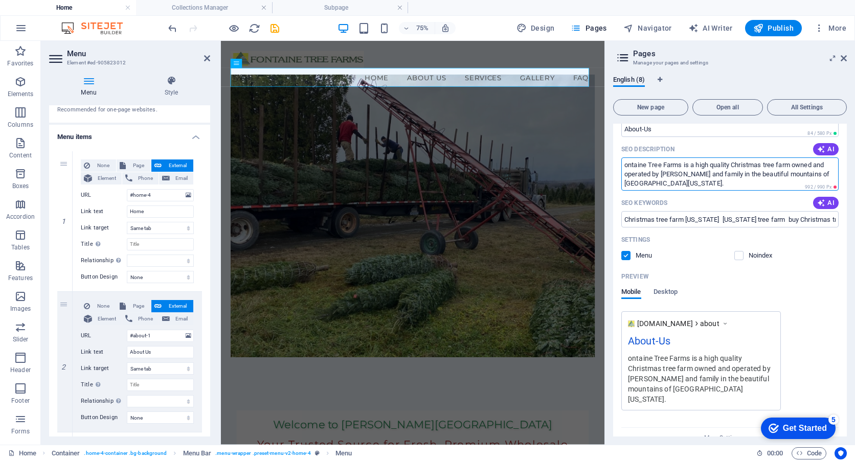
click at [625, 166] on textarea "ontaine Tree Farms is a high quality Christmas tree farm owned and operated by …" at bounding box center [729, 174] width 217 height 33
click at [704, 179] on textarea "Fontaine Tree Farms is a high quality Christmas tree farm owned and operated by…" at bounding box center [729, 174] width 217 height 33
type textarea "Fontaine Tree Farms is a high quality Christmas tree farm owned and operated by…"
click at [820, 298] on div "Mobile Desktop" at bounding box center [729, 297] width 217 height 19
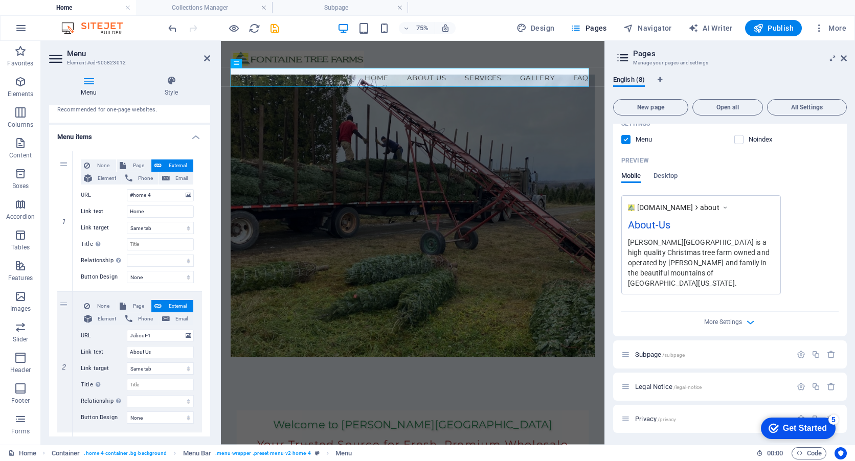
scroll to position [307, 0]
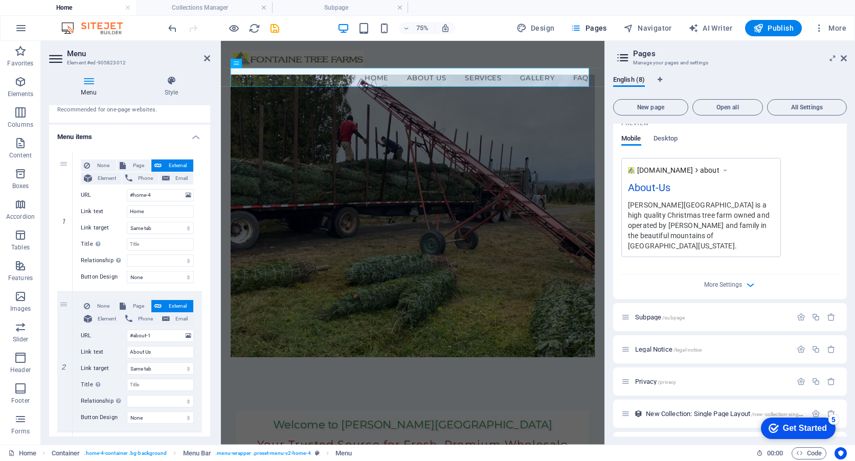
click at [614, 159] on figure at bounding box center [477, 273] width 486 height 377
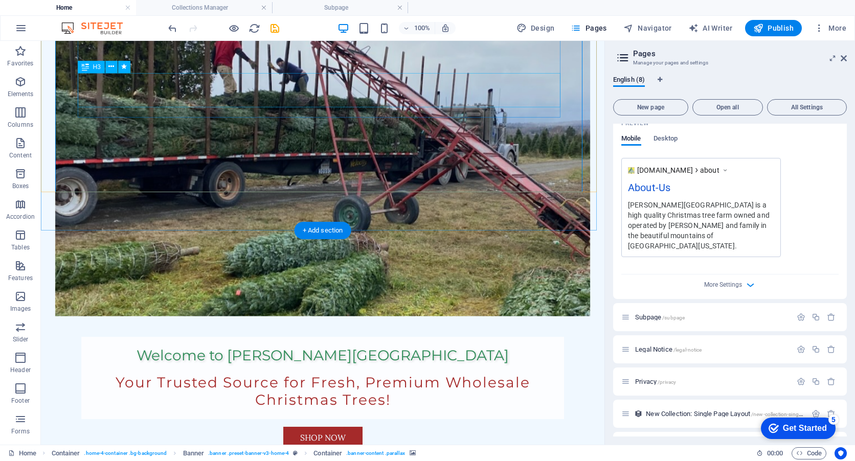
scroll to position [204, 0]
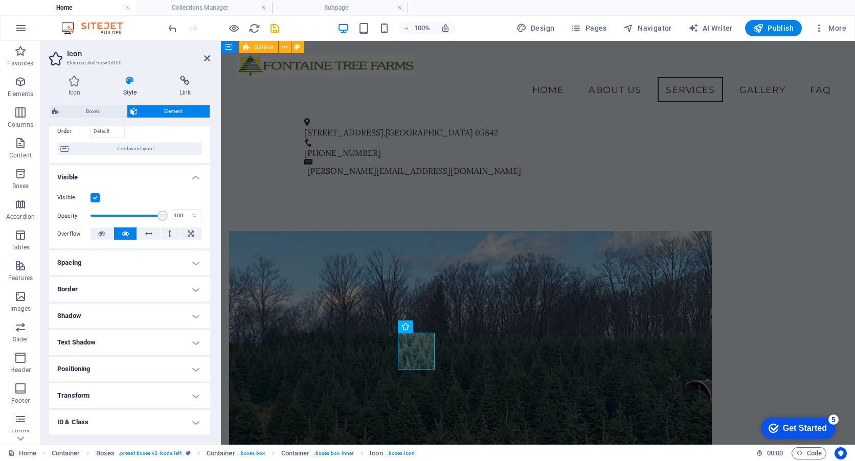
click at [101, 195] on div "Visible" at bounding box center [129, 198] width 145 height 12
click at [96, 197] on label at bounding box center [95, 197] width 9 height 9
click at [0, 0] on input "Visible" at bounding box center [0, 0] width 0 height 0
click at [96, 197] on label at bounding box center [95, 197] width 9 height 9
click at [0, 0] on input "Visible" at bounding box center [0, 0] width 0 height 0
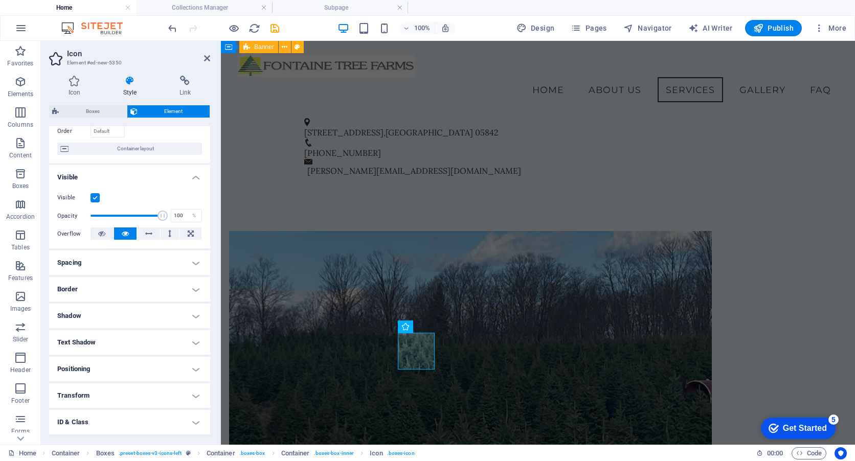
click at [118, 267] on h4 "Spacing" at bounding box center [129, 263] width 161 height 25
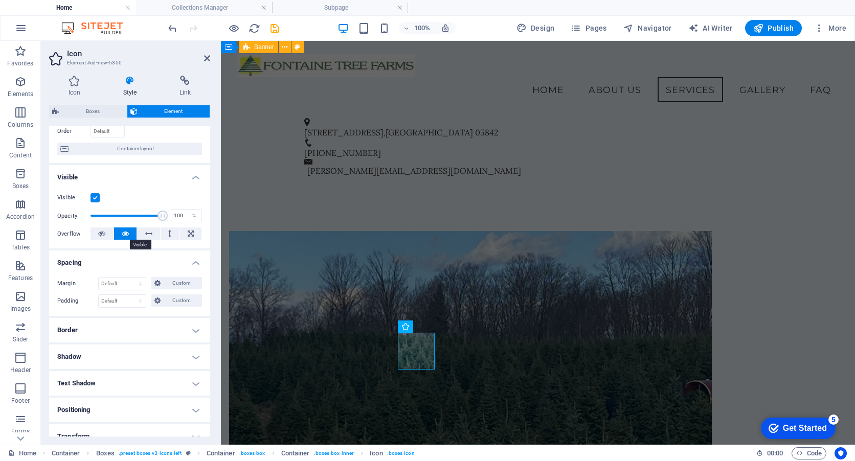
click at [126, 234] on icon at bounding box center [125, 234] width 7 height 12
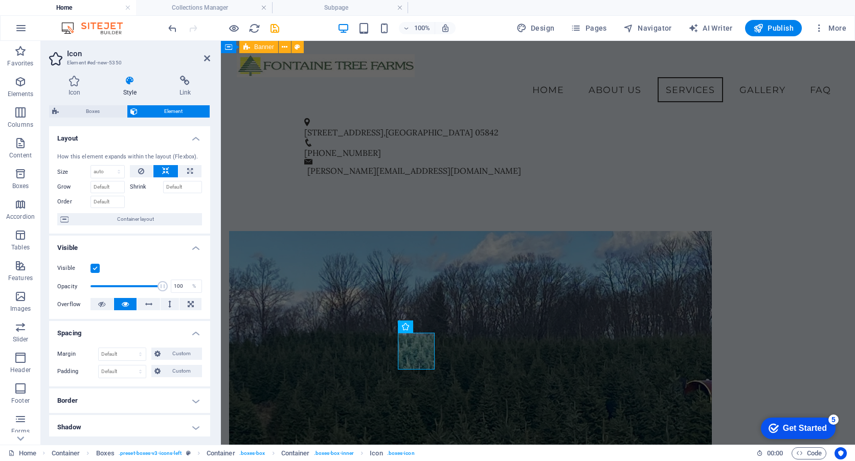
click at [180, 109] on span "Element" at bounding box center [174, 111] width 66 height 12
click at [191, 87] on h4 "Link" at bounding box center [185, 86] width 50 height 21
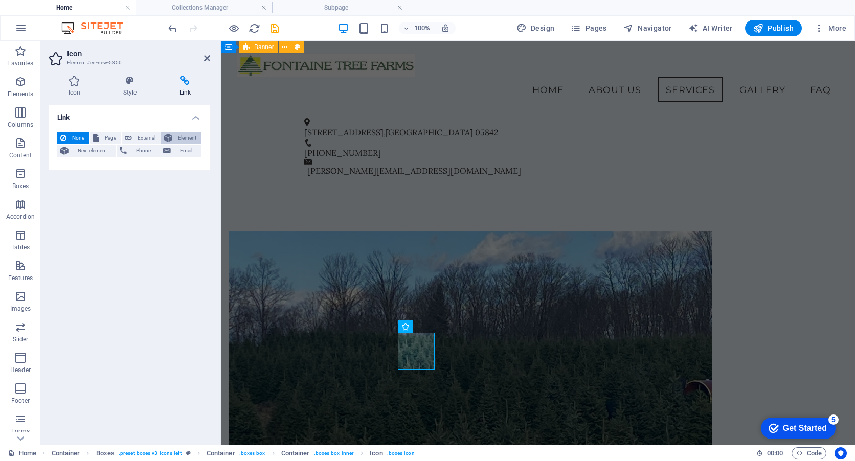
click at [183, 142] on span "Element" at bounding box center [186, 138] width 23 height 12
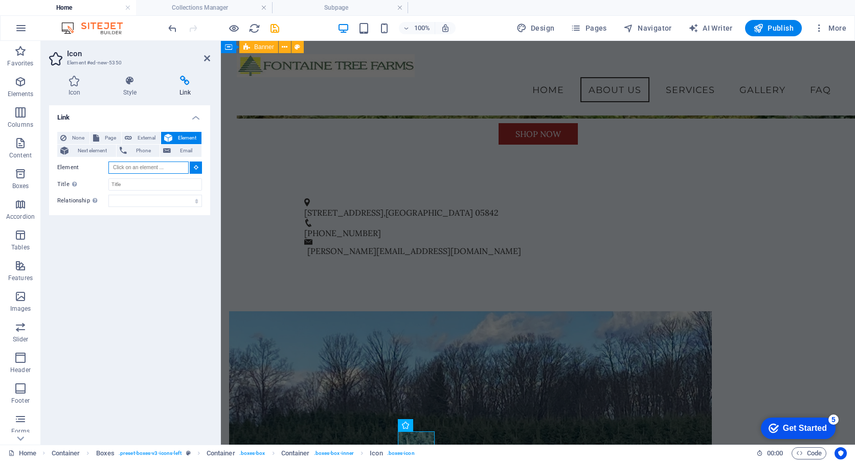
scroll to position [355, 0]
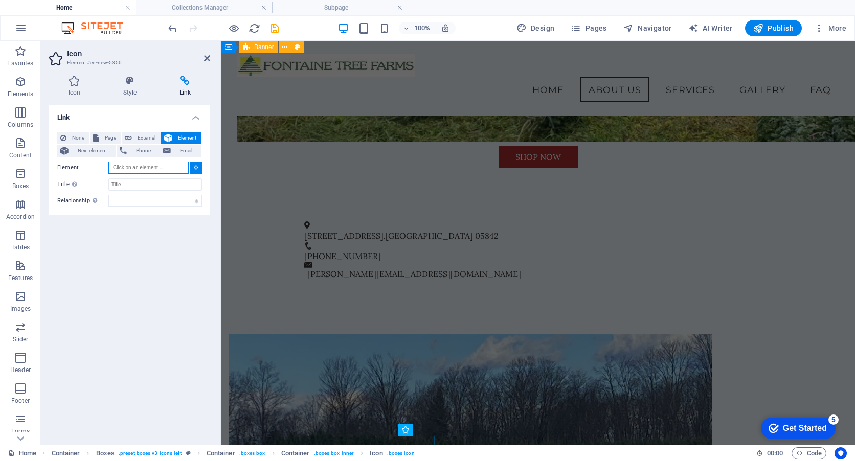
click at [168, 168] on input "Element" at bounding box center [148, 168] width 80 height 12
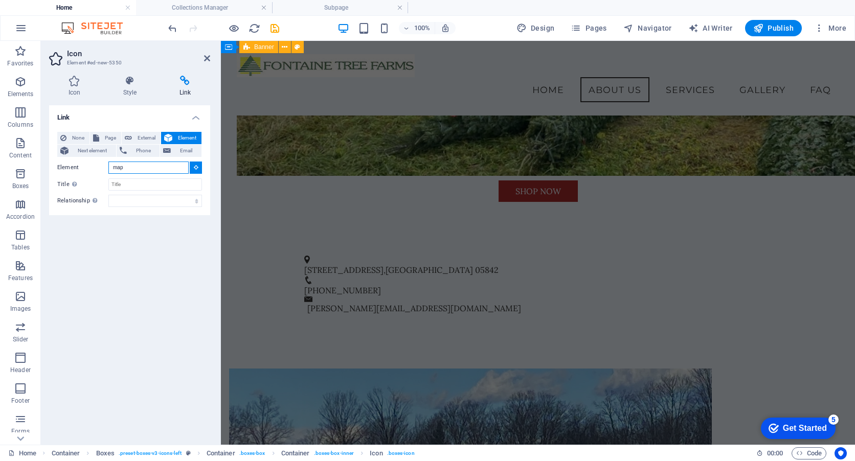
scroll to position [303, 0]
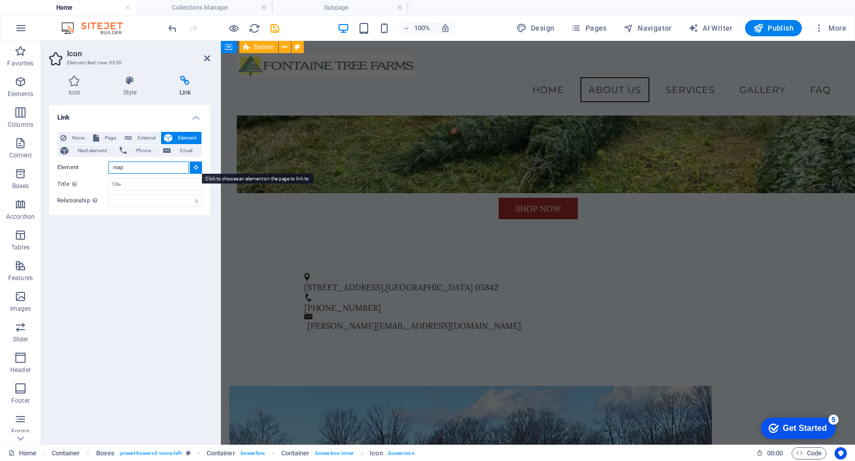
type input "map"
click at [196, 167] on icon at bounding box center [196, 167] width 5 height 5
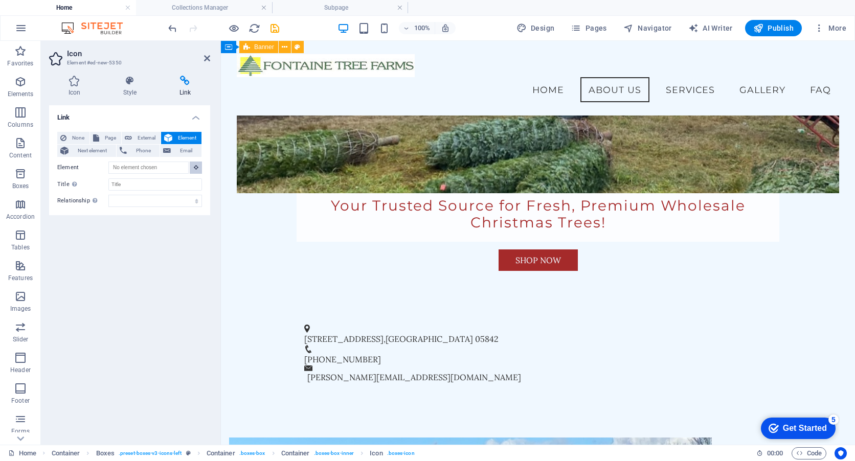
scroll to position [200, 0]
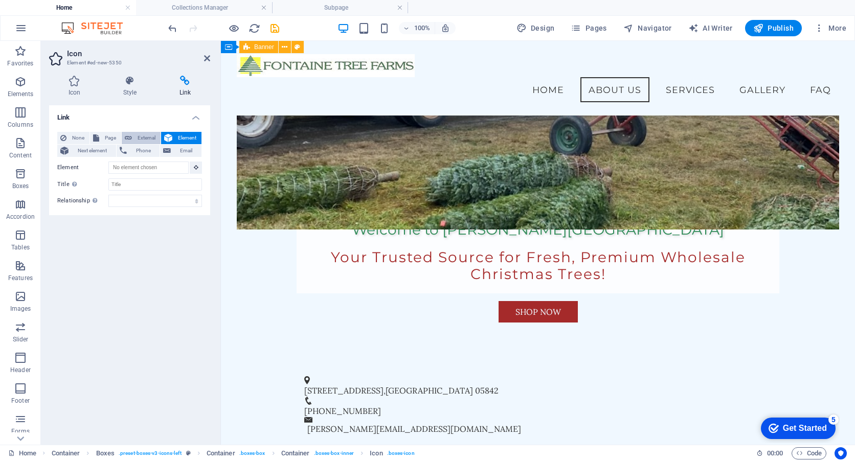
click at [145, 137] on span "External" at bounding box center [146, 138] width 23 height 12
select select
select select "blank"
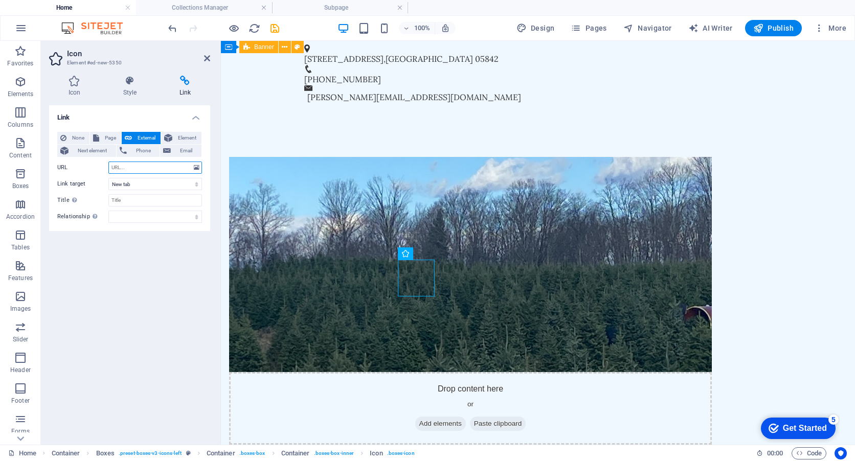
scroll to position [575, 0]
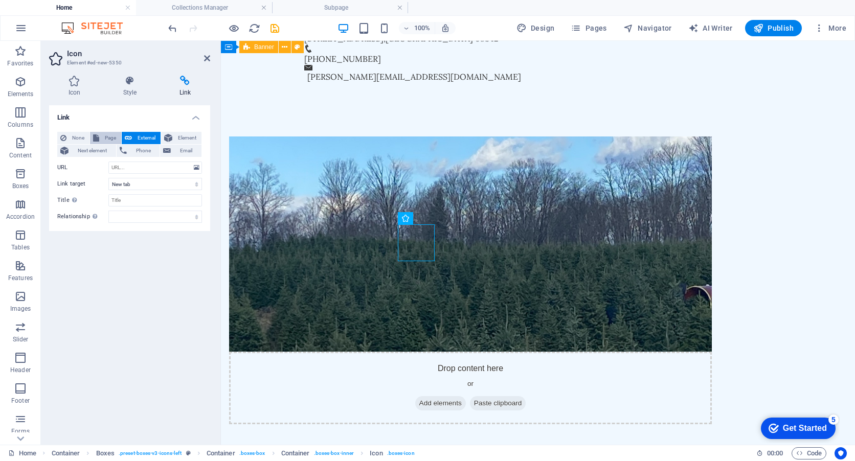
click at [102, 137] on span "Page" at bounding box center [110, 138] width 16 height 12
select select
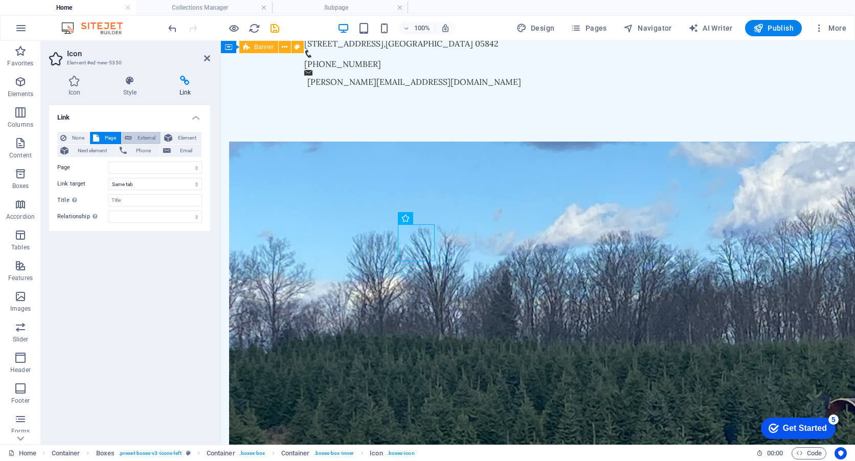
click at [136, 138] on span "External" at bounding box center [146, 138] width 23 height 12
select select "blank"
click at [125, 86] on h4 "Style" at bounding box center [132, 86] width 56 height 21
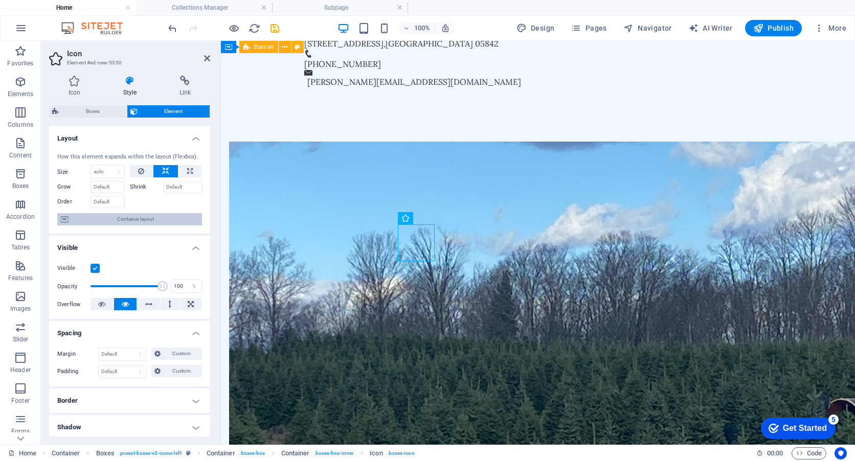
click at [144, 220] on span "Container layout" at bounding box center [135, 219] width 127 height 12
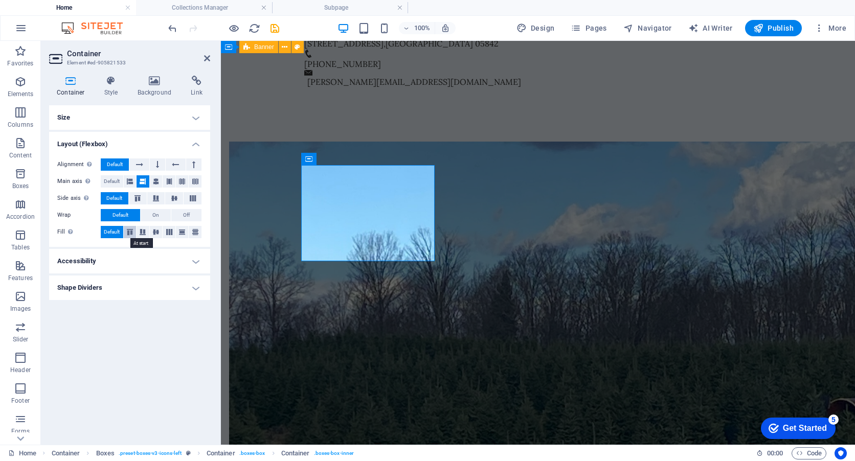
click at [130, 230] on icon at bounding box center [130, 232] width 12 height 6
click at [110, 232] on span "Default" at bounding box center [112, 232] width 16 height 12
click at [101, 265] on h4 "Accessibility" at bounding box center [129, 261] width 161 height 25
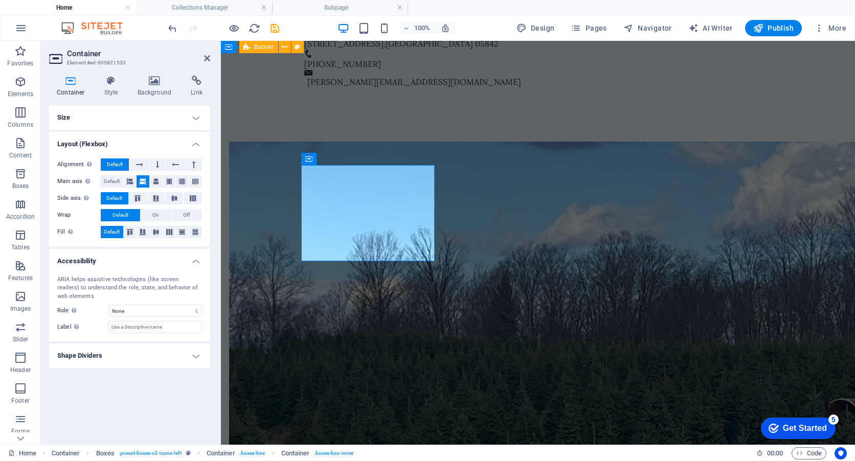
click at [101, 265] on h4 "Accessibility" at bounding box center [129, 258] width 161 height 18
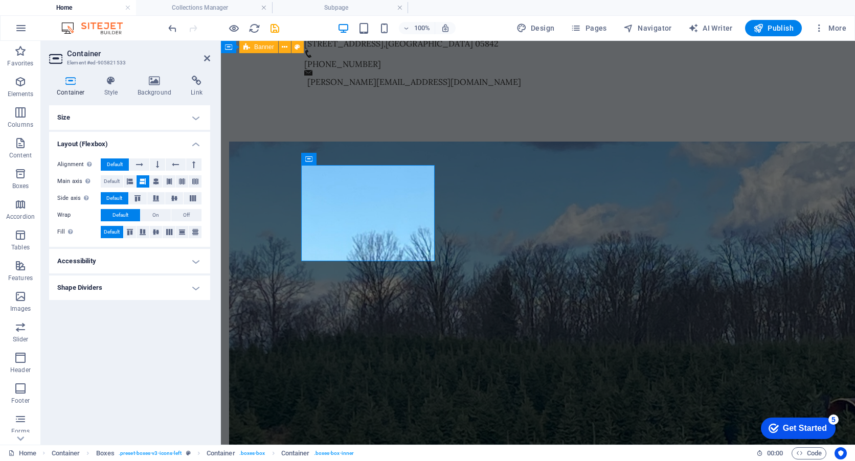
click at [96, 123] on h4 "Size" at bounding box center [129, 117] width 161 height 25
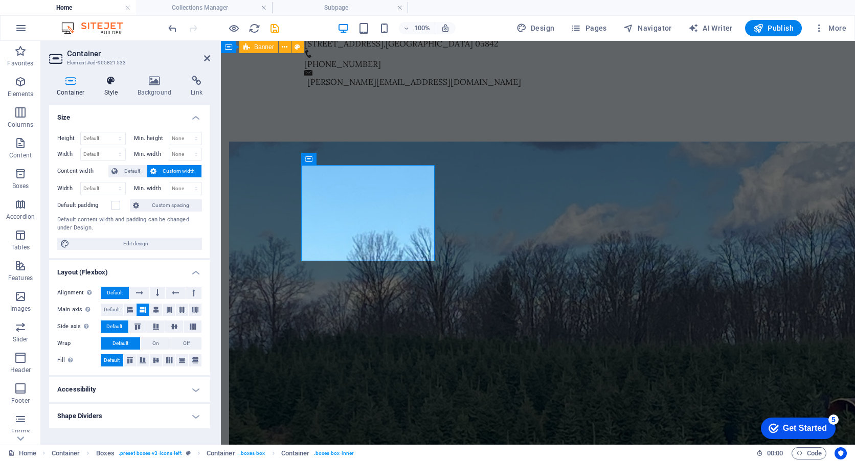
click at [104, 85] on icon at bounding box center [111, 81] width 29 height 10
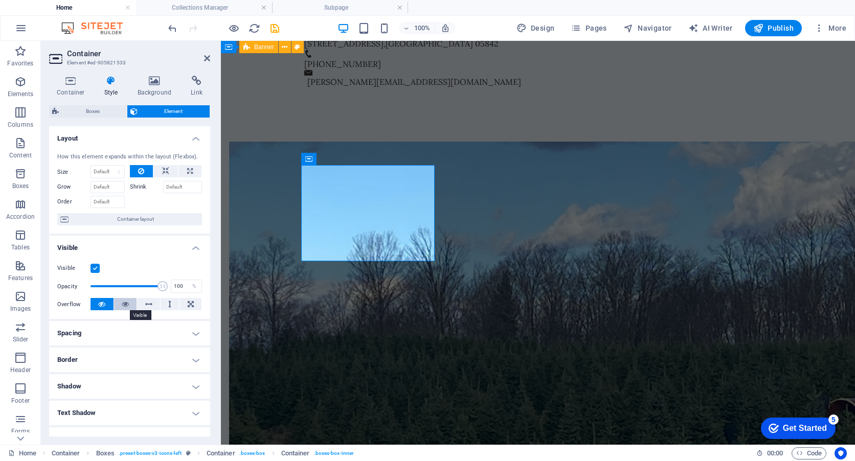
click at [126, 305] on icon at bounding box center [125, 304] width 7 height 12
click at [95, 305] on button at bounding box center [102, 304] width 23 height 12
click at [107, 287] on span at bounding box center [127, 286] width 72 height 15
drag, startPoint x: 107, startPoint y: 287, endPoint x: 60, endPoint y: 288, distance: 47.1
click at [60, 288] on div "Opacity 1 %" at bounding box center [129, 286] width 145 height 15
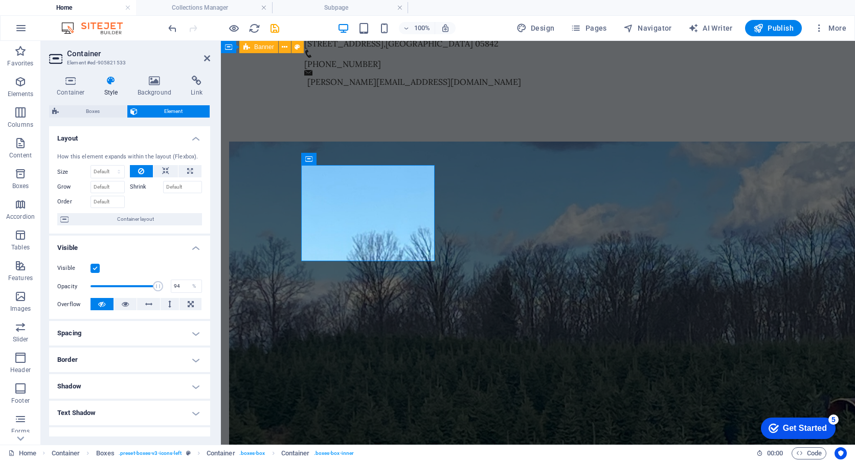
click at [157, 286] on span at bounding box center [127, 286] width 72 height 15
type input "100"
drag, startPoint x: 154, startPoint y: 286, endPoint x: 188, endPoint y: 287, distance: 33.3
click at [188, 287] on div "Opacity 100 %" at bounding box center [129, 286] width 145 height 15
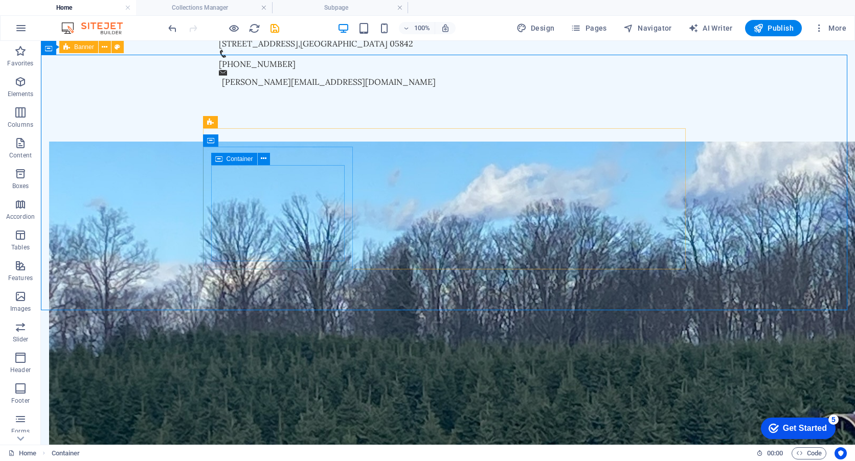
click at [224, 160] on div "Container" at bounding box center [234, 159] width 46 height 12
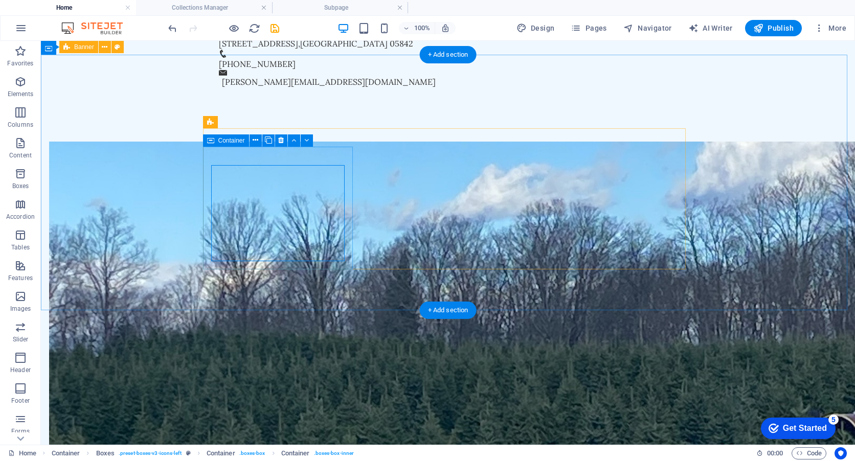
drag, startPoint x: 362, startPoint y: 259, endPoint x: 330, endPoint y: 158, distance: 105.6
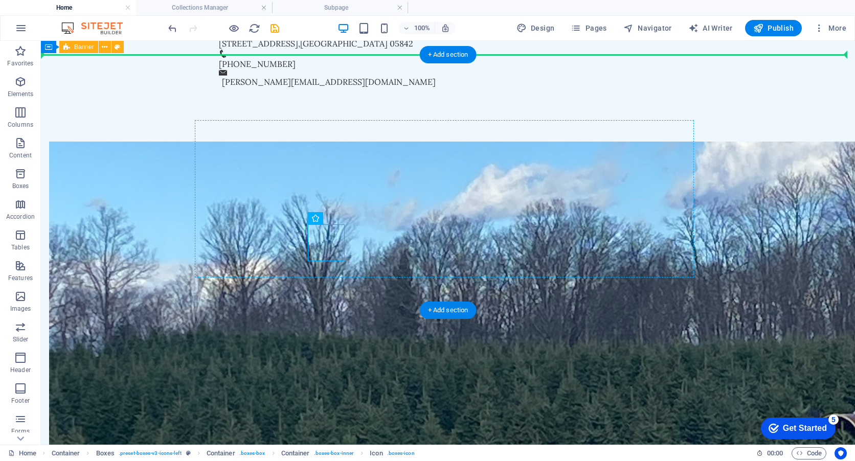
drag, startPoint x: 364, startPoint y: 258, endPoint x: 352, endPoint y: 165, distance: 93.3
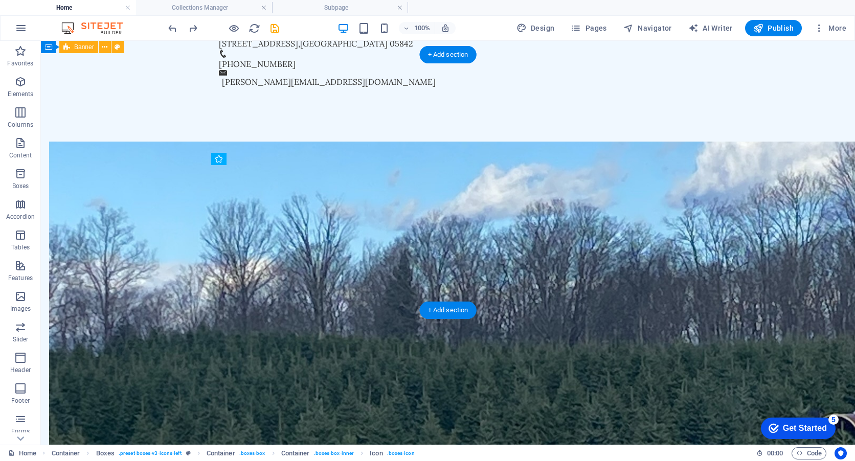
drag, startPoint x: 363, startPoint y: 257, endPoint x: 320, endPoint y: 173, distance: 94.3
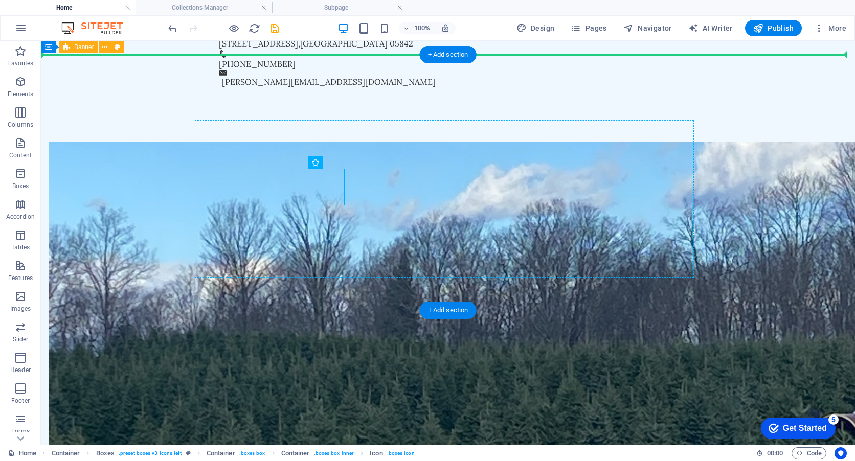
drag, startPoint x: 367, startPoint y: 203, endPoint x: 325, endPoint y: 154, distance: 64.5
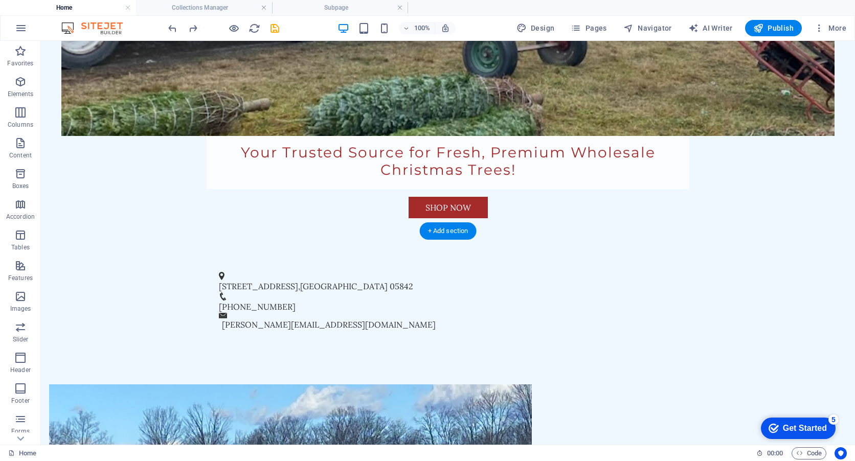
scroll to position [520, 0]
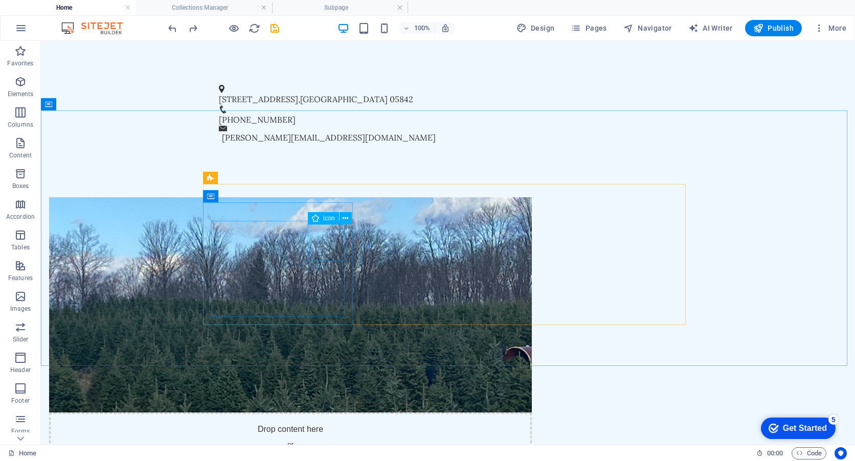
click at [329, 218] on span "Icon" at bounding box center [329, 218] width 12 height 6
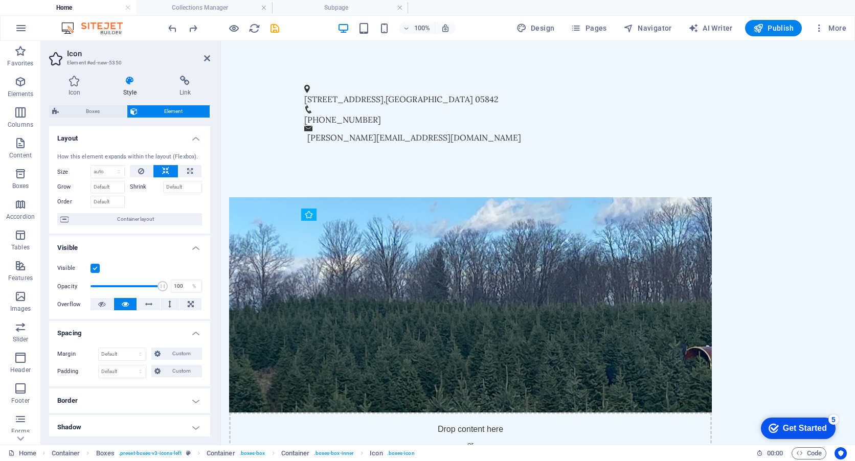
drag, startPoint x: 642, startPoint y: 258, endPoint x: 421, endPoint y: 285, distance: 223.1
drag, startPoint x: 633, startPoint y: 296, endPoint x: 419, endPoint y: 315, distance: 214.1
click at [420, 274] on span "Icon" at bounding box center [419, 274] width 12 height 6
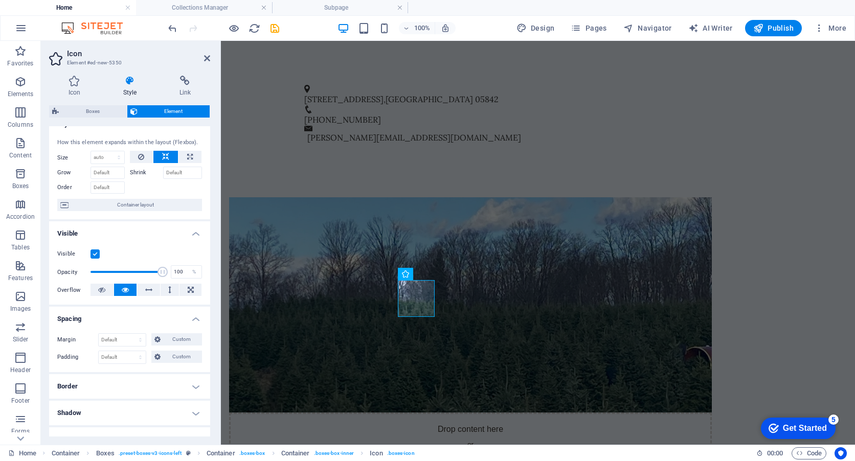
scroll to position [0, 0]
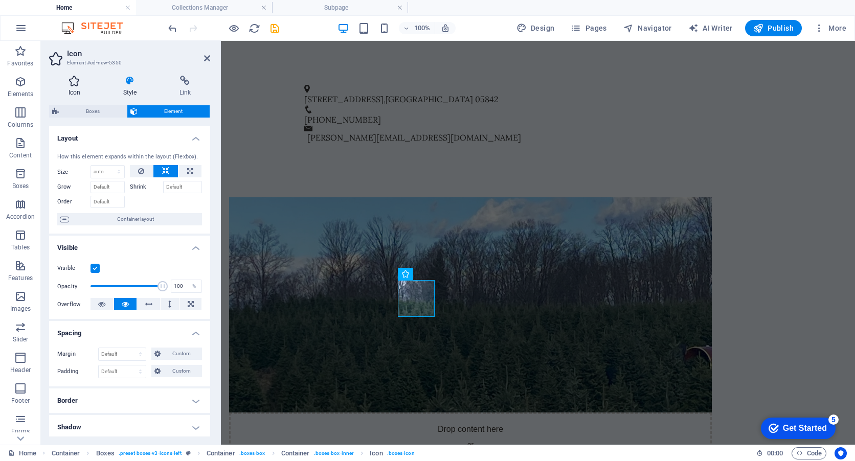
click at [75, 85] on icon at bounding box center [74, 81] width 51 height 10
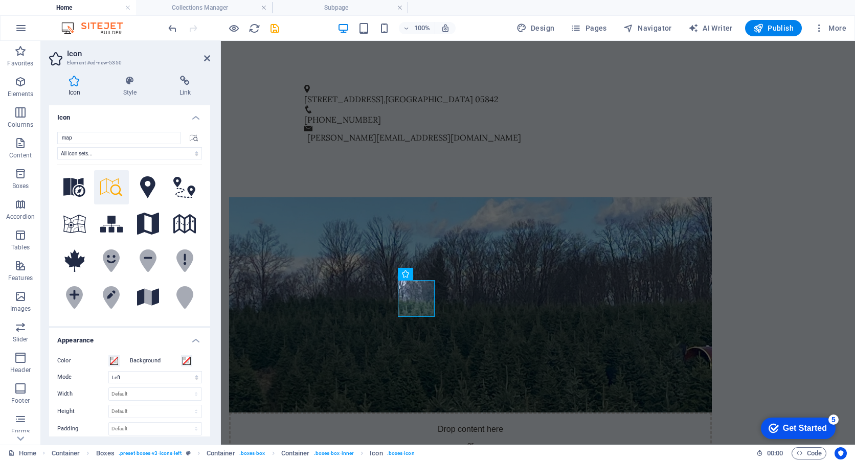
click at [116, 60] on h3 "Element #ed-new-5350" at bounding box center [128, 62] width 123 height 9
click at [115, 137] on input "map" at bounding box center [118, 138] width 123 height 12
click at [103, 155] on select "All icon sets... IcoFont Ionicons FontAwesome Brands FontAwesome Duotone FontAw…" at bounding box center [129, 153] width 145 height 12
click at [112, 362] on span at bounding box center [114, 361] width 8 height 8
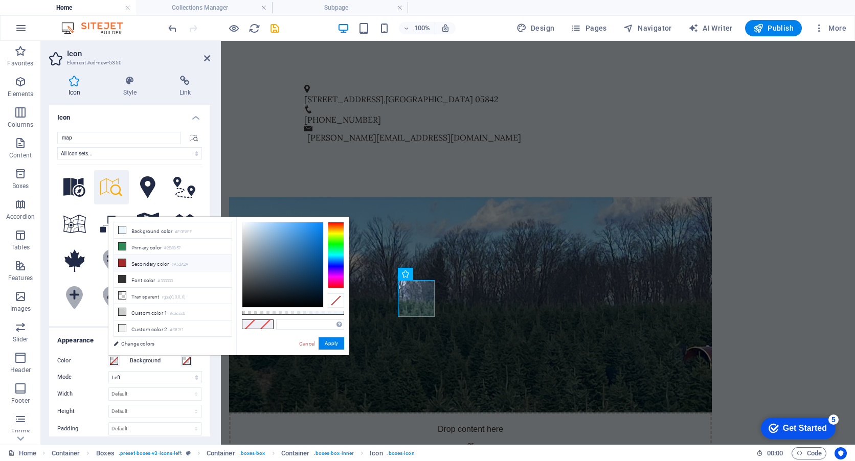
click at [123, 262] on icon at bounding box center [122, 262] width 7 height 7
type input "#a52a2a"
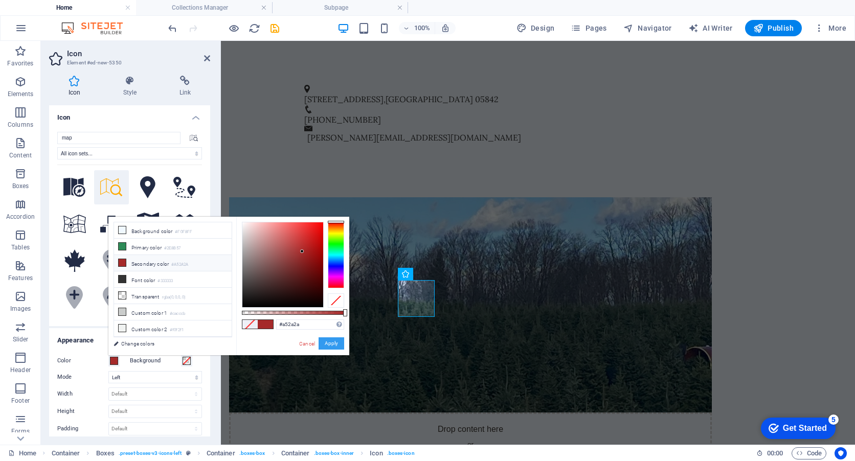
click at [335, 344] on button "Apply" at bounding box center [332, 344] width 26 height 12
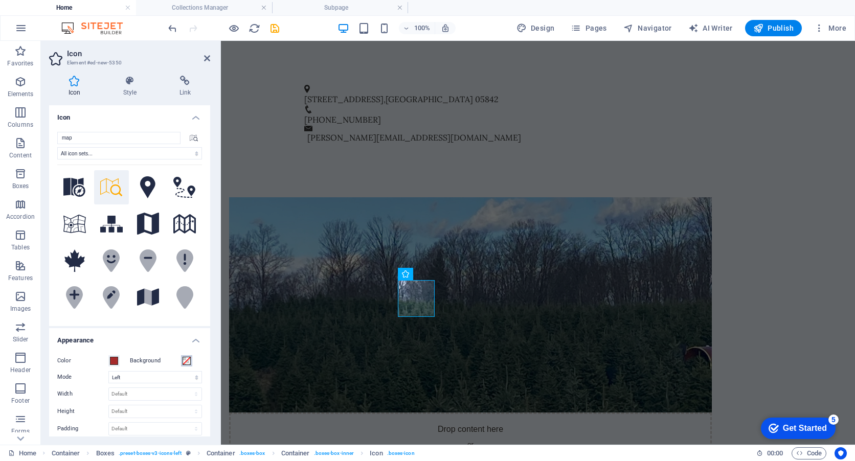
click at [185, 362] on span at bounding box center [187, 361] width 8 height 8
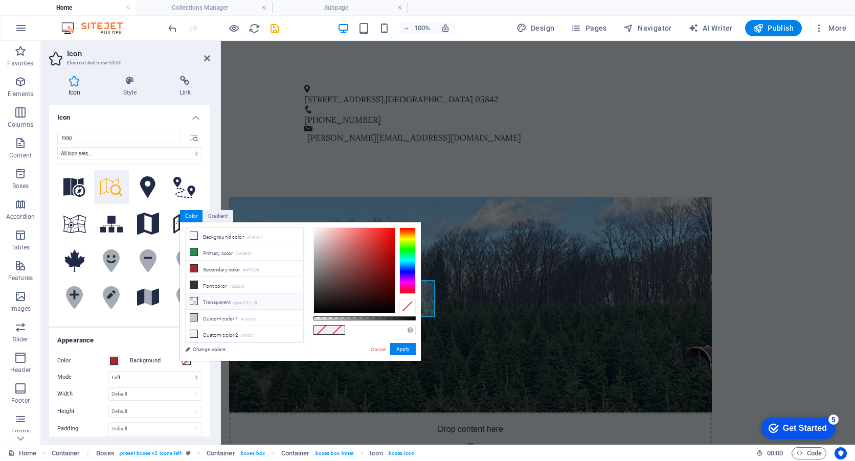
click at [195, 299] on icon at bounding box center [193, 301] width 7 height 7
click at [339, 318] on div at bounding box center [365, 319] width 102 height 4
drag, startPoint x: 342, startPoint y: 318, endPoint x: 388, endPoint y: 326, distance: 47.4
click at [388, 326] on div "rgba(0, 0, 0, 0.733) Supported formats #0852ed rgb(8, 82, 237) rgba(8, 82, 237,…" at bounding box center [364, 366] width 113 height 287
click at [406, 350] on button "Apply" at bounding box center [403, 349] width 26 height 12
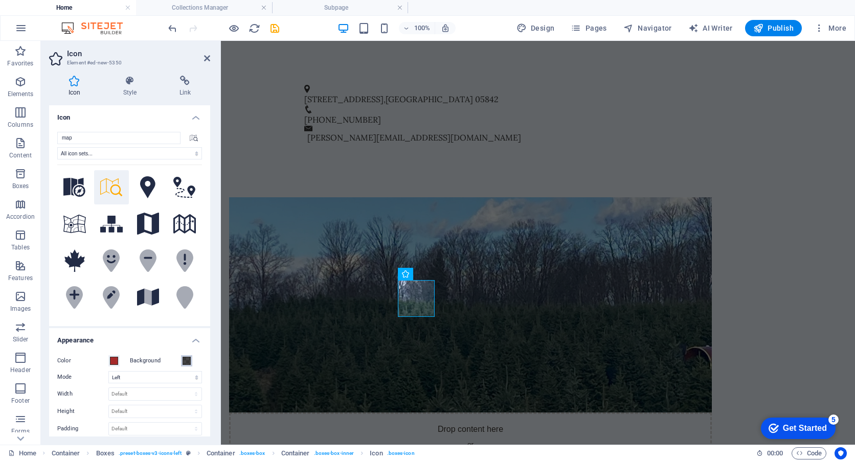
click at [188, 361] on span at bounding box center [187, 361] width 8 height 8
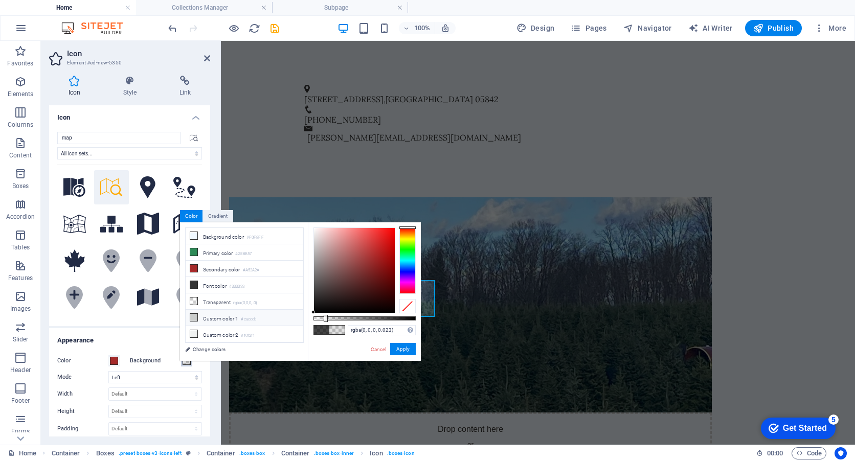
type input "rgba(0, 0, 0, 0)"
drag, startPoint x: 389, startPoint y: 319, endPoint x: 299, endPoint y: 319, distance: 90.0
click at [299, 319] on div "less Background color #F0F8FF Primary color #2E8B57 Secondary color #A52A2A Fon…" at bounding box center [300, 292] width 241 height 139
click at [412, 344] on button "Apply" at bounding box center [403, 349] width 26 height 12
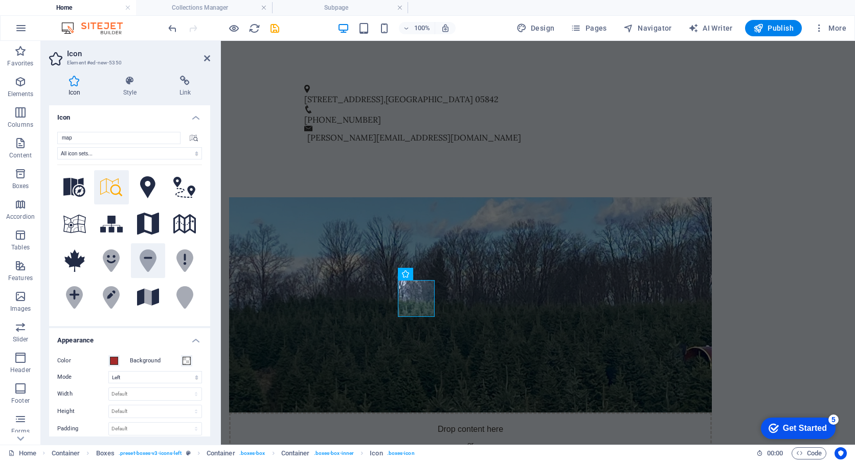
scroll to position [51, 0]
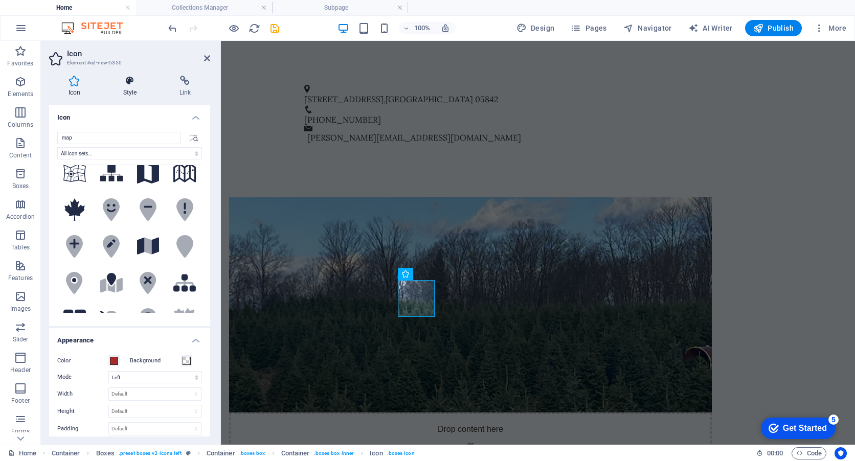
click at [127, 80] on icon at bounding box center [130, 81] width 52 height 10
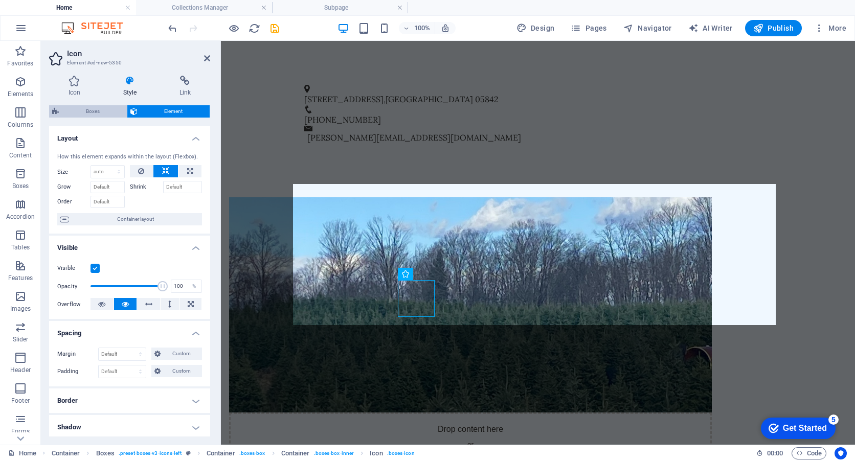
click at [97, 110] on span "Boxes" at bounding box center [93, 111] width 62 height 12
select select "rem"
select select "preset-boxes-v3-icons-left"
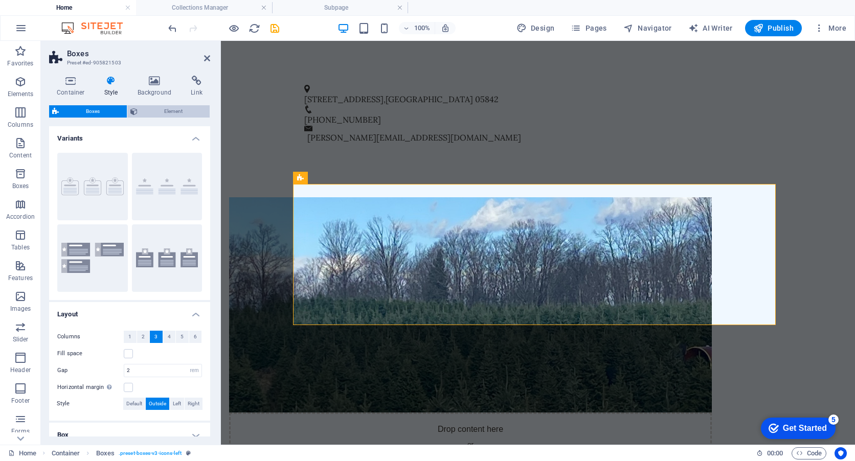
click at [150, 116] on span "Element" at bounding box center [174, 111] width 66 height 12
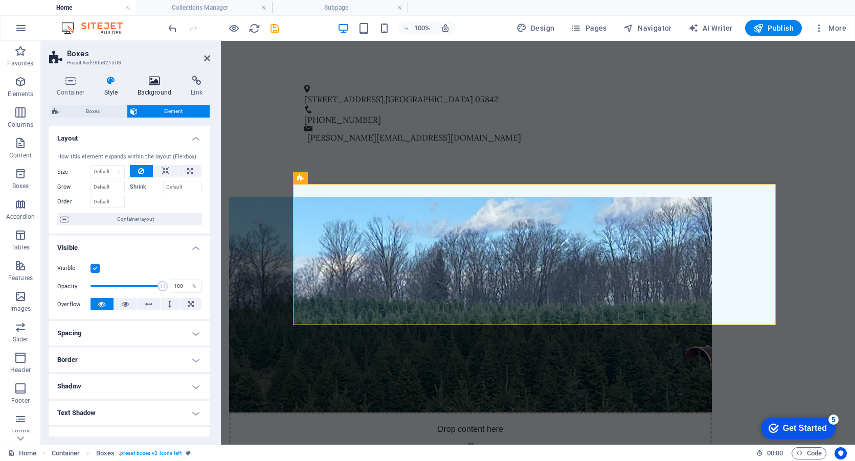
click at [155, 87] on h4 "Background" at bounding box center [157, 86] width 54 height 21
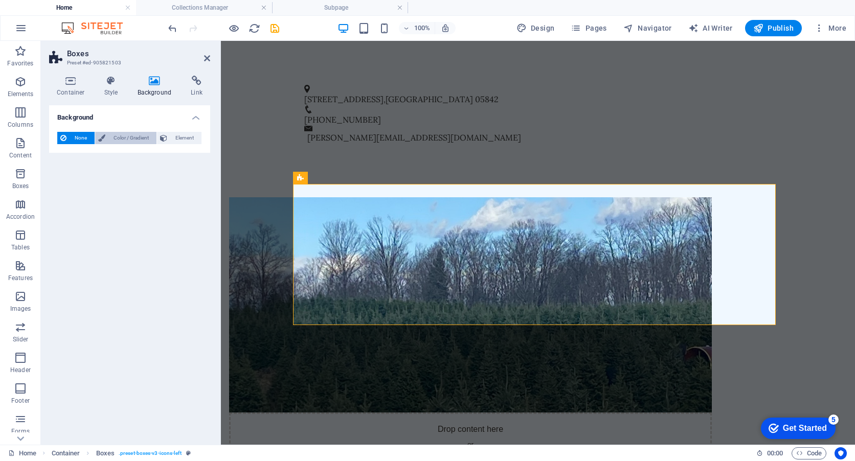
click at [132, 139] on span "Color / Gradient" at bounding box center [130, 138] width 45 height 12
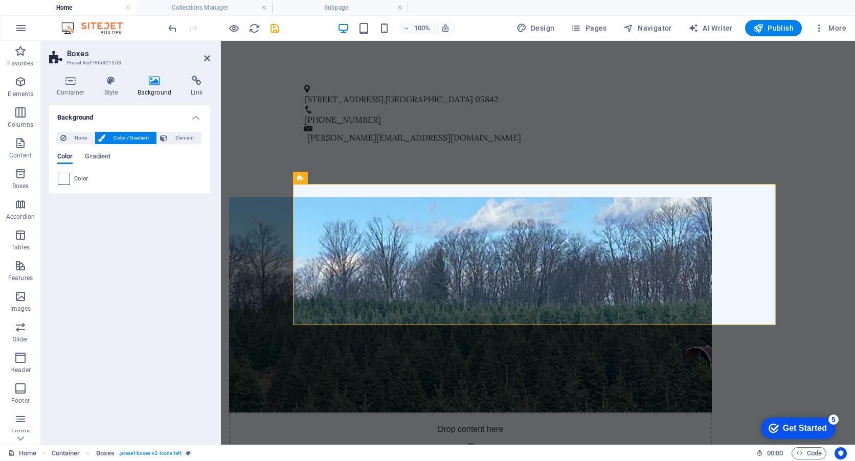
click at [61, 179] on span at bounding box center [63, 178] width 11 height 11
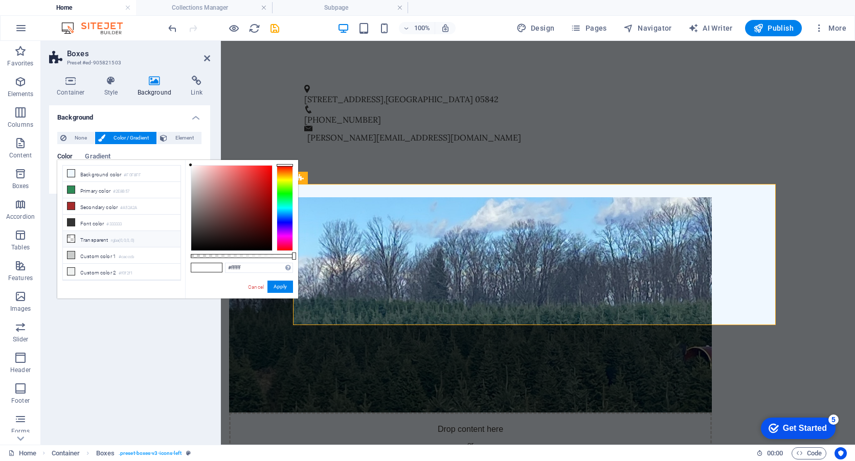
click at [73, 239] on icon at bounding box center [71, 238] width 7 height 7
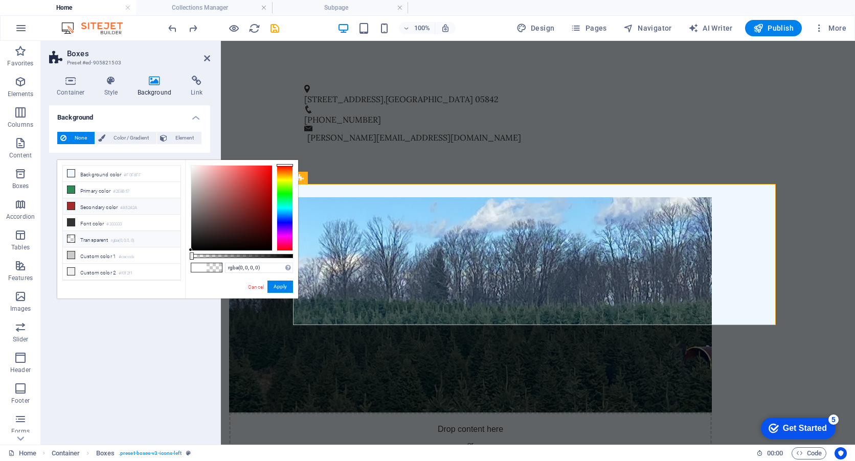
click at [72, 208] on icon at bounding box center [71, 206] width 7 height 7
click at [72, 172] on icon at bounding box center [71, 173] width 7 height 7
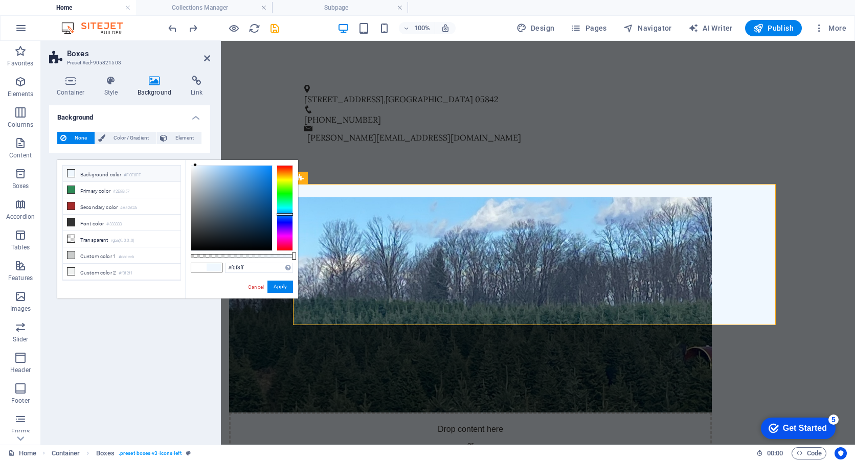
type input "#215683"
click at [251, 206] on div at bounding box center [231, 208] width 81 height 85
click at [259, 286] on link "Cancel" at bounding box center [256, 287] width 18 height 8
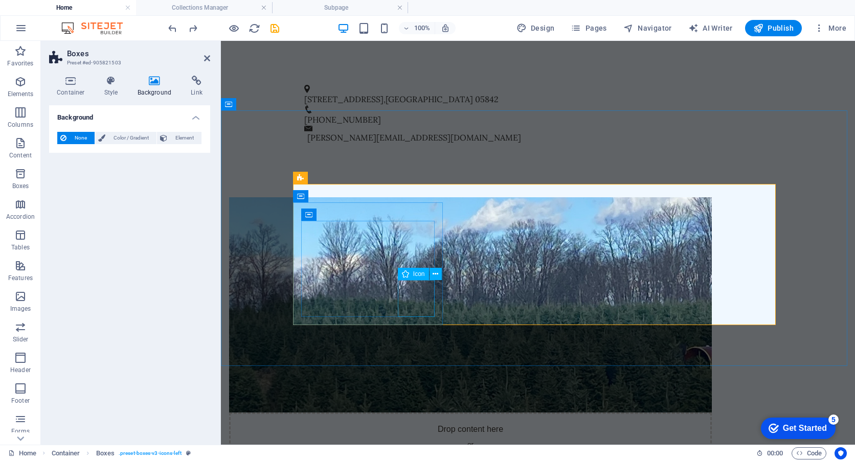
click at [414, 276] on span "Icon" at bounding box center [419, 274] width 12 height 6
select select "xMinYMid"
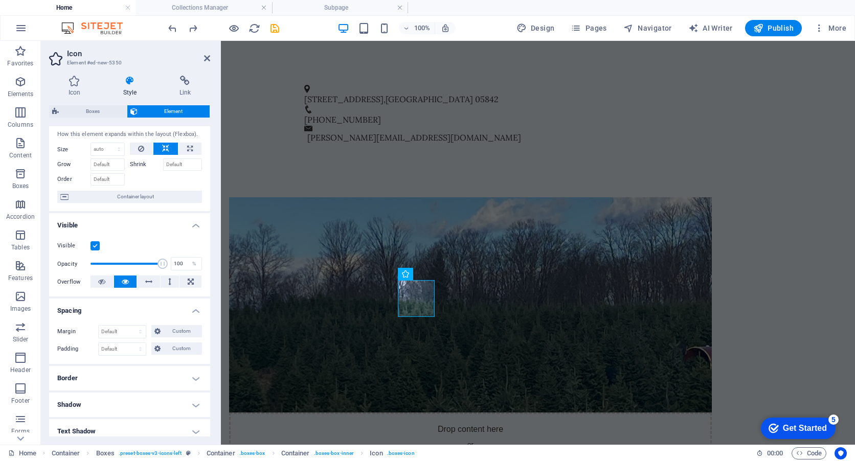
scroll to position [0, 0]
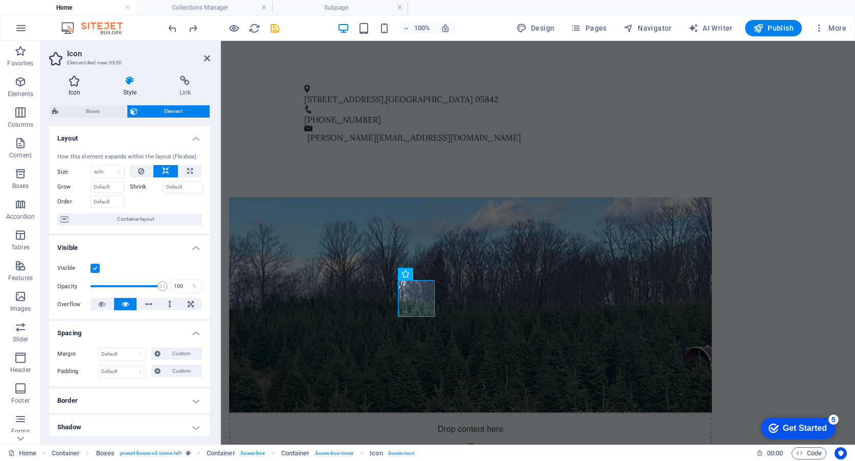
click at [72, 86] on h4 "Icon" at bounding box center [76, 86] width 55 height 21
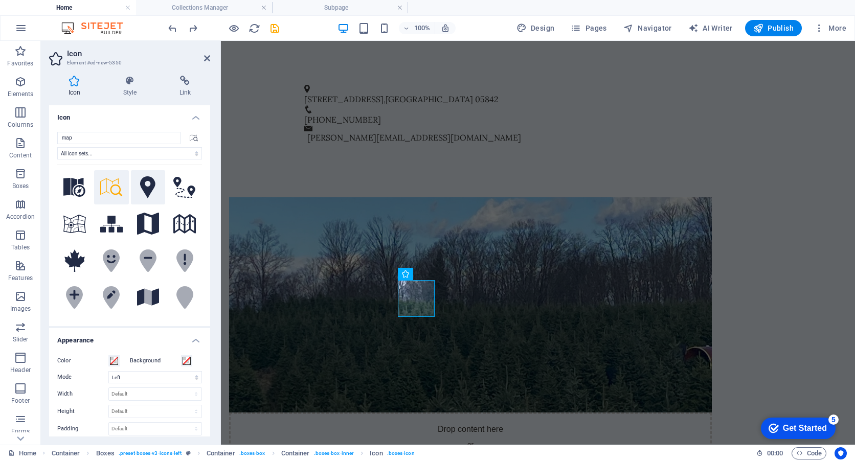
scroll to position [102, 0]
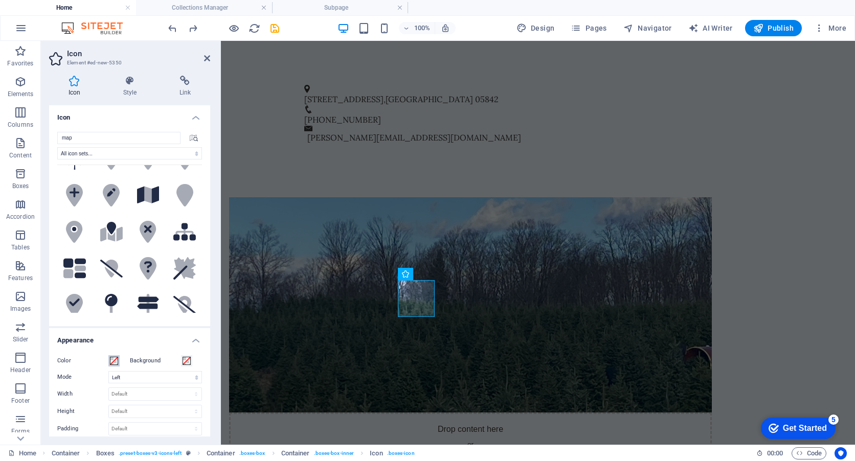
click at [115, 359] on span at bounding box center [114, 361] width 8 height 8
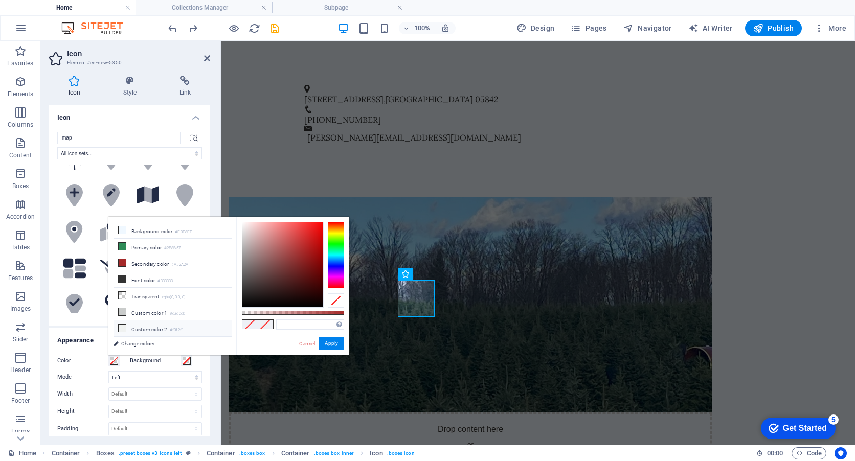
click at [121, 325] on icon at bounding box center [122, 328] width 7 height 7
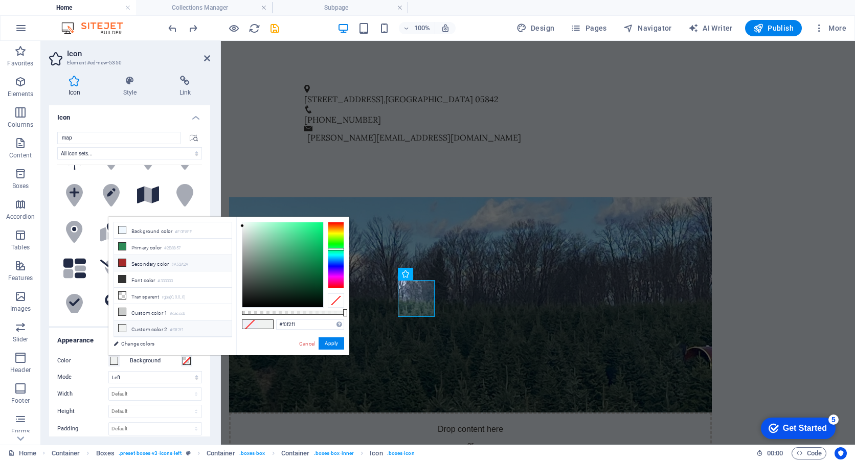
click at [122, 262] on icon at bounding box center [122, 262] width 7 height 7
type input "#a52a2a"
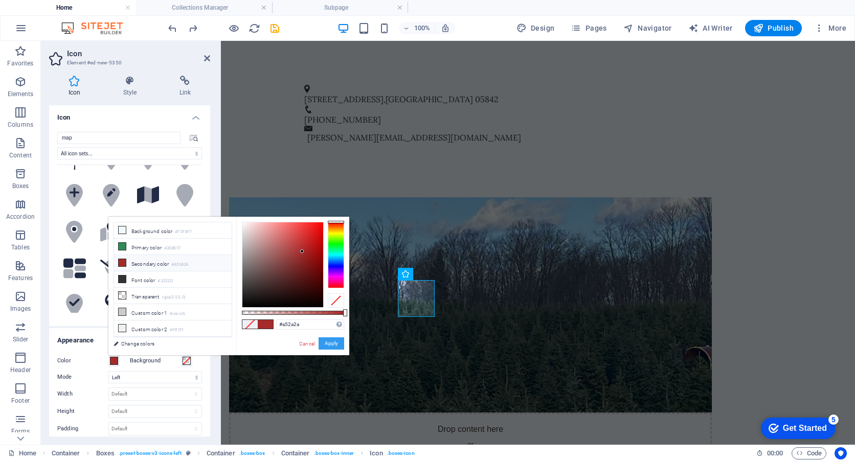
click at [334, 340] on button "Apply" at bounding box center [332, 344] width 26 height 12
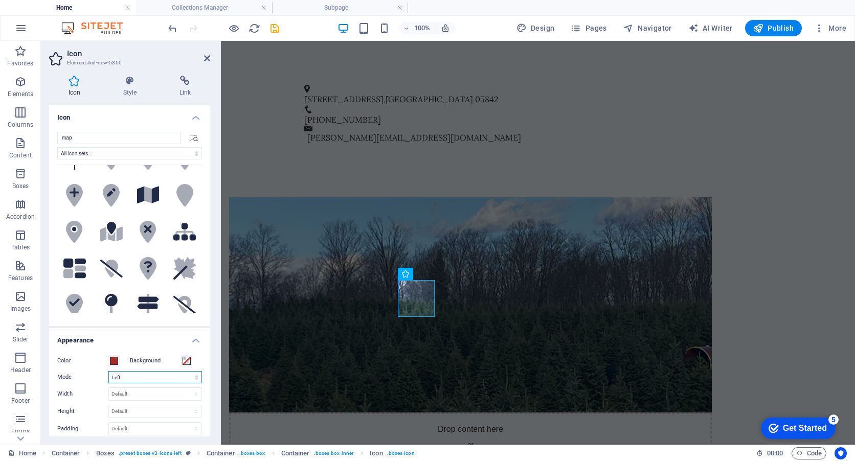
click at [143, 380] on select "Scale Left Center Right" at bounding box center [155, 377] width 94 height 12
click at [108, 371] on select "Scale Left Center Right" at bounding box center [155, 377] width 94 height 12
click at [136, 376] on select "Scale Left Center Right" at bounding box center [155, 377] width 94 height 12
select select "xMinYMid"
click at [108, 371] on select "Scale Left Center Right" at bounding box center [155, 377] width 94 height 12
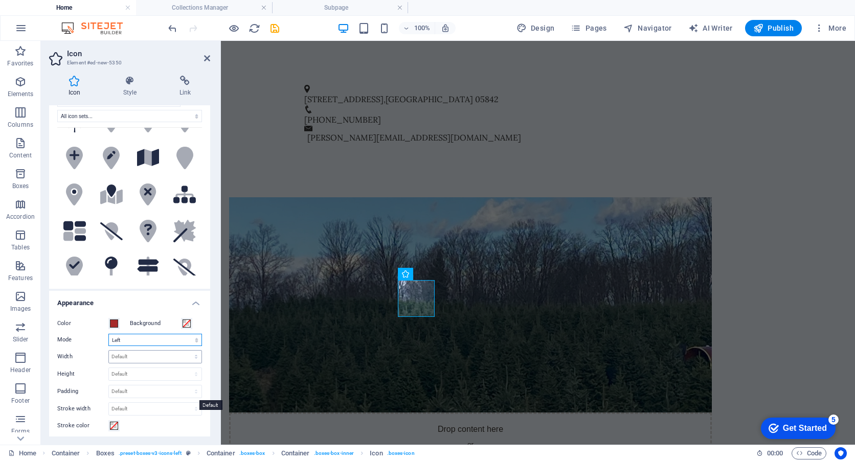
scroll to position [51, 0]
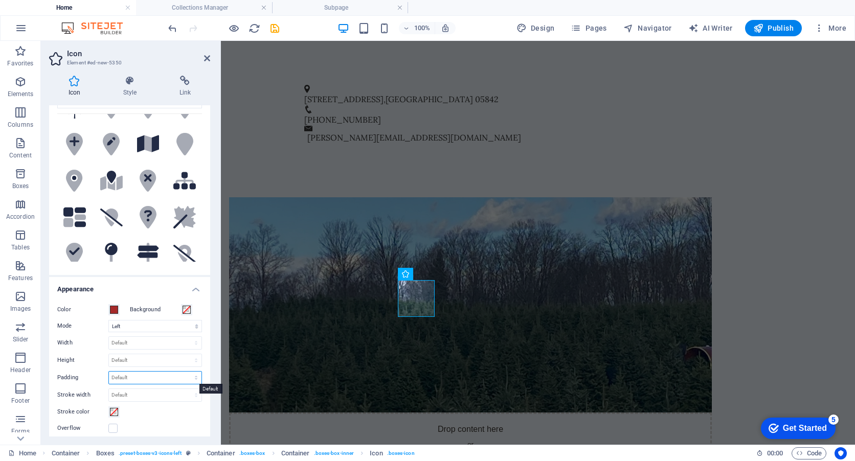
click at [137, 372] on select "Default px rem % em vh vw" at bounding box center [155, 378] width 93 height 12
click at [109, 372] on select "Default px rem % em vh vw" at bounding box center [155, 378] width 93 height 12
select select "DISABLED_OPTION_VALUE"
click at [112, 410] on span at bounding box center [114, 412] width 8 height 8
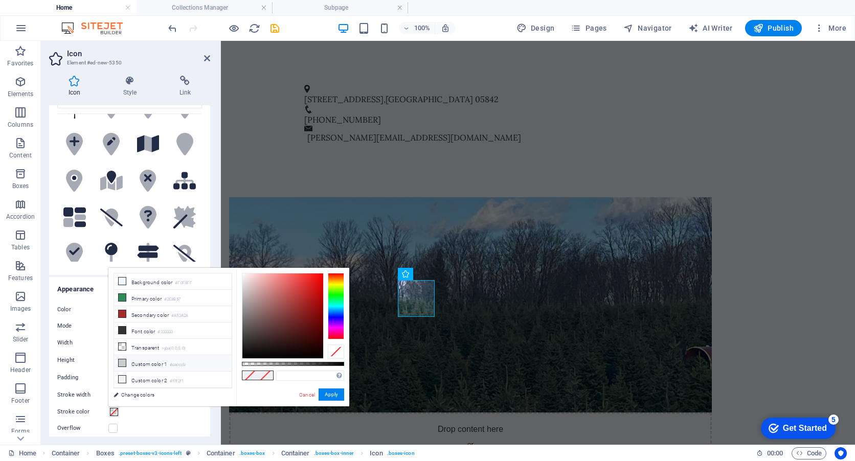
click at [122, 360] on icon at bounding box center [122, 363] width 7 height 7
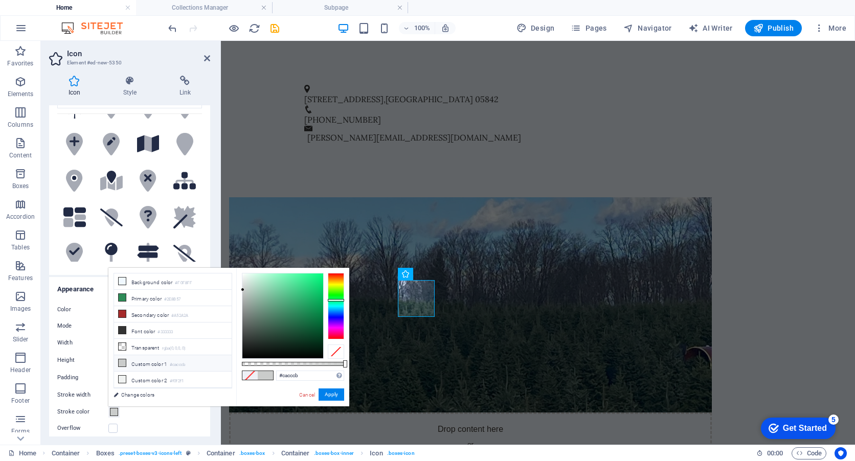
type input "#2aa869"
click at [303, 302] on div at bounding box center [282, 316] width 81 height 85
click at [310, 397] on link "Cancel" at bounding box center [307, 395] width 18 height 8
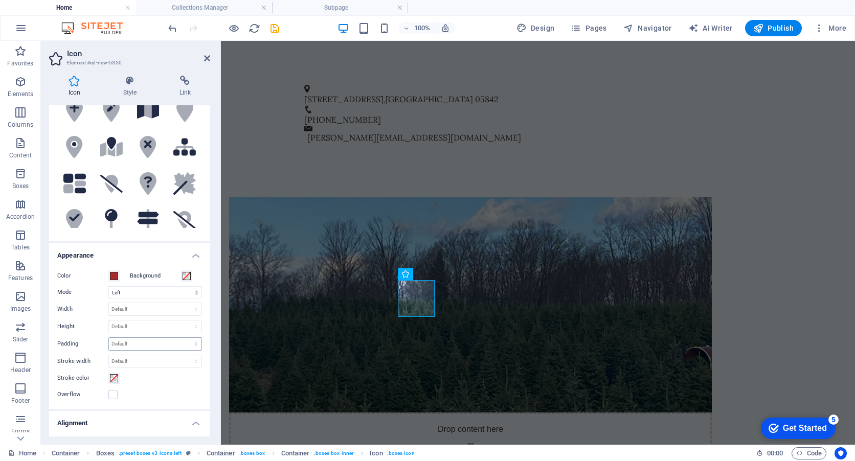
scroll to position [102, 0]
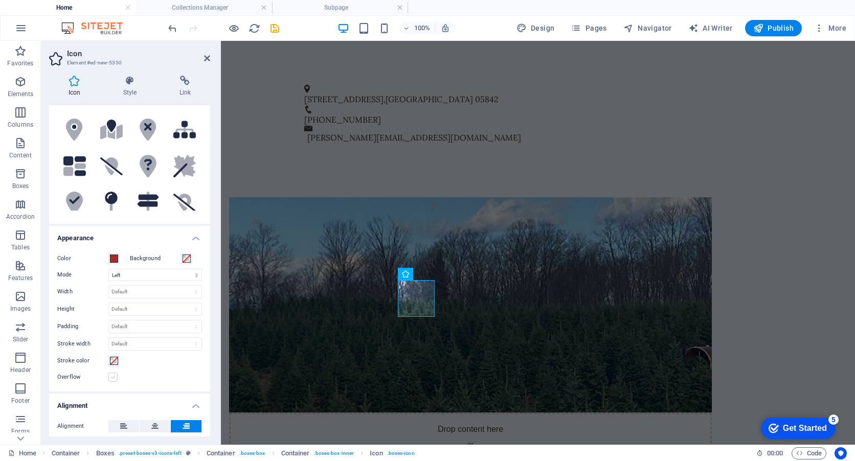
click at [112, 379] on label at bounding box center [112, 377] width 9 height 9
click at [0, 0] on input "Overflow" at bounding box center [0, 0] width 0 height 0
click at [112, 379] on label at bounding box center [112, 377] width 9 height 9
click at [0, 0] on input "Overflow" at bounding box center [0, 0] width 0 height 0
click at [112, 379] on label at bounding box center [112, 377] width 9 height 9
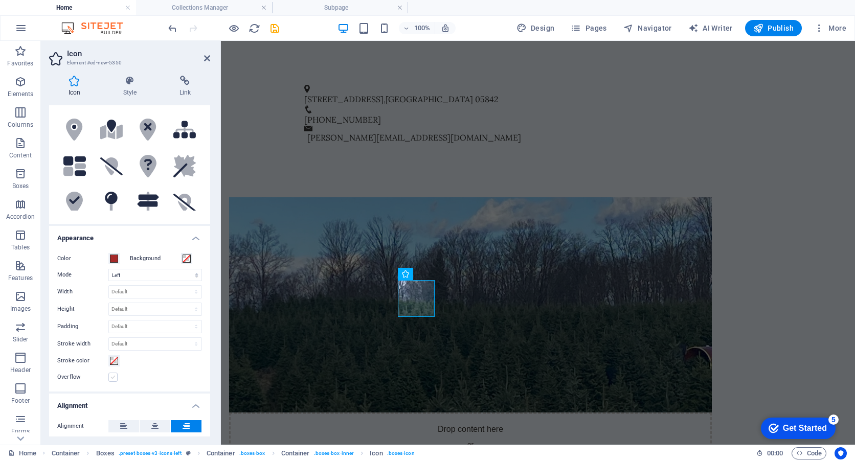
click at [0, 0] on input "Overflow" at bounding box center [0, 0] width 0 height 0
click at [112, 379] on label at bounding box center [112, 377] width 9 height 9
click at [0, 0] on input "Overflow" at bounding box center [0, 0] width 0 height 0
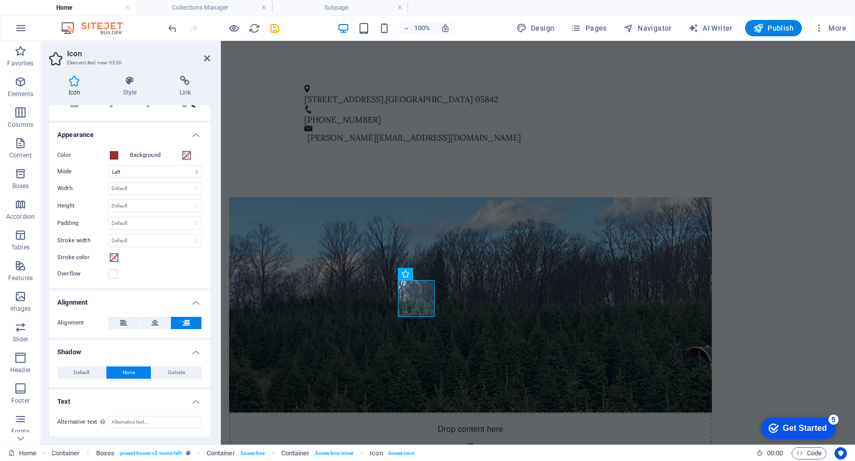
scroll to position [103, 0]
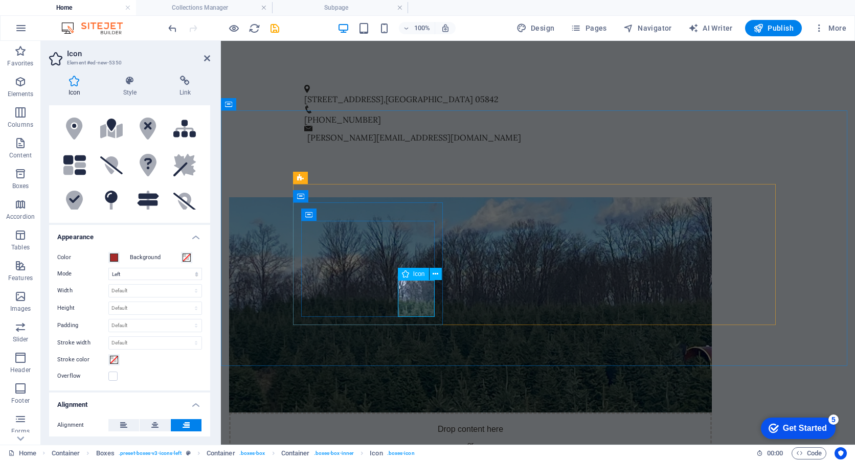
click at [416, 273] on span "Icon" at bounding box center [419, 274] width 12 height 6
click at [435, 275] on icon at bounding box center [436, 274] width 6 height 11
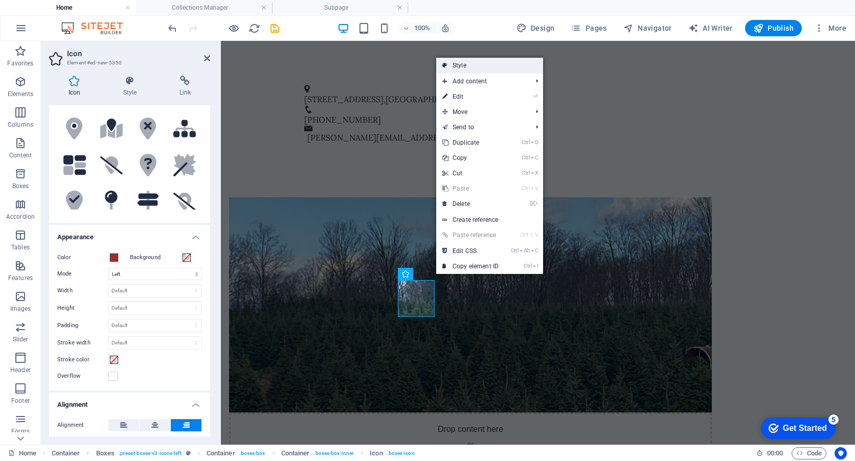
click at [470, 64] on link "Style" at bounding box center [489, 65] width 107 height 15
select select "rem"
select select "preset-boxes-v3-icons-left"
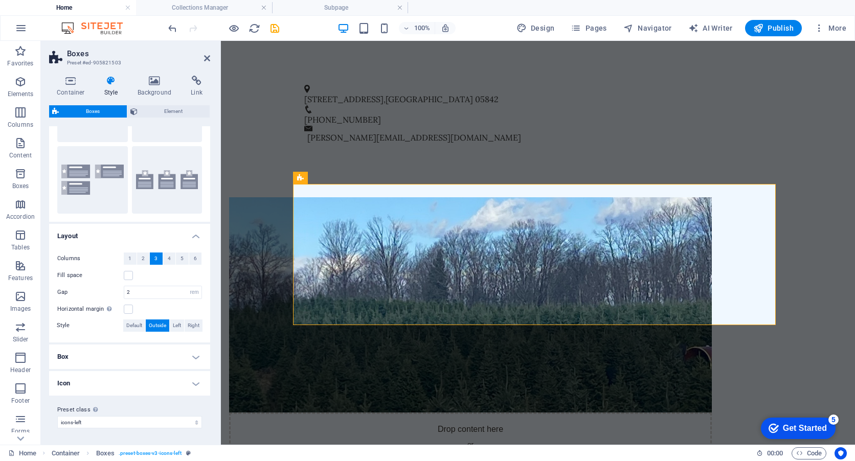
scroll to position [0, 0]
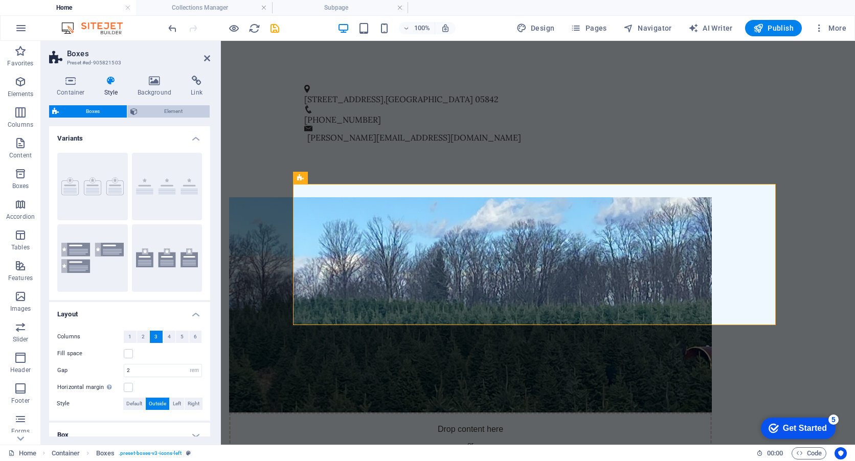
click at [167, 114] on span "Element" at bounding box center [174, 111] width 66 height 12
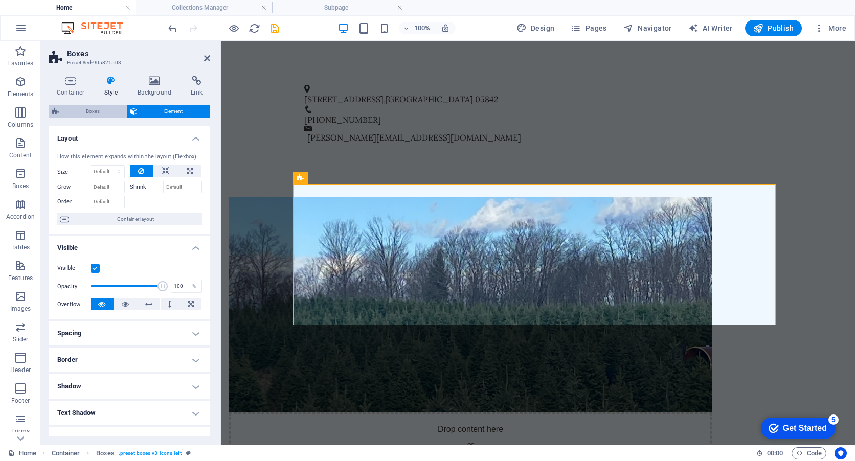
click at [106, 108] on span "Boxes" at bounding box center [93, 111] width 62 height 12
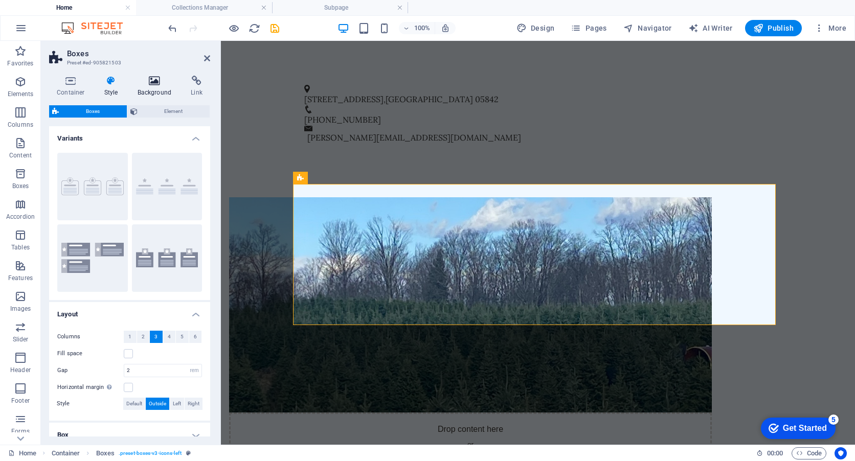
click at [159, 87] on h4 "Background" at bounding box center [157, 86] width 54 height 21
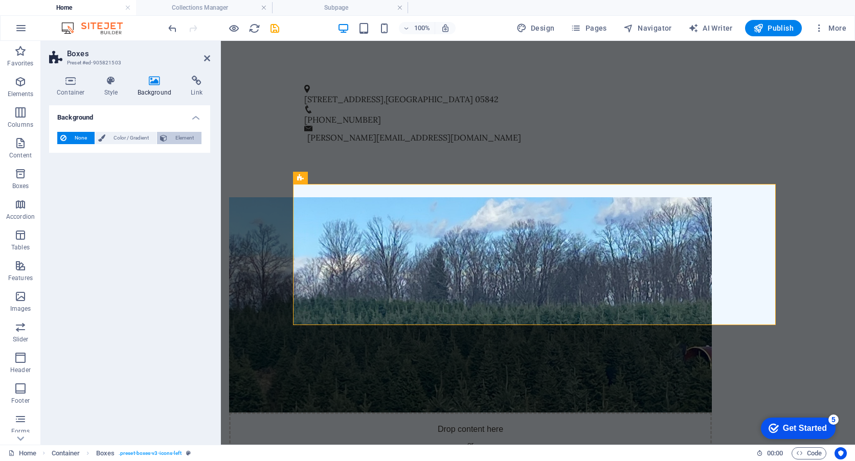
click at [184, 138] on span "Element" at bounding box center [184, 138] width 28 height 12
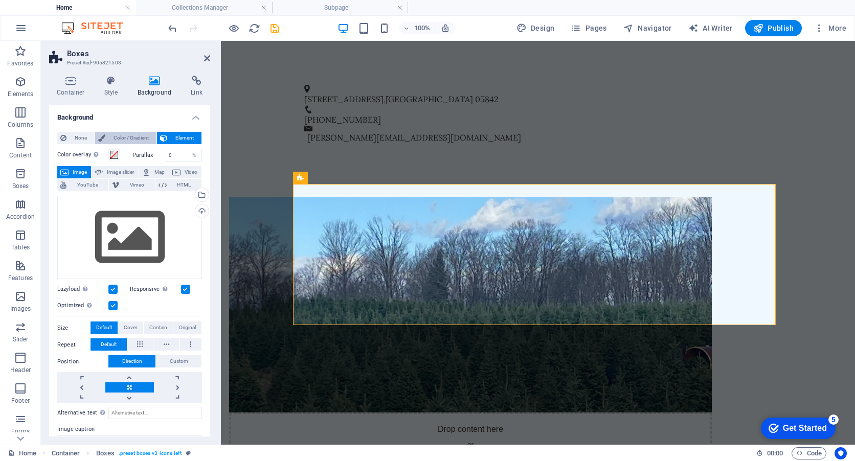
click at [143, 136] on span "Color / Gradient" at bounding box center [130, 138] width 45 height 12
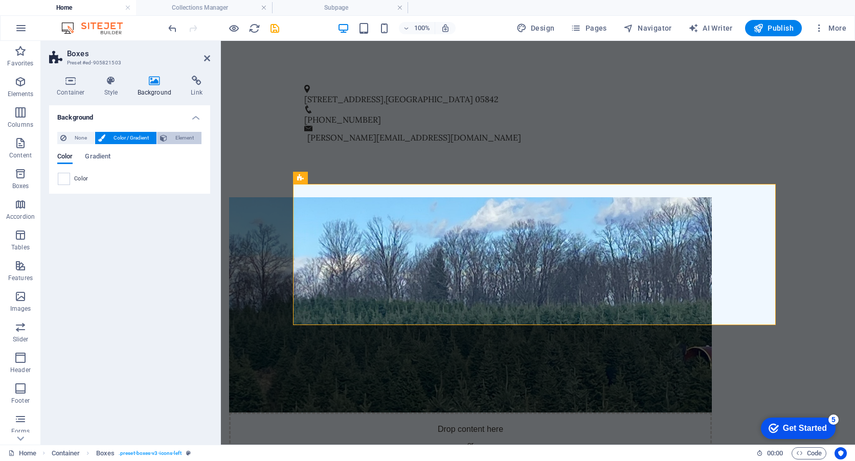
click at [185, 140] on span "Element" at bounding box center [184, 138] width 28 height 12
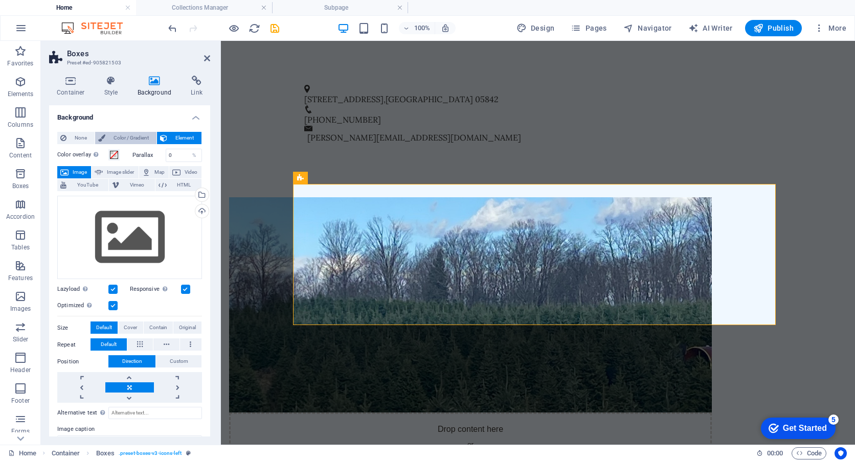
click at [136, 135] on span "Color / Gradient" at bounding box center [130, 138] width 45 height 12
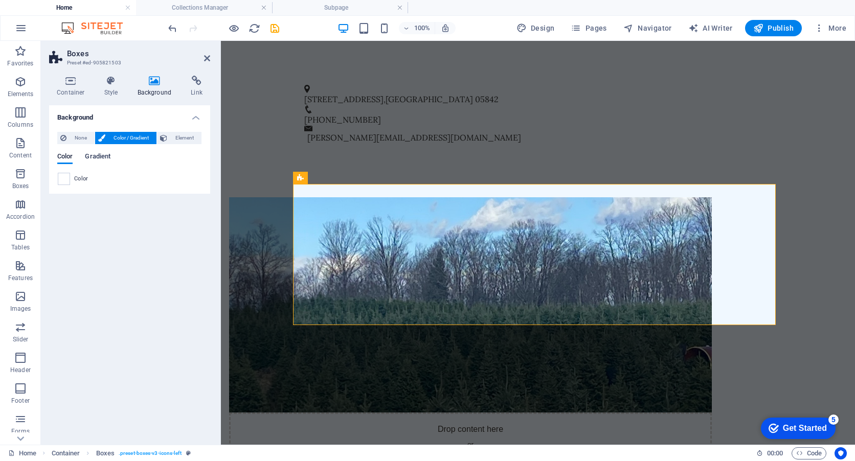
click at [100, 158] on span "Gradient" at bounding box center [98, 157] width 26 height 14
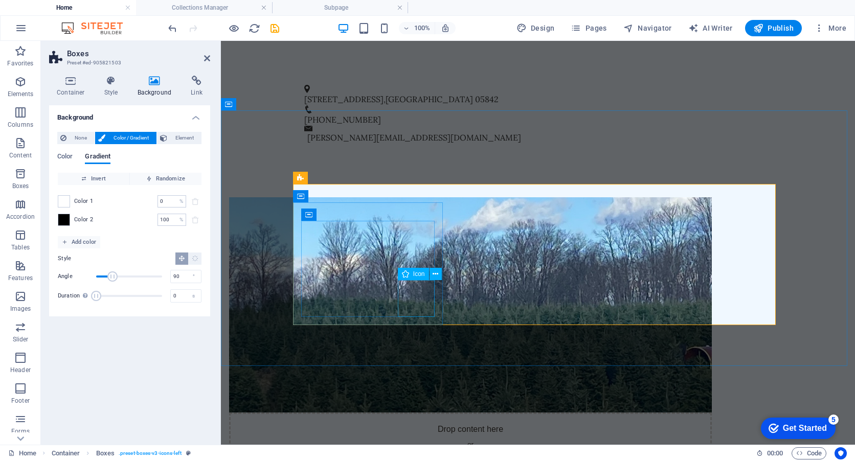
click at [414, 275] on span "Icon" at bounding box center [419, 274] width 12 height 6
select select "xMinYMid"
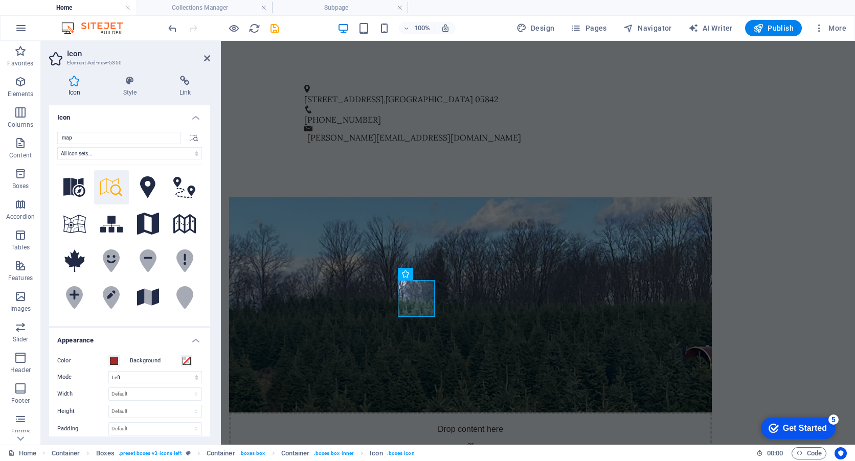
click at [70, 90] on h4 "Icon" at bounding box center [76, 86] width 55 height 21
click at [128, 82] on icon at bounding box center [130, 81] width 52 height 10
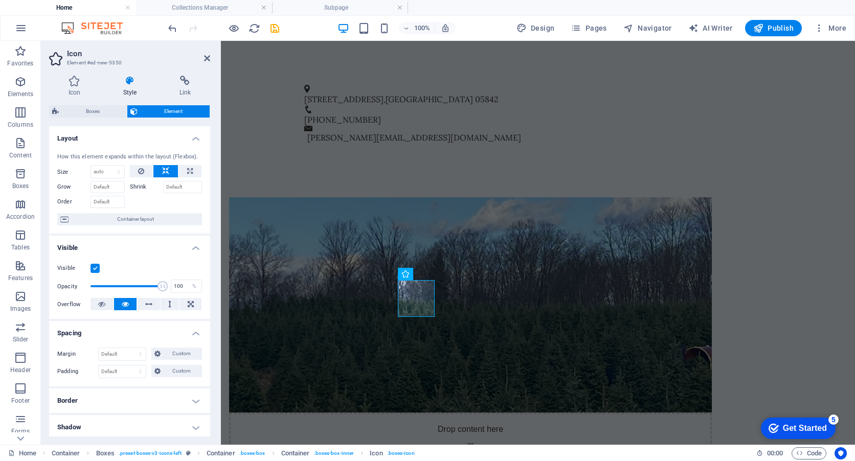
scroll to position [51, 0]
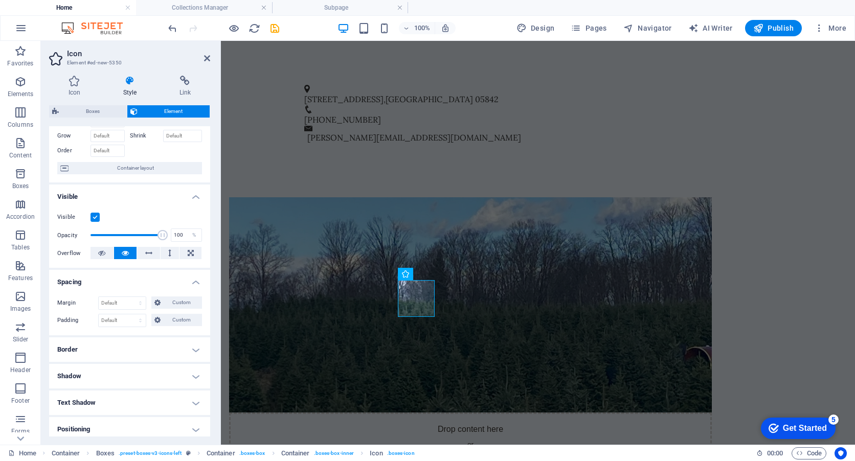
click at [163, 352] on h4 "Border" at bounding box center [129, 350] width 161 height 25
click at [163, 352] on h4 "Border" at bounding box center [129, 347] width 161 height 18
click at [147, 380] on h4 "Shadow" at bounding box center [129, 376] width 161 height 25
click at [142, 398] on span "Outside" at bounding box center [147, 397] width 17 height 12
type input "2"
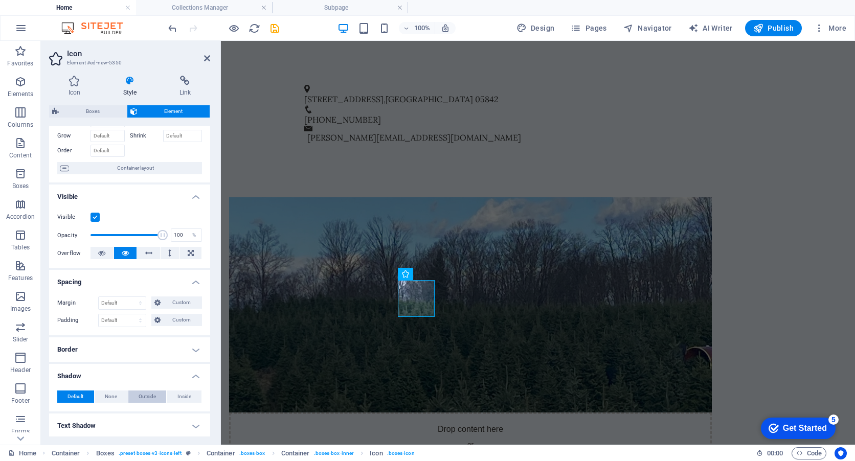
type input "2"
type input "4"
click at [78, 398] on span "Default" at bounding box center [76, 397] width 16 height 12
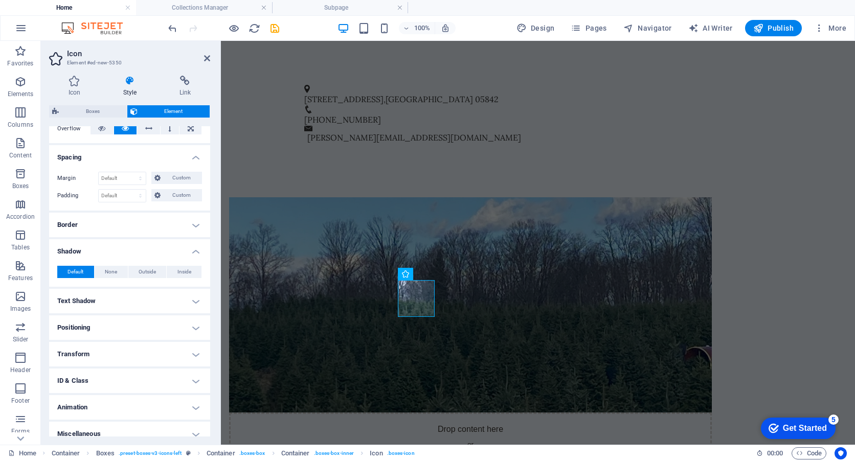
scroll to position [186, 0]
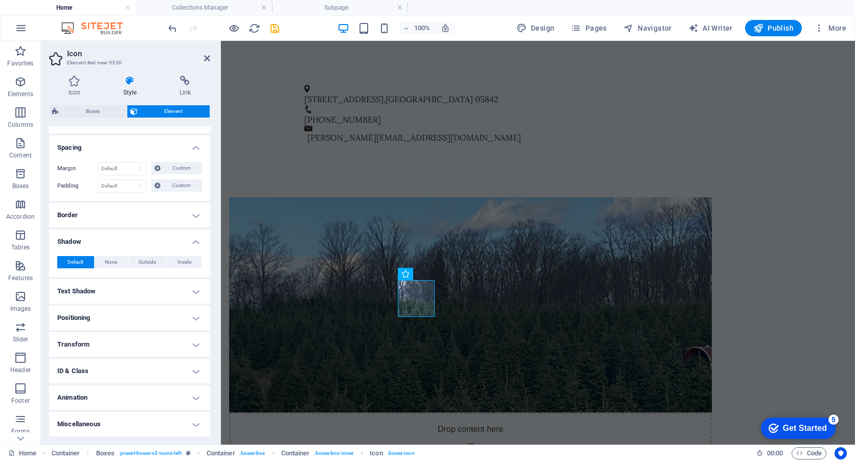
click at [100, 342] on h4 "Transform" at bounding box center [129, 344] width 161 height 25
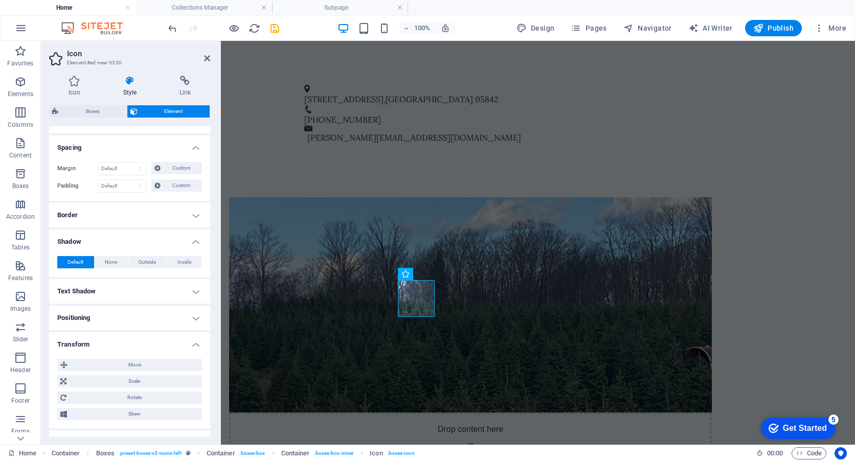
click at [100, 342] on h4 "Transform" at bounding box center [129, 341] width 161 height 18
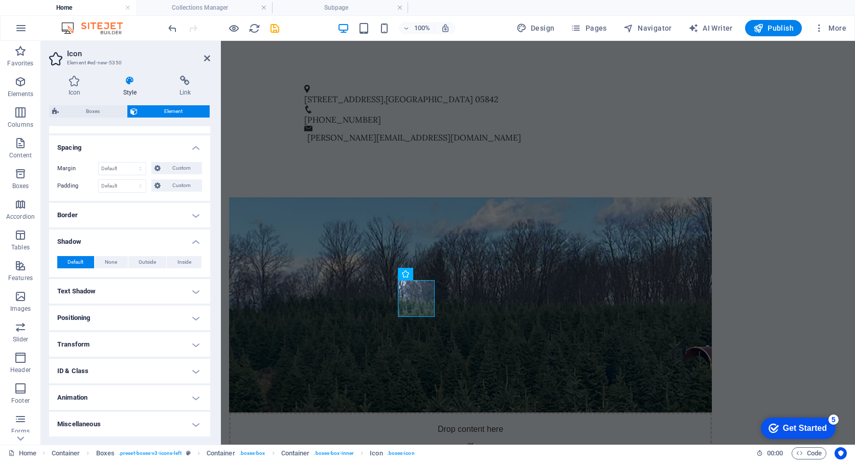
click at [100, 399] on h4 "Animation" at bounding box center [129, 398] width 161 height 25
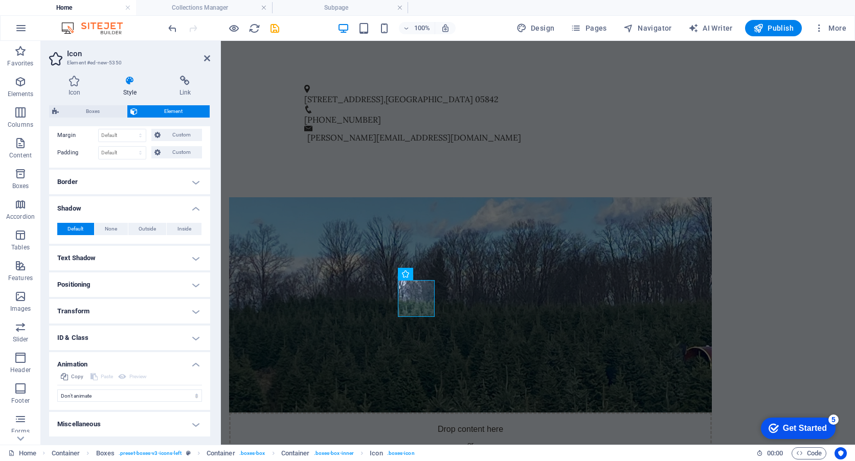
scroll to position [0, 0]
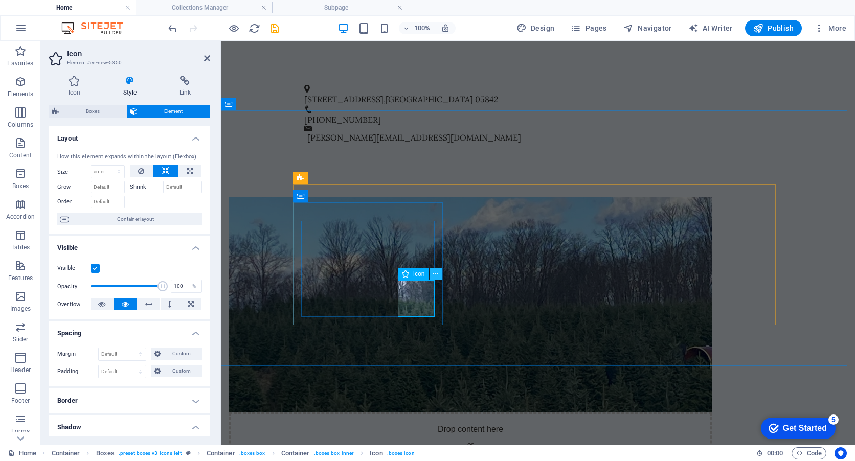
click at [435, 274] on icon at bounding box center [436, 274] width 6 height 11
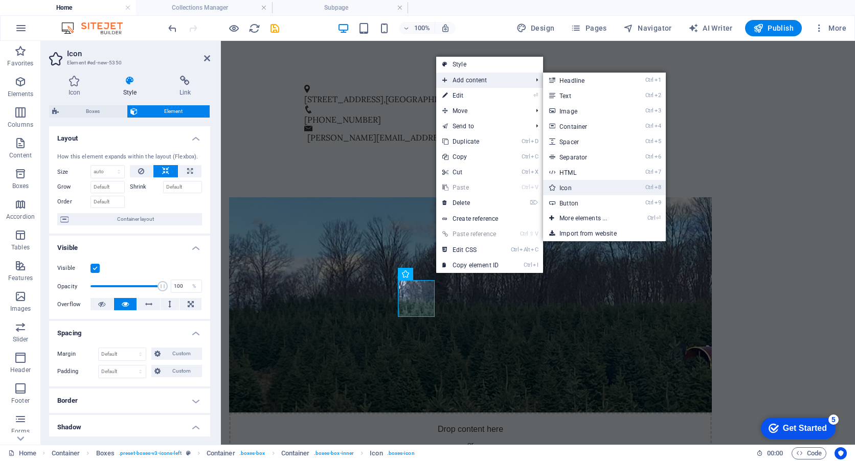
click at [592, 189] on link "Ctrl 8 Icon" at bounding box center [585, 187] width 84 height 15
select select "xMidYMid"
select select "px"
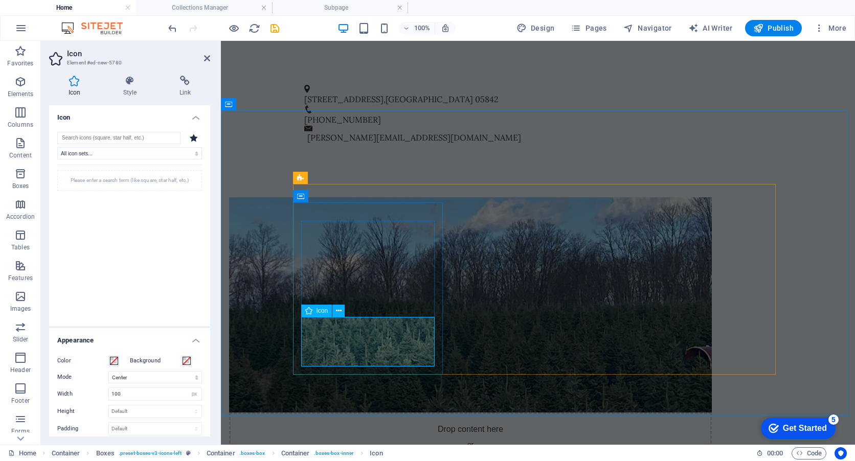
click at [81, 80] on icon at bounding box center [74, 81] width 51 height 10
click at [76, 86] on h4 "Icon" at bounding box center [76, 86] width 55 height 21
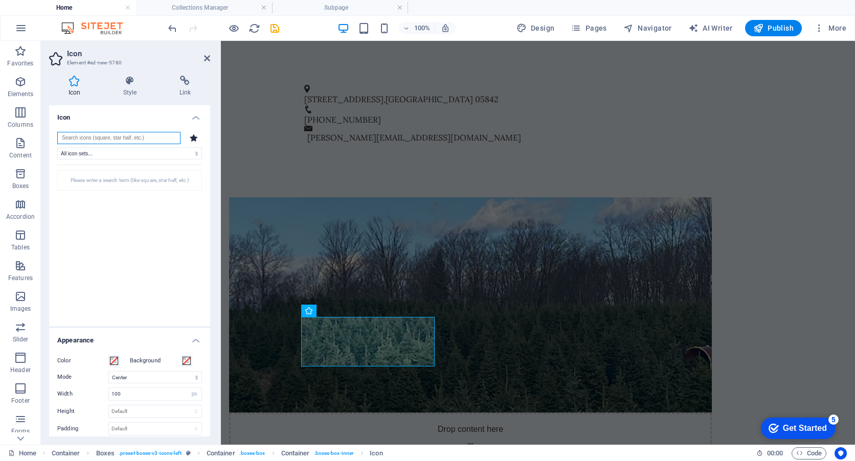
click at [97, 138] on input "search" at bounding box center [118, 138] width 123 height 12
type input "m"
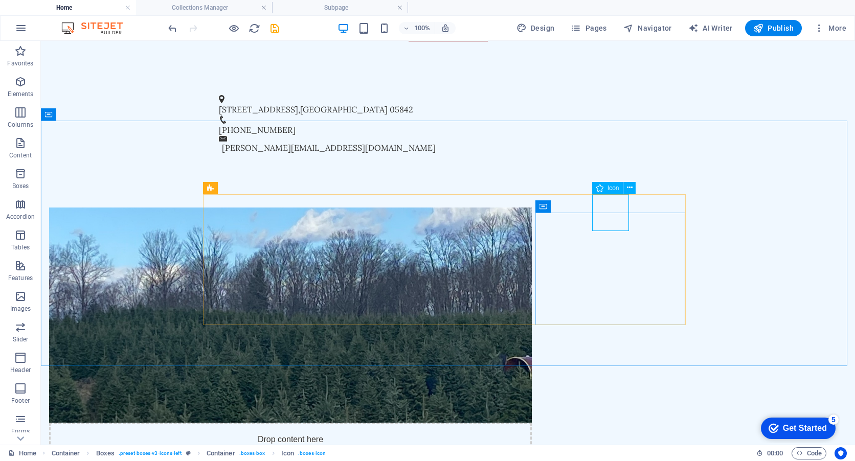
click at [611, 188] on span "Icon" at bounding box center [614, 188] width 12 height 6
select select "xMidYMid"
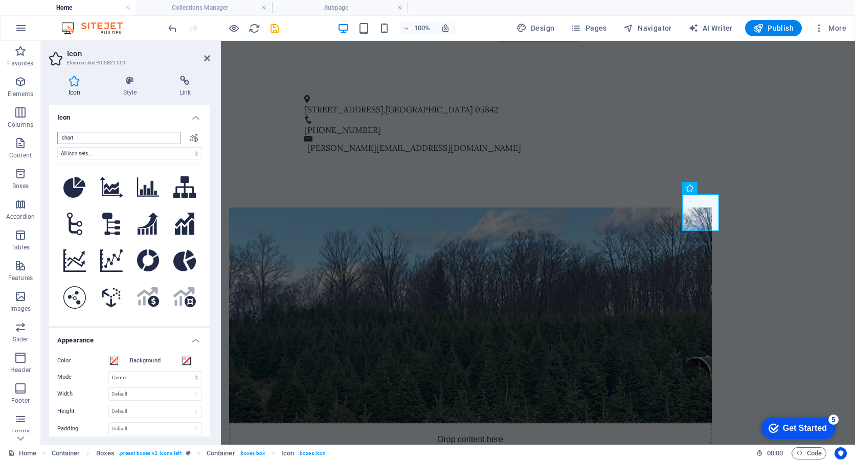
click at [109, 136] on input "chart" at bounding box center [118, 138] width 123 height 12
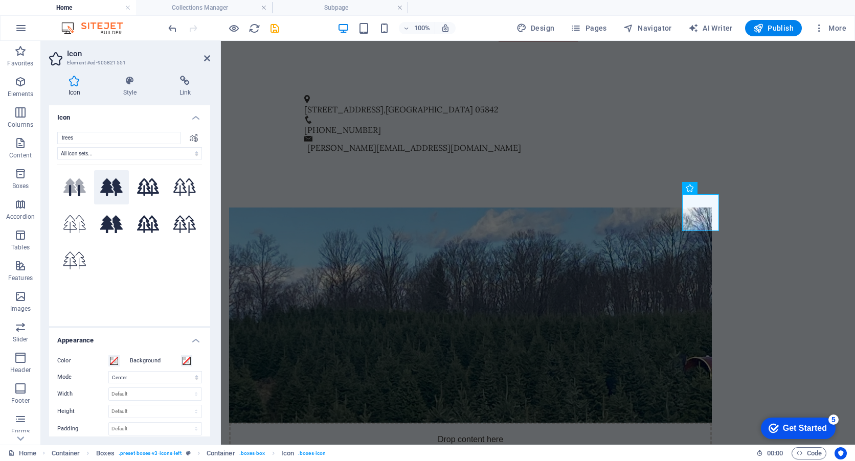
type input "trees"
click at [107, 184] on icon at bounding box center [111, 188] width 23 height 18
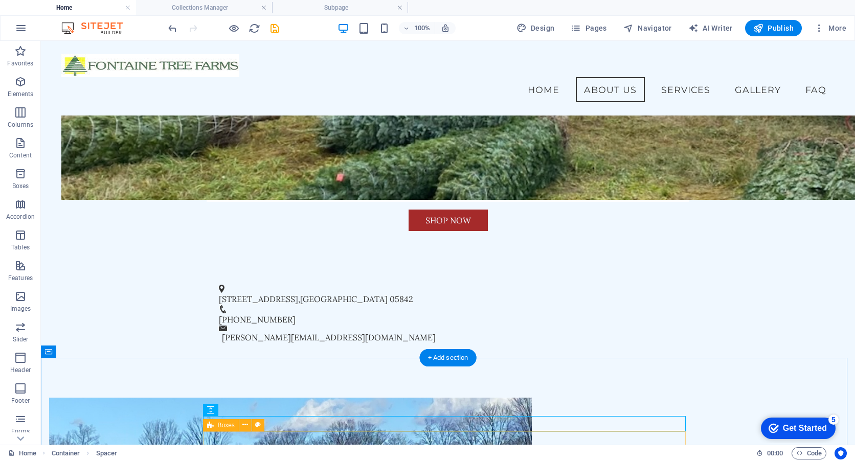
scroll to position [193, 0]
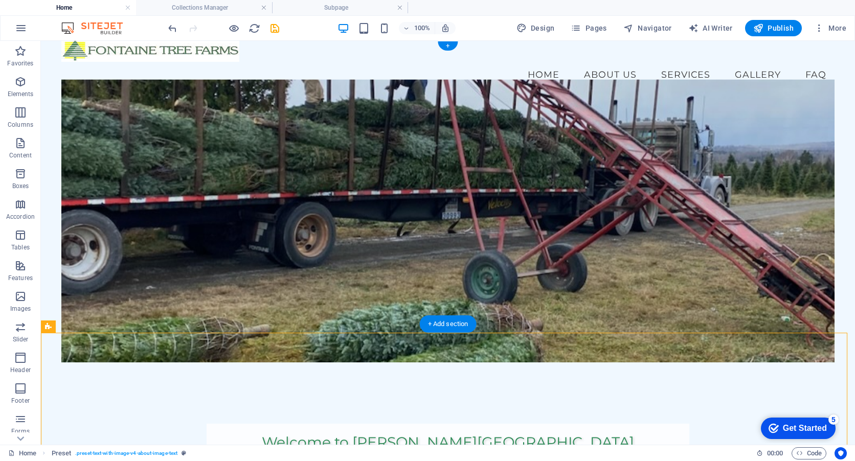
scroll to position [0, 0]
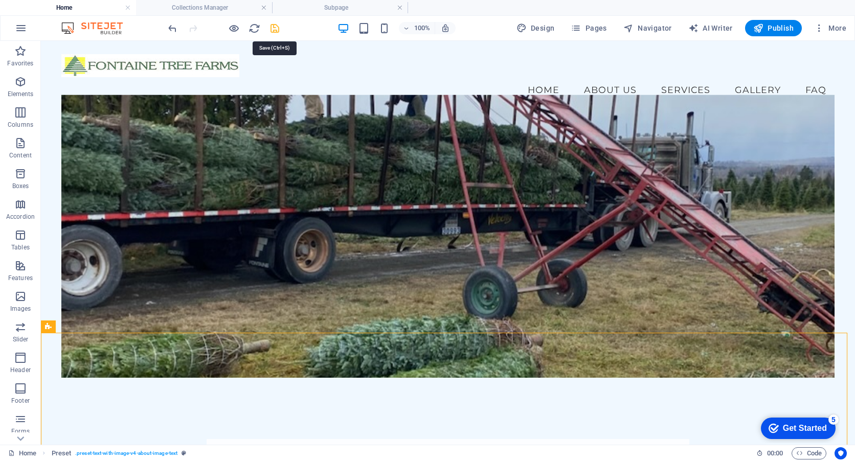
click at [274, 29] on icon "save" at bounding box center [275, 29] width 12 height 12
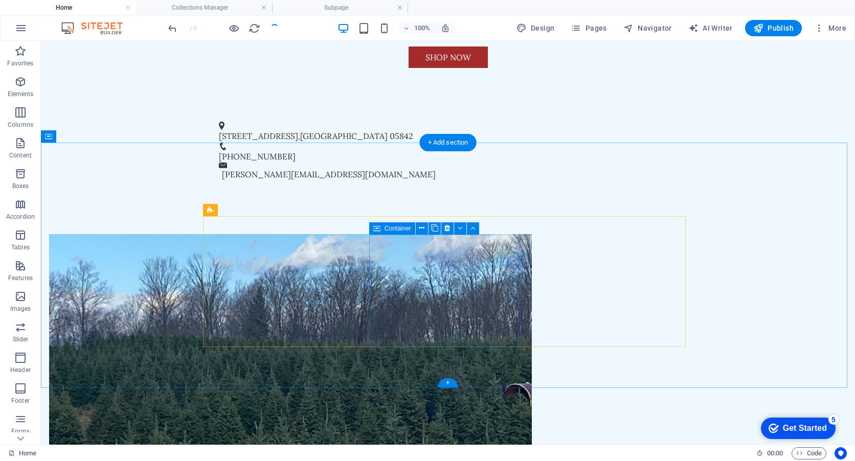
scroll to position [487, 0]
